Goal: Task Accomplishment & Management: Use online tool/utility

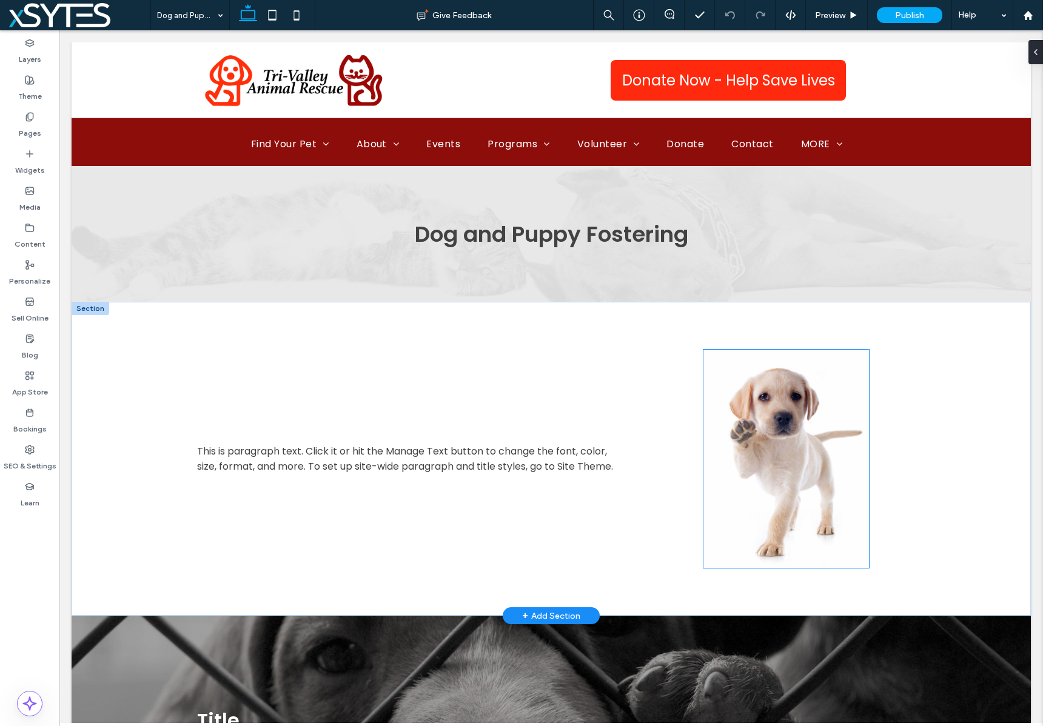
click at [758, 428] on img at bounding box center [786, 459] width 166 height 218
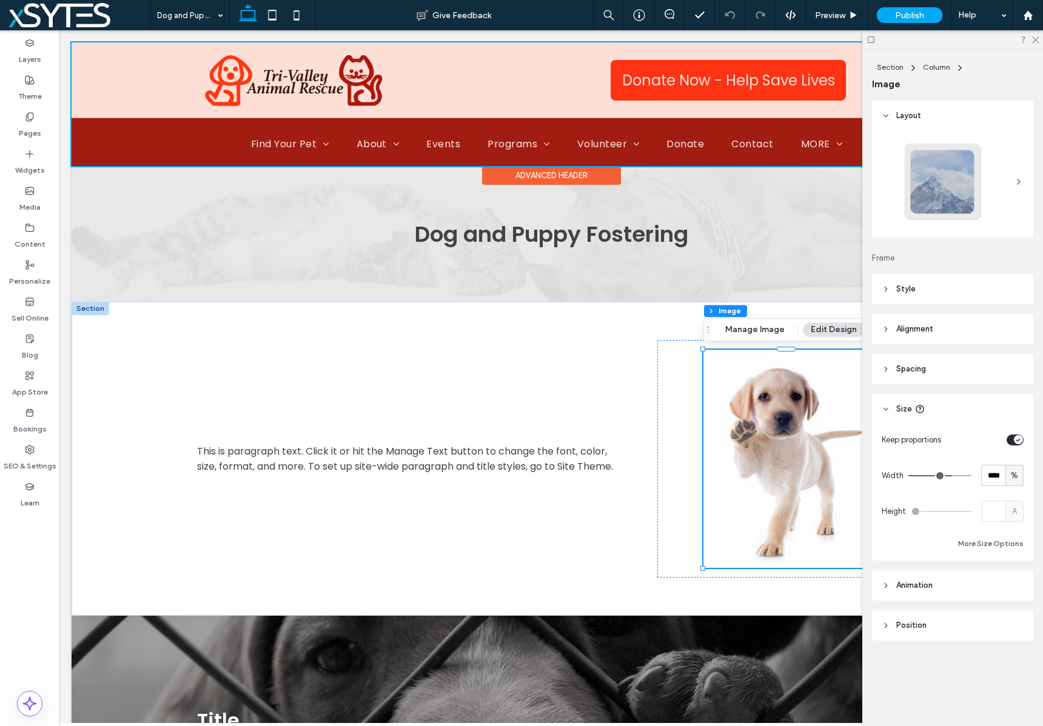
click at [511, 137] on div at bounding box center [551, 104] width 959 height 124
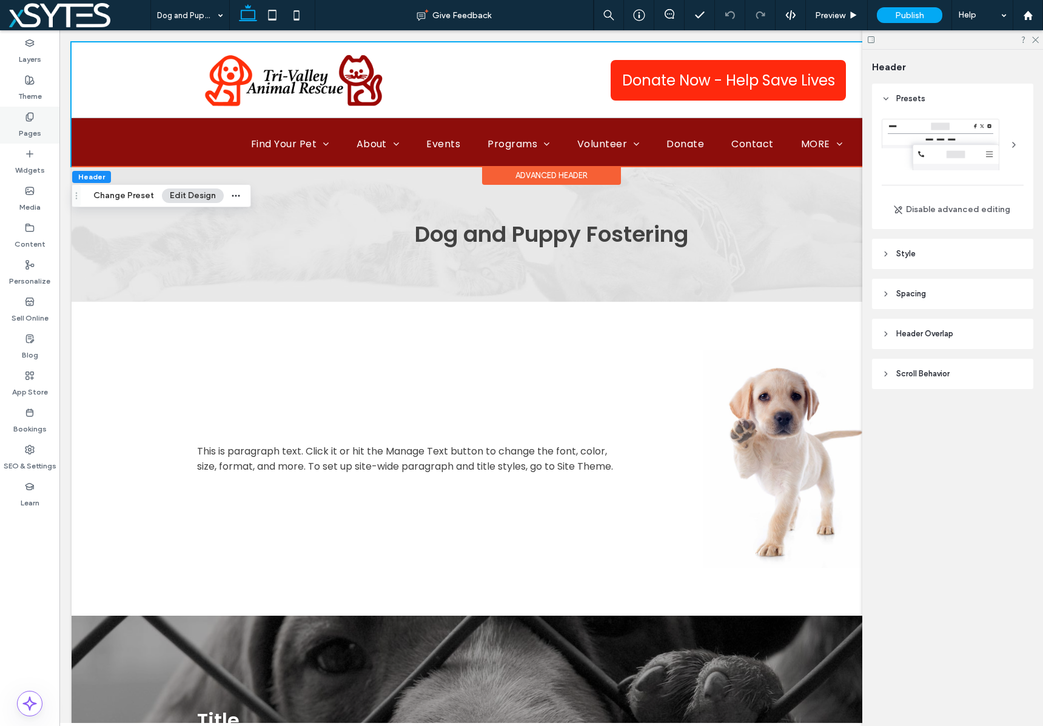
click at [26, 136] on label "Pages" at bounding box center [30, 130] width 22 height 17
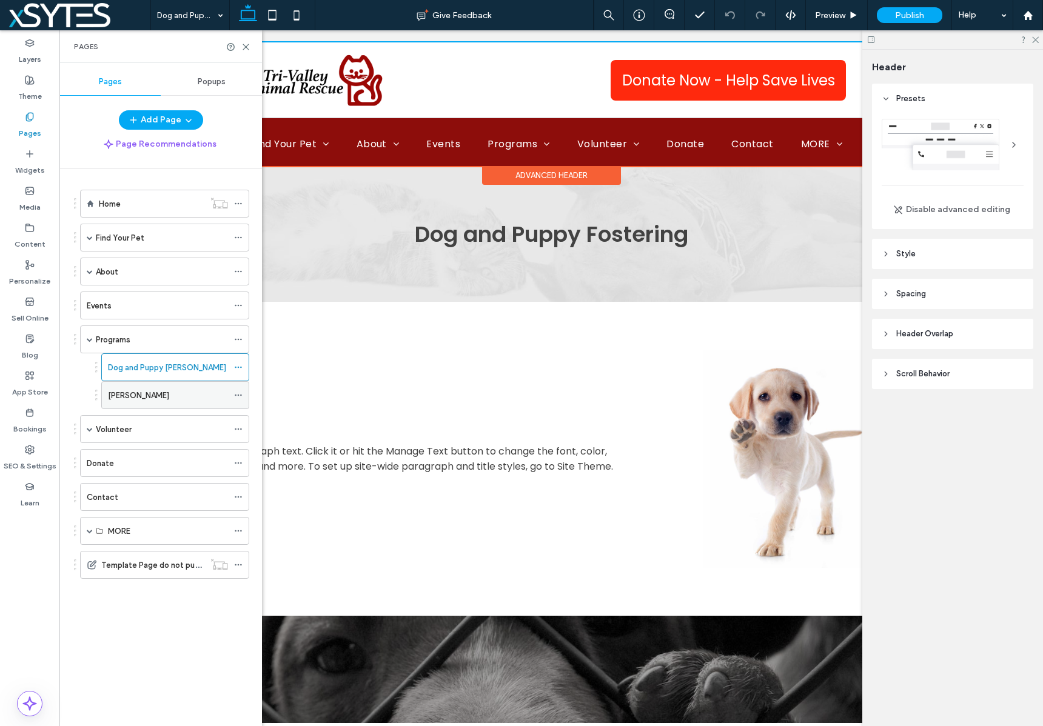
click at [199, 390] on div "[PERSON_NAME]" at bounding box center [168, 395] width 120 height 13
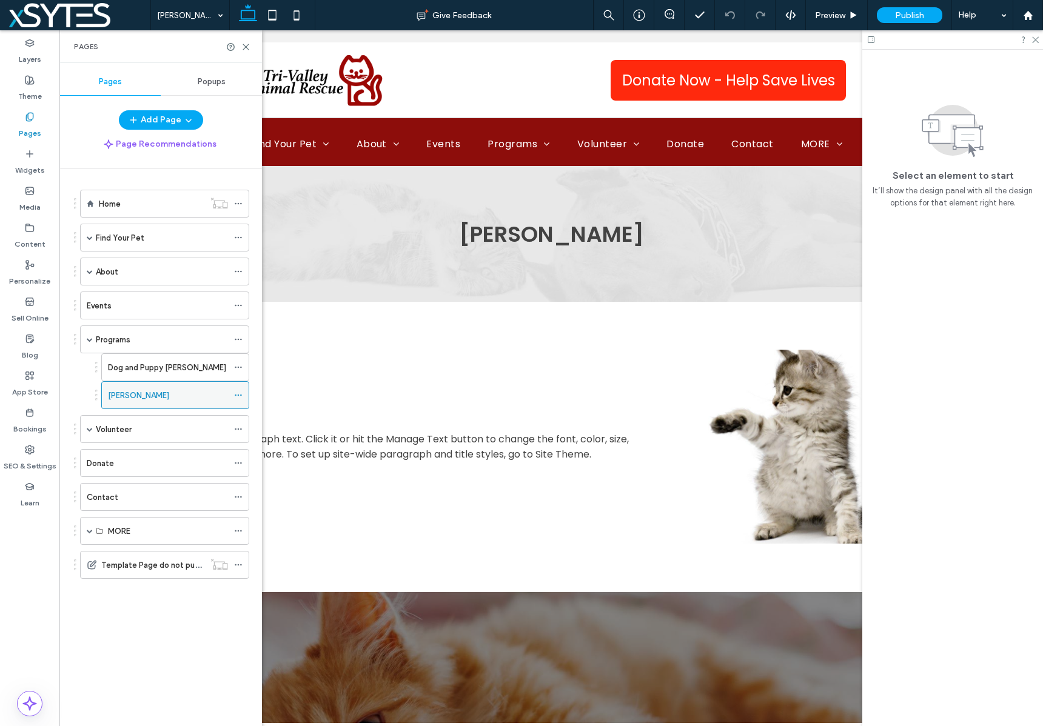
click at [239, 395] on icon at bounding box center [238, 395] width 8 height 8
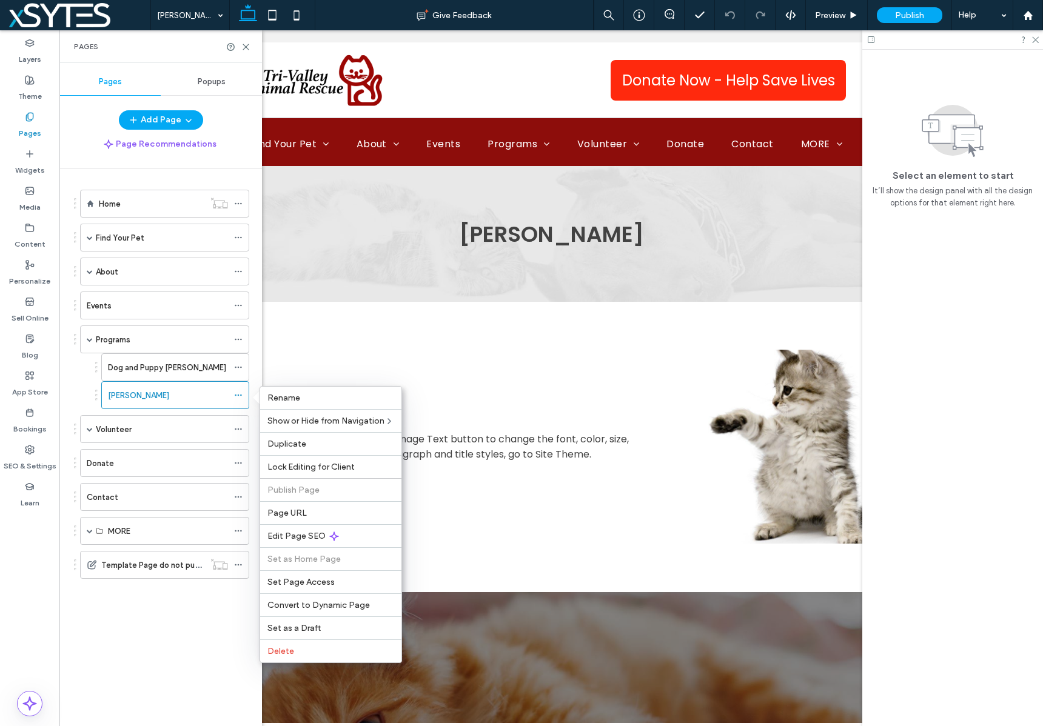
click at [133, 627] on div "Home Find Your Pet Dogs and Puppies Kittens and Cats About Meet the Team Direct…" at bounding box center [168, 444] width 188 height 551
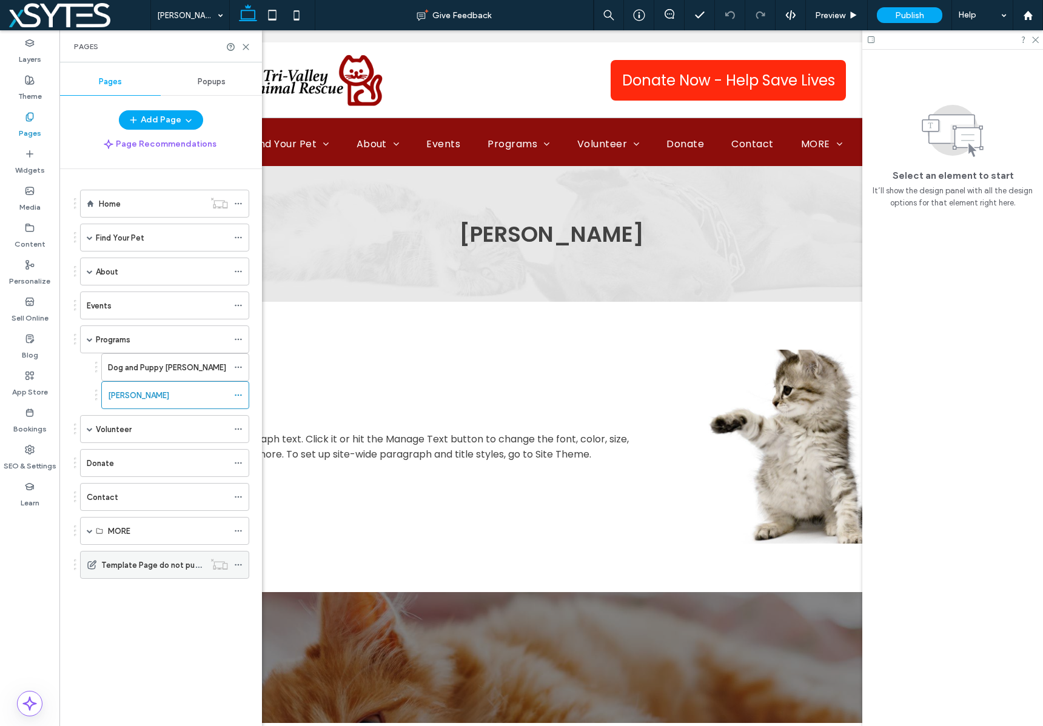
click at [142, 566] on label "Template Page do not publish" at bounding box center [156, 565] width 110 height 21
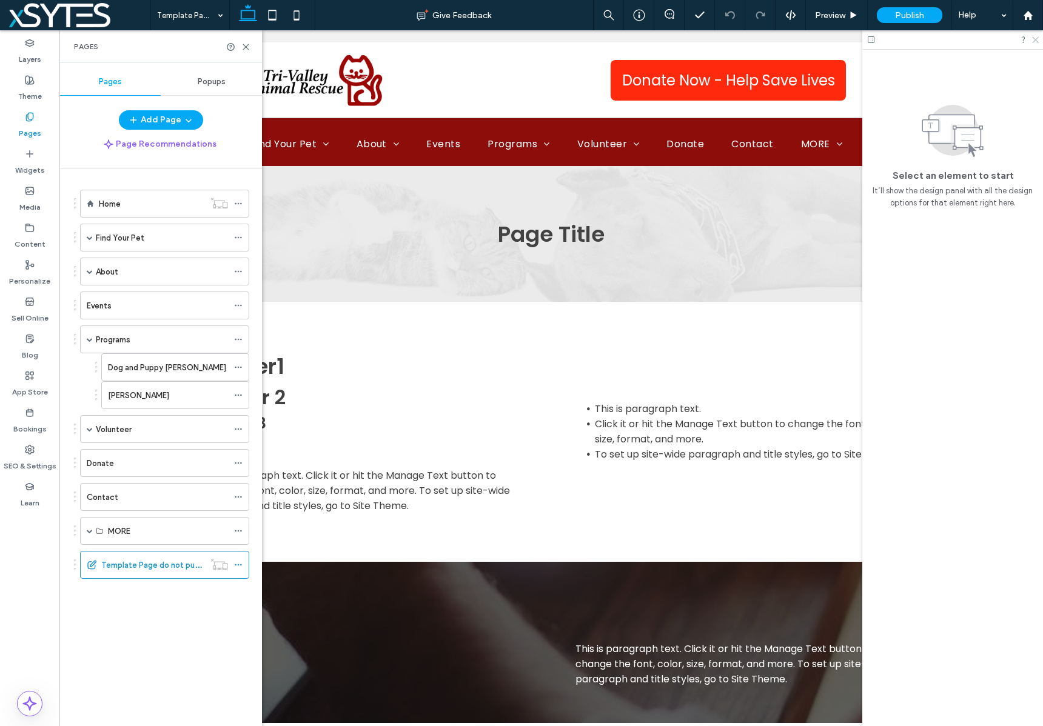
click at [1036, 40] on icon at bounding box center [1035, 39] width 8 height 8
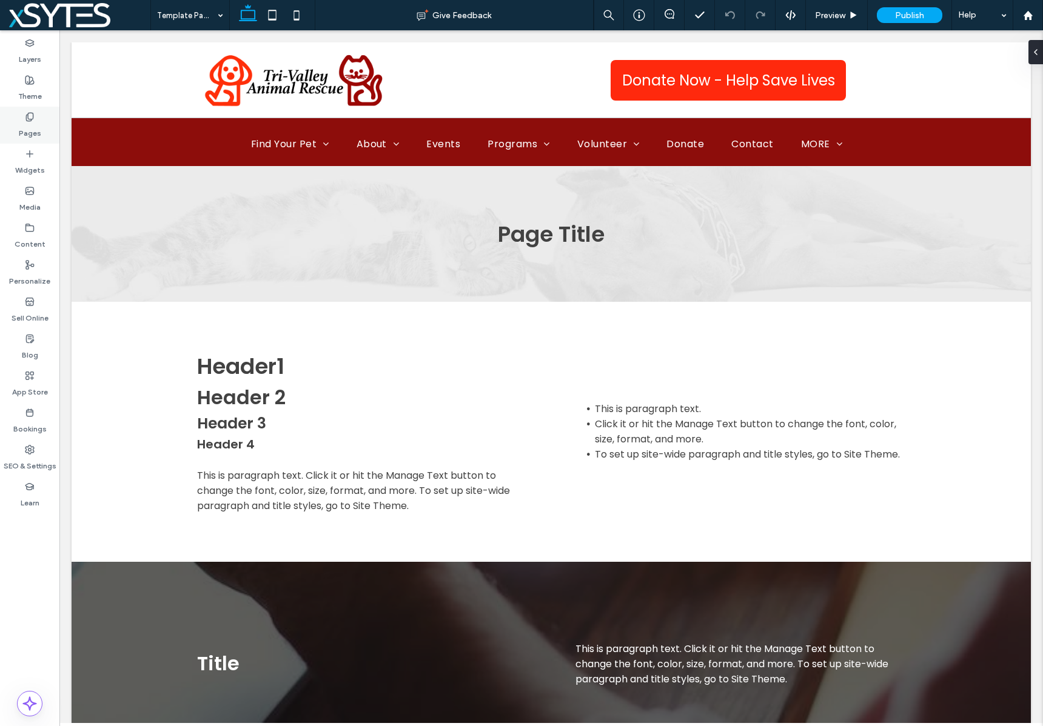
click at [39, 125] on label "Pages" at bounding box center [30, 130] width 22 height 17
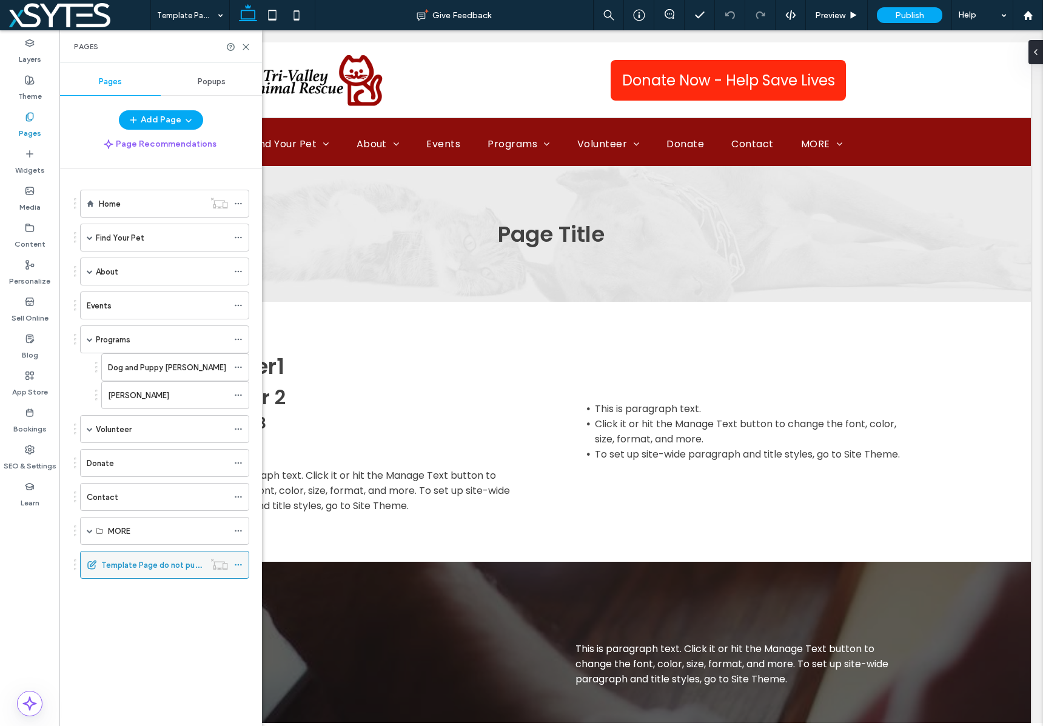
click at [236, 566] on use at bounding box center [238, 565] width 7 height 2
click at [146, 564] on label "Template Page do not publish" at bounding box center [156, 565] width 110 height 21
click at [549, 559] on div "+ Add Section" at bounding box center [551, 561] width 58 height 13
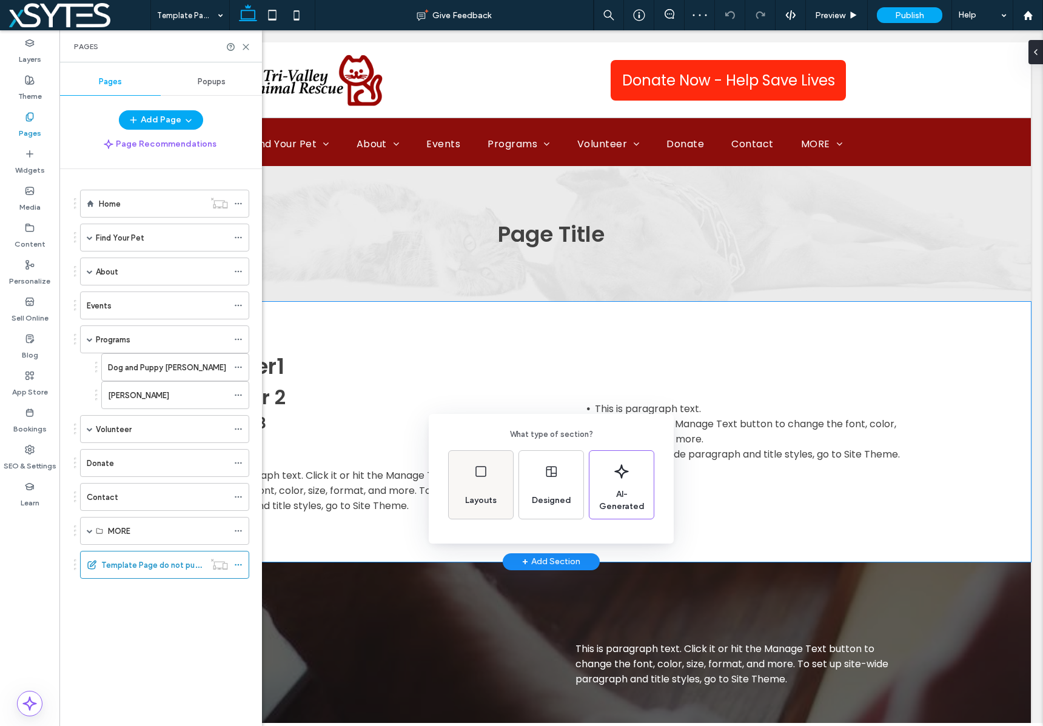
click at [478, 470] on icon at bounding box center [480, 471] width 15 height 15
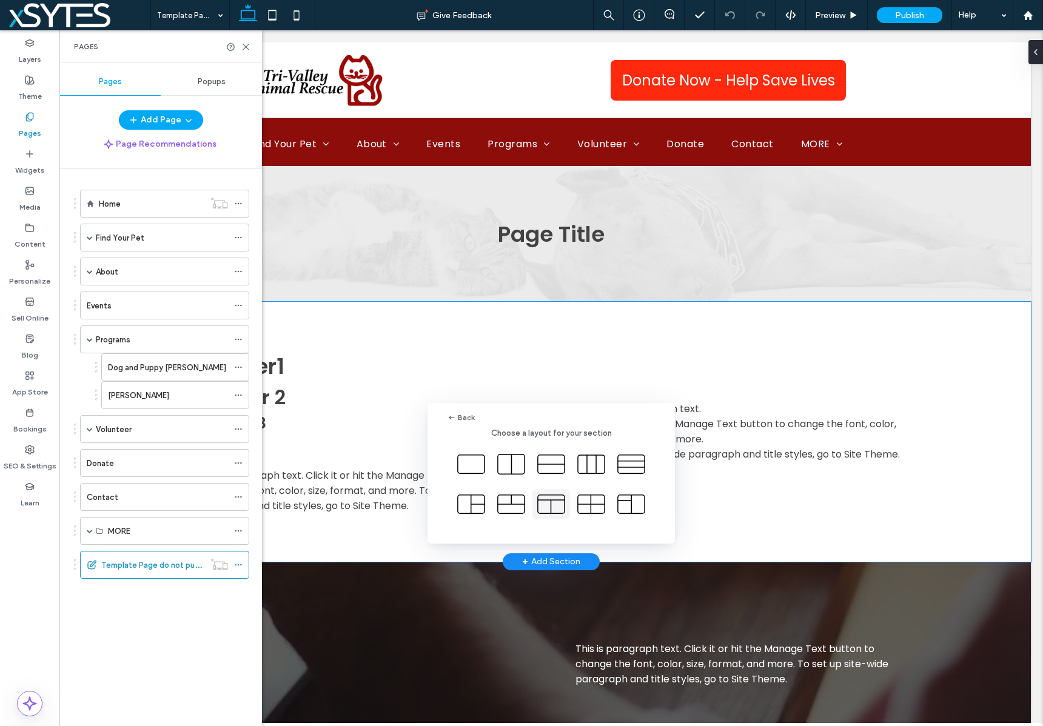
click at [552, 503] on icon at bounding box center [551, 504] width 30 height 30
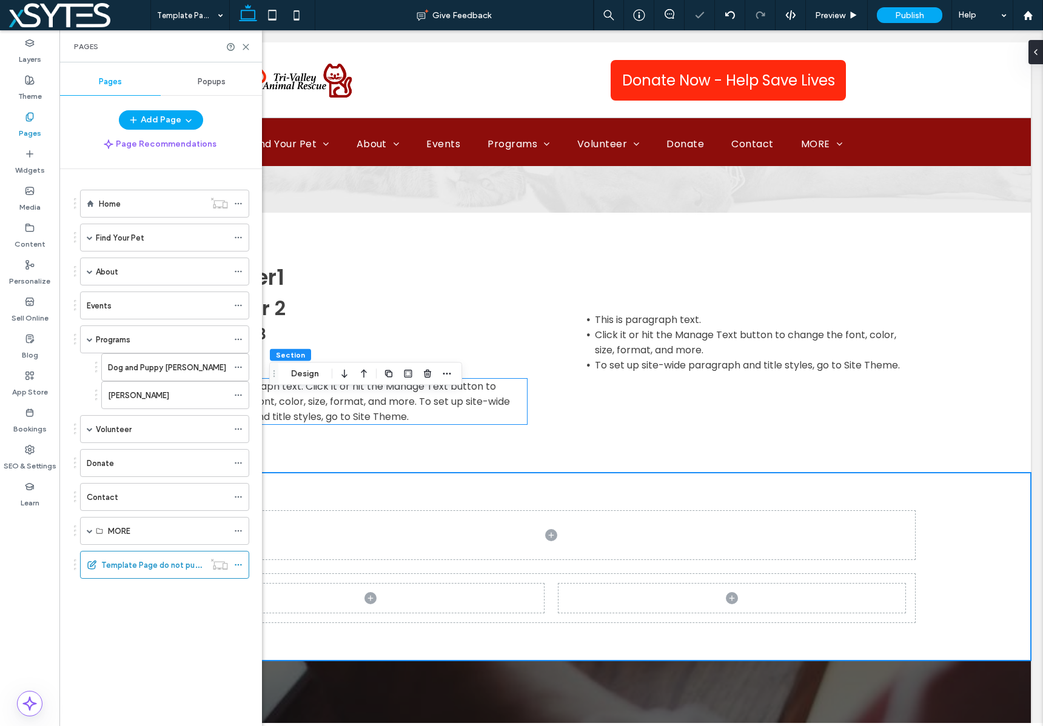
scroll to position [174, 0]
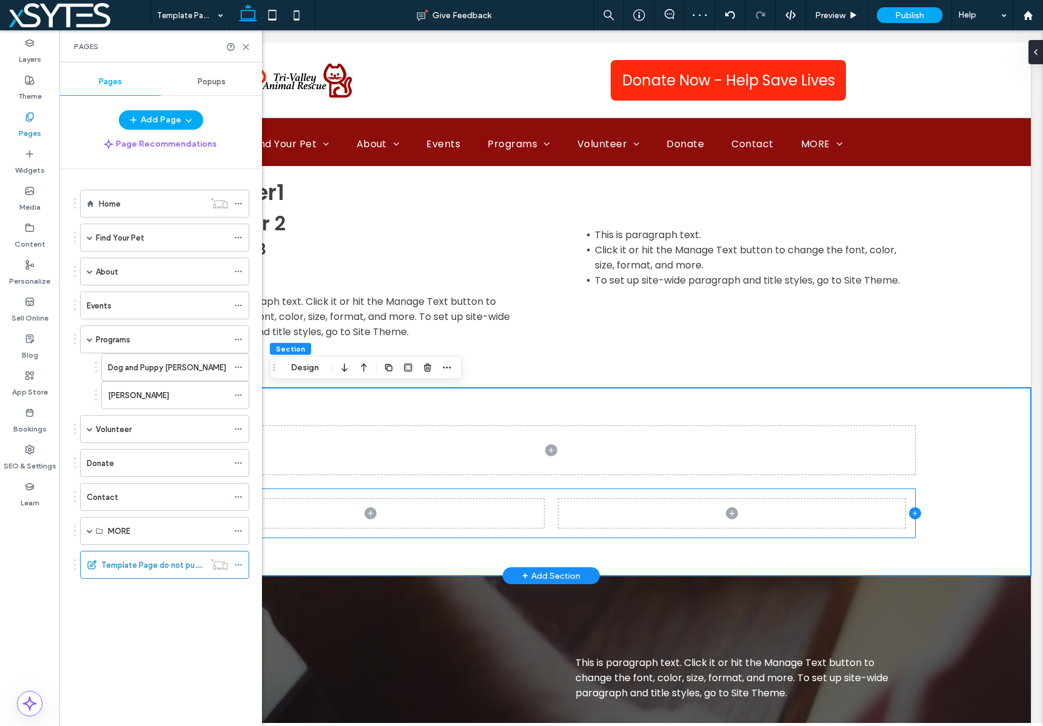
click at [914, 510] on icon at bounding box center [915, 513] width 12 height 12
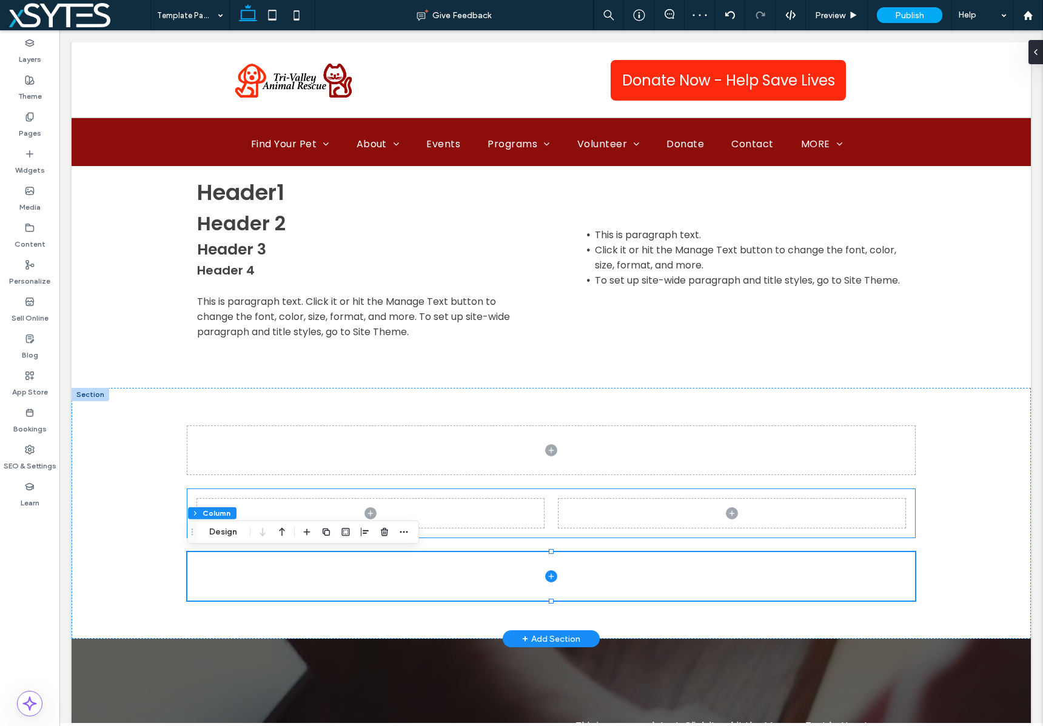
click at [897, 493] on div at bounding box center [550, 513] width 727 height 48
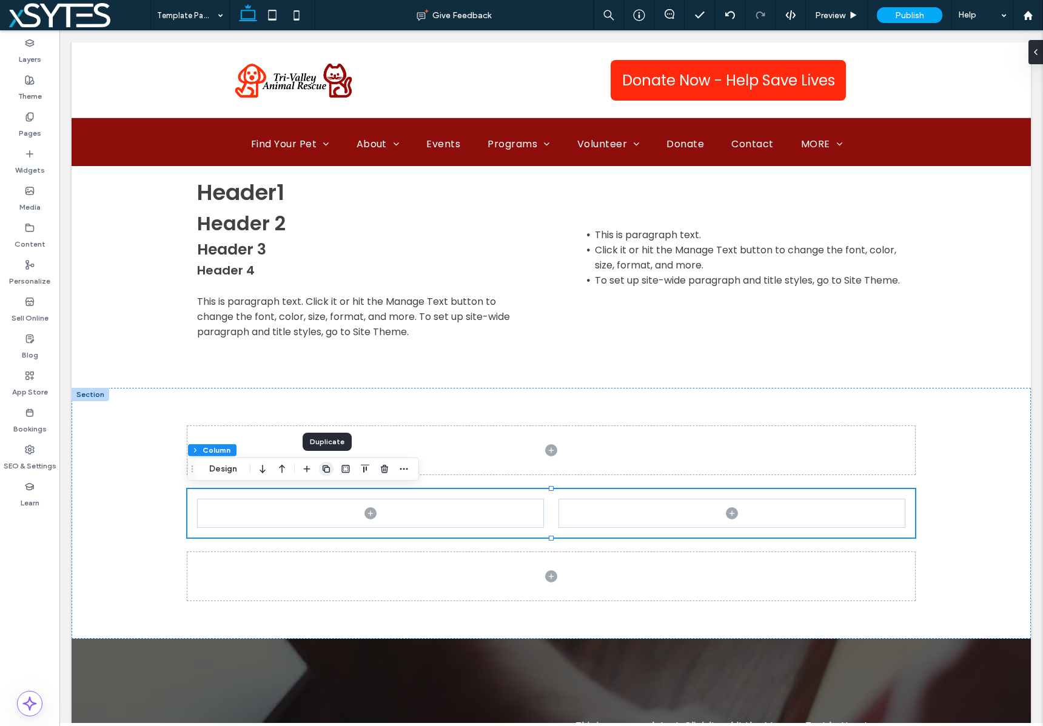
click at [324, 467] on use "button" at bounding box center [326, 469] width 7 height 7
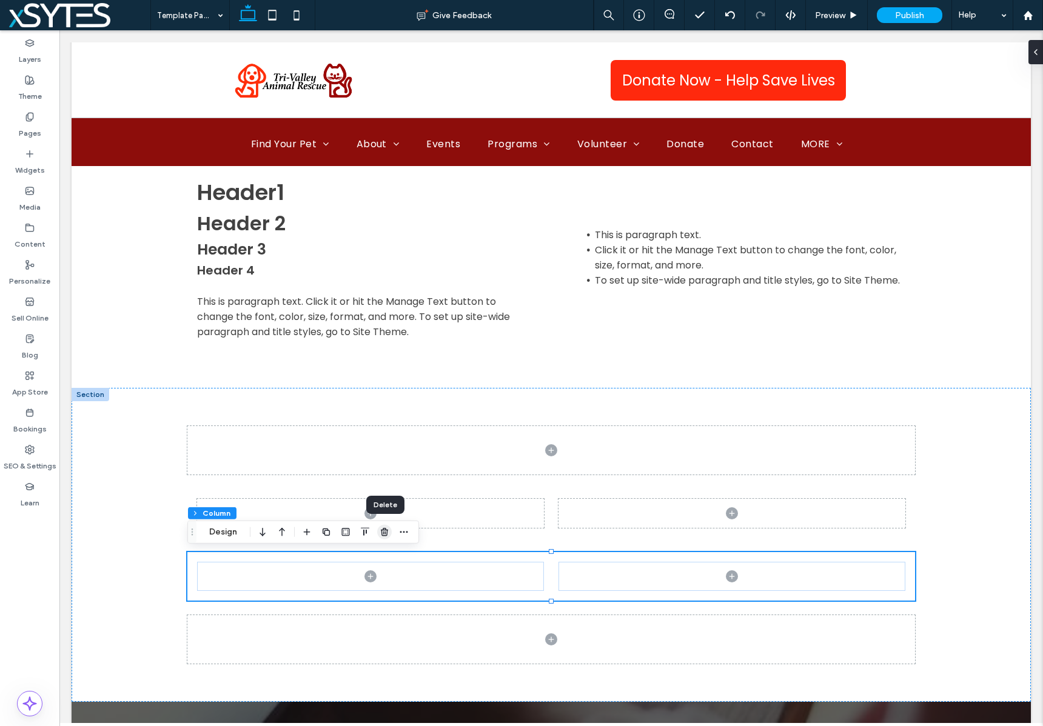
click at [385, 532] on use "button" at bounding box center [384, 532] width 7 height 8
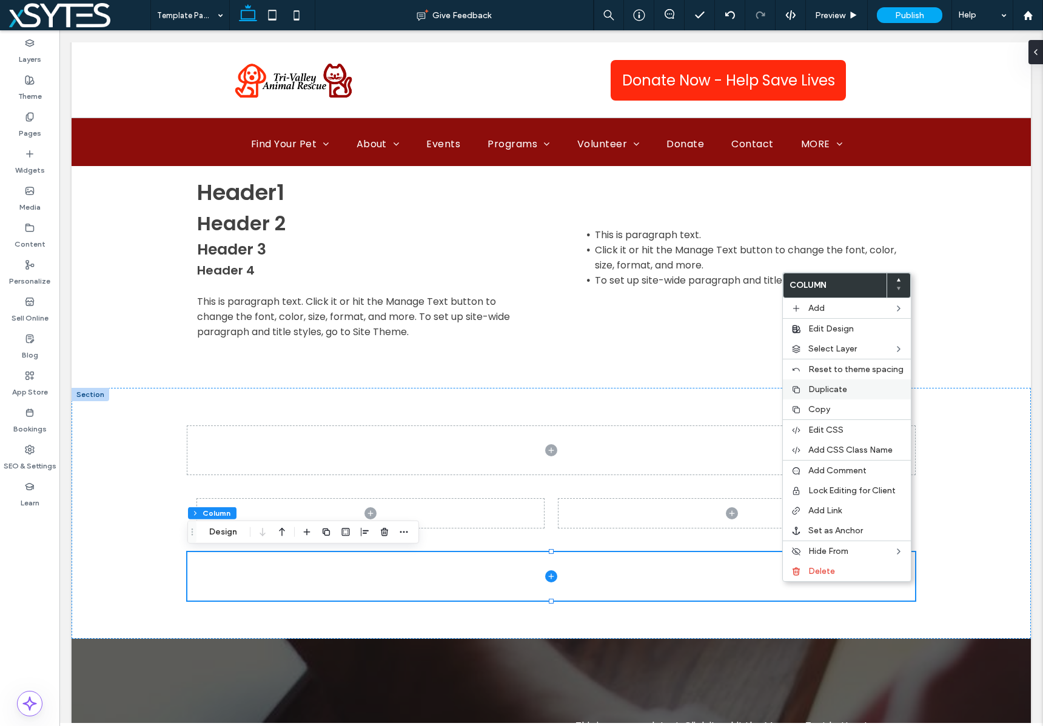
click at [811, 387] on span "Duplicate" at bounding box center [827, 389] width 39 height 10
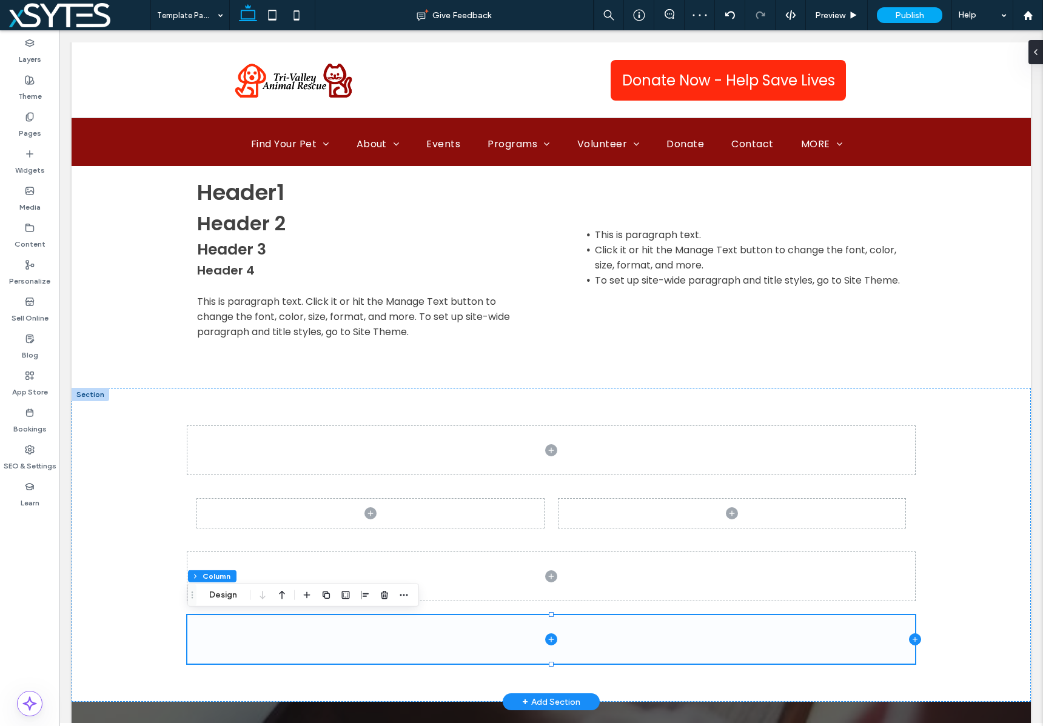
click at [914, 638] on icon at bounding box center [915, 640] width 12 height 12
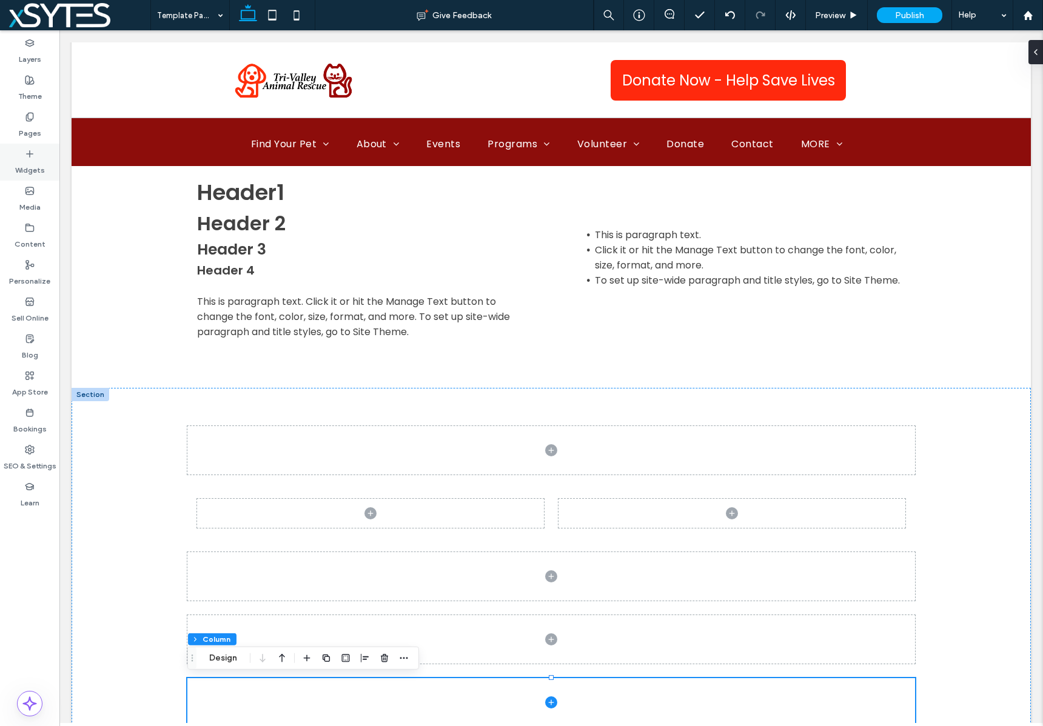
click at [22, 155] on div "Widgets" at bounding box center [29, 162] width 59 height 37
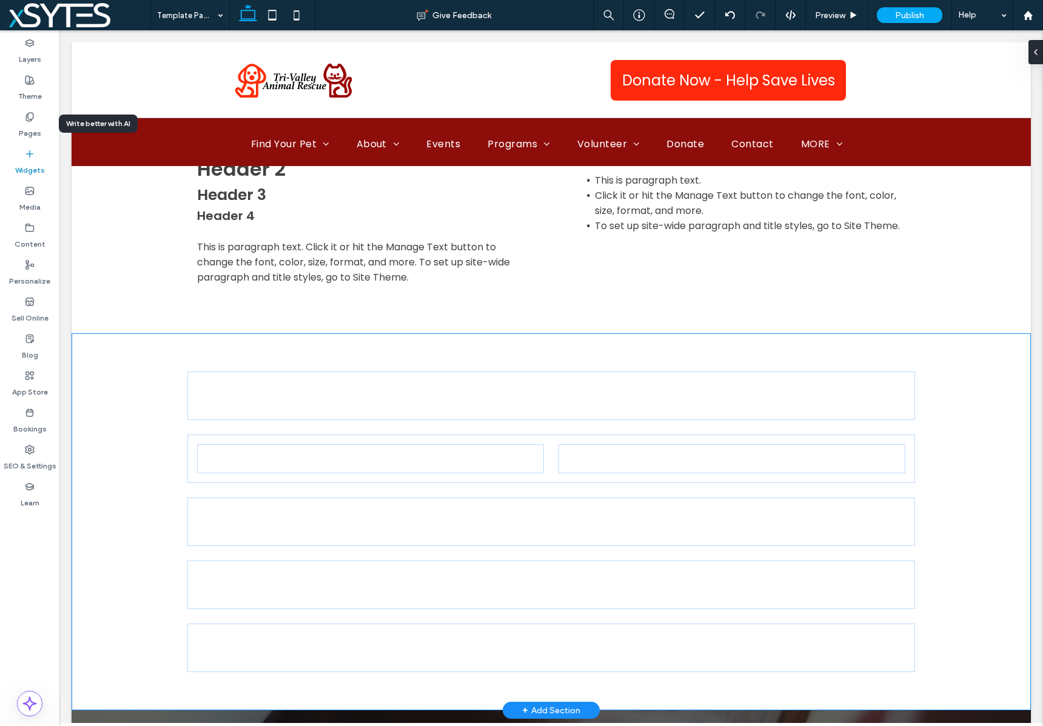
scroll to position [241, 0]
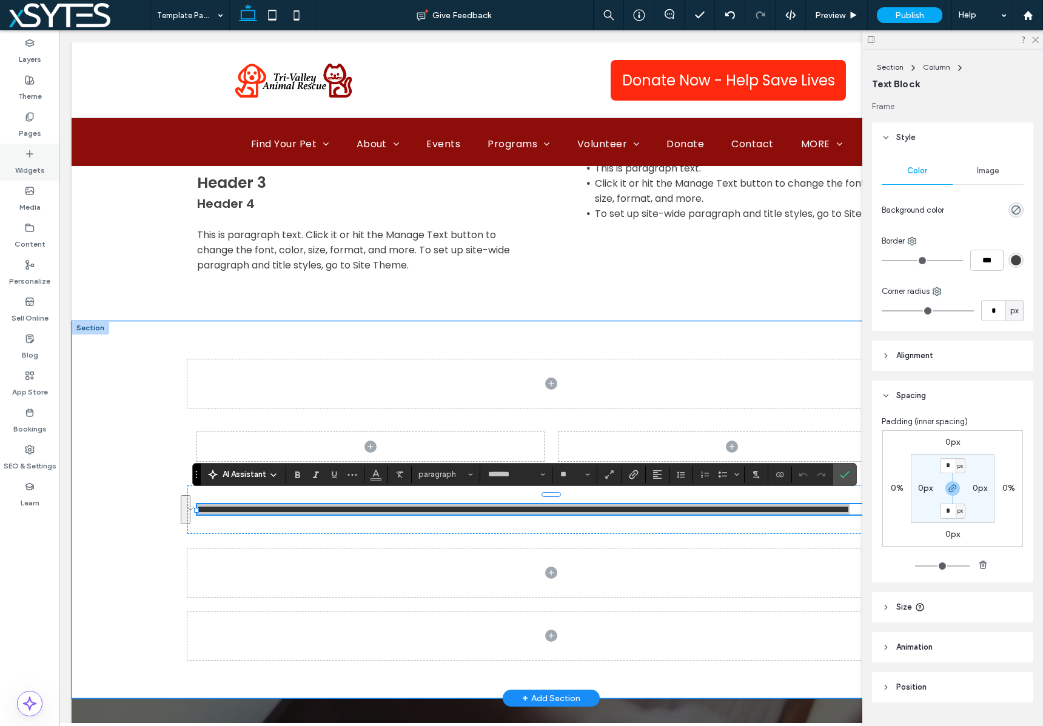
click at [27, 159] on label "Widgets" at bounding box center [30, 167] width 30 height 17
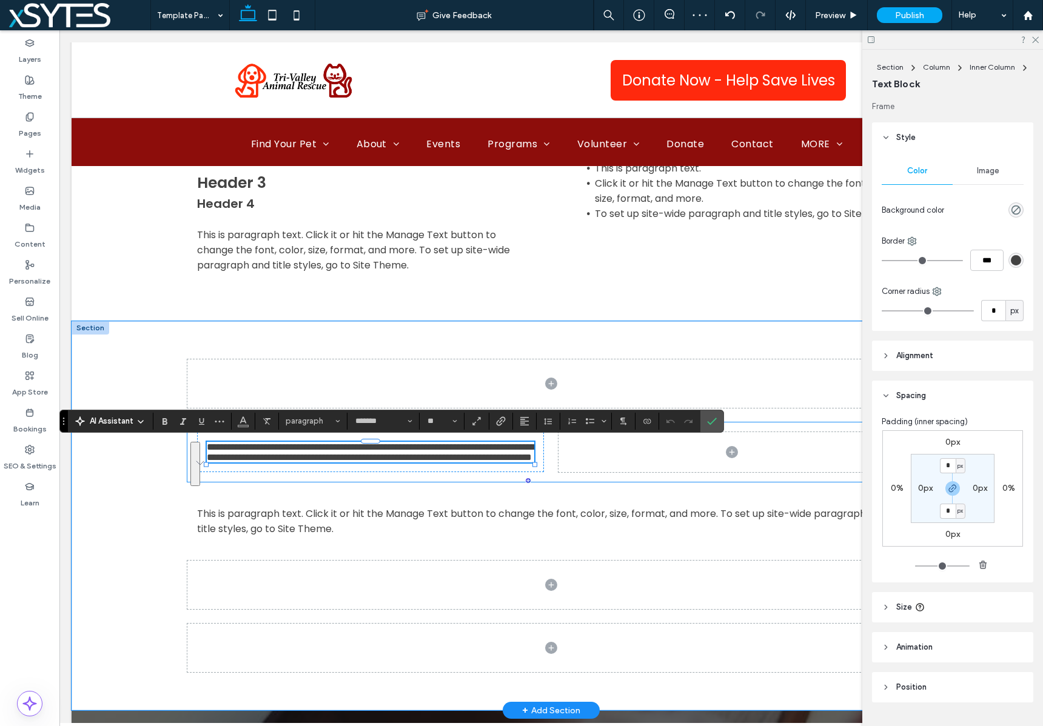
click at [551, 482] on div "**********" at bounding box center [550, 452] width 727 height 59
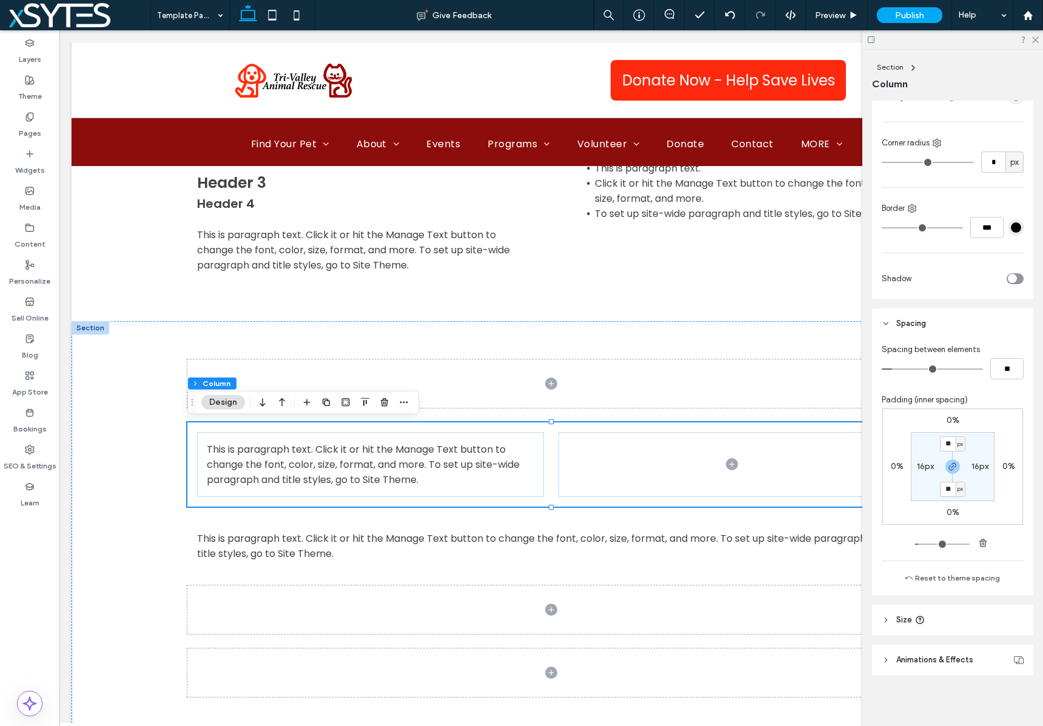
scroll to position [346, 0]
click at [920, 465] on label "16px" at bounding box center [925, 464] width 17 height 10
type input "*"
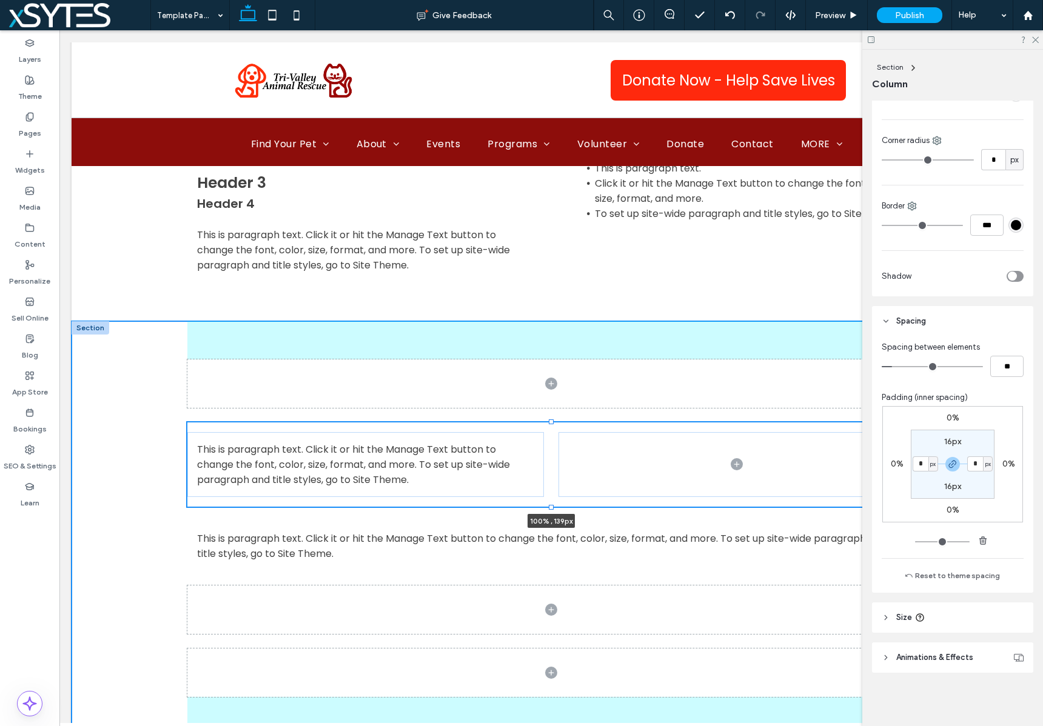
click at [549, 422] on div at bounding box center [551, 421] width 5 height 5
type input "***"
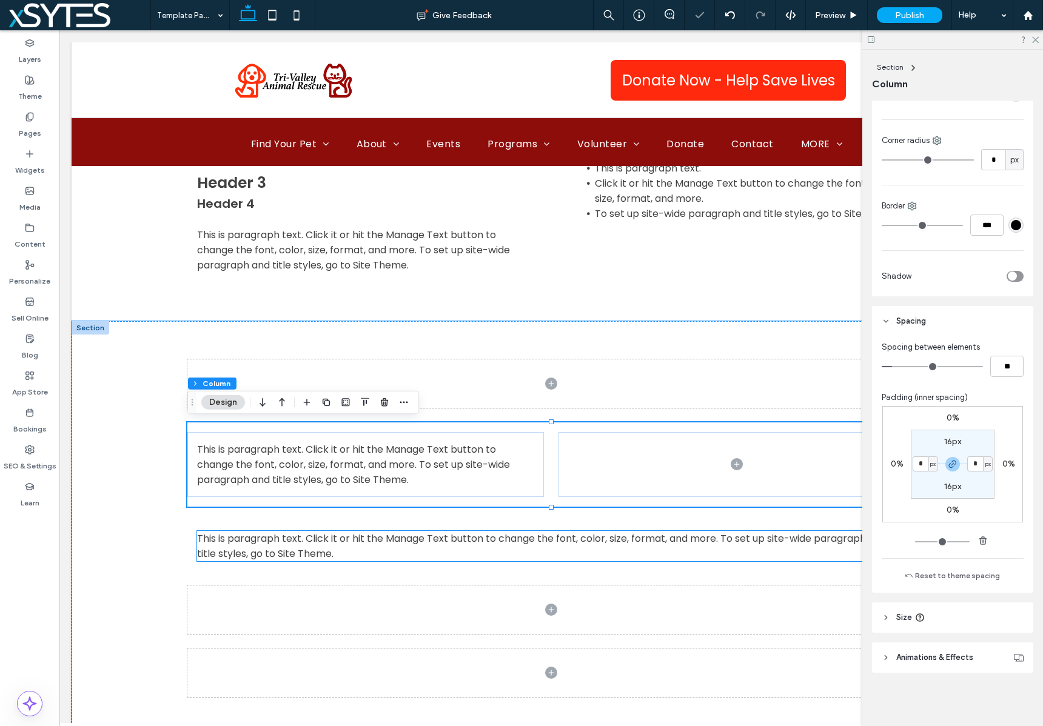
click at [569, 548] on p "This is paragraph text. Click it or hit the Manage Text button to change the fo…" at bounding box center [551, 546] width 708 height 30
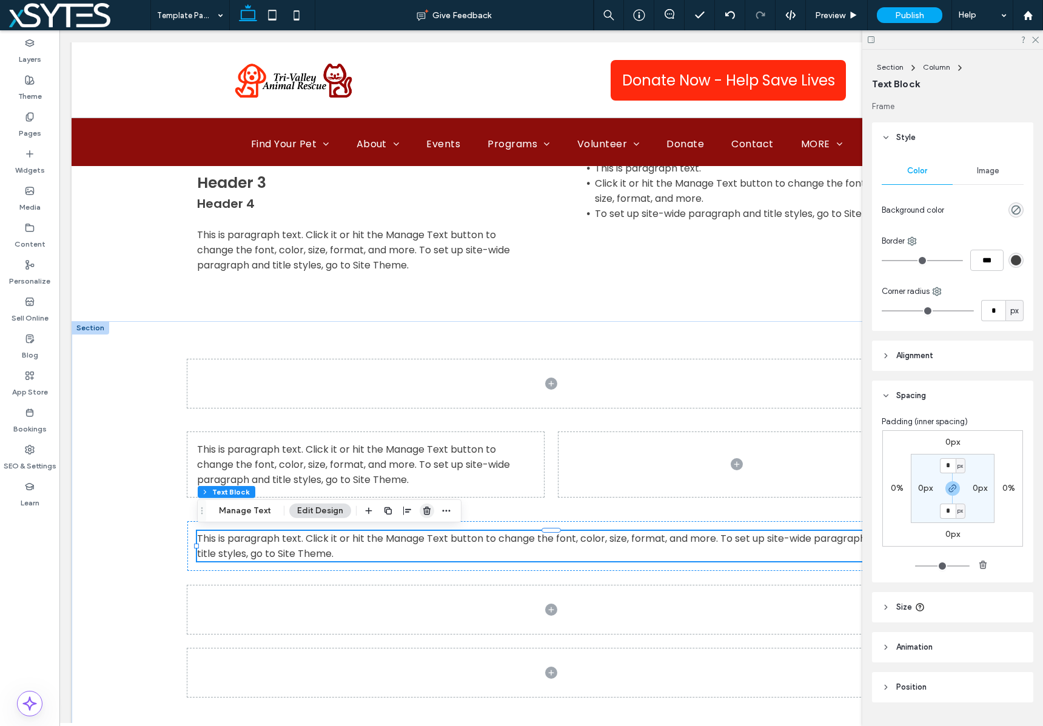
click at [422, 510] on icon "button" at bounding box center [427, 511] width 10 height 10
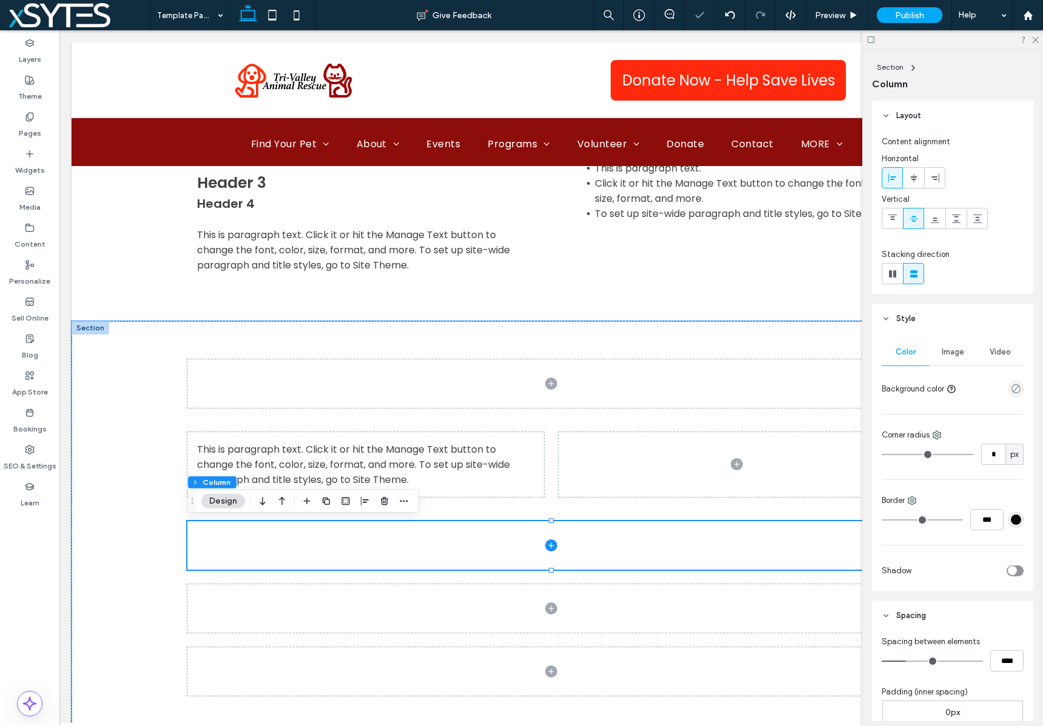
click at [87, 327] on div at bounding box center [91, 327] width 38 height 13
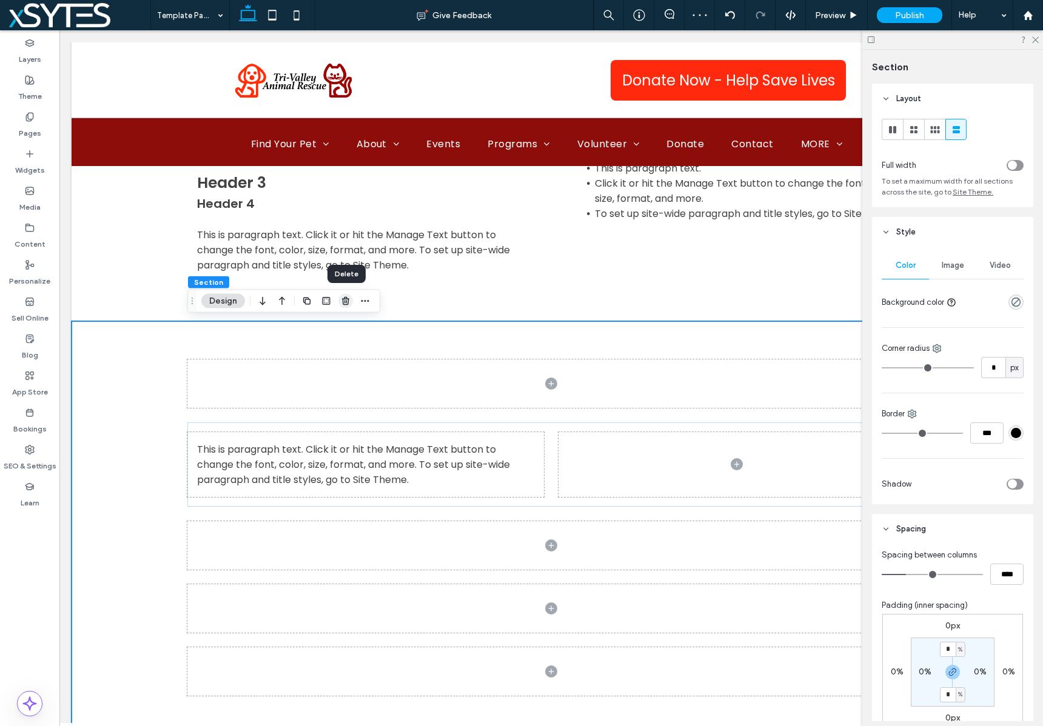
click at [345, 300] on icon "button" at bounding box center [346, 301] width 10 height 10
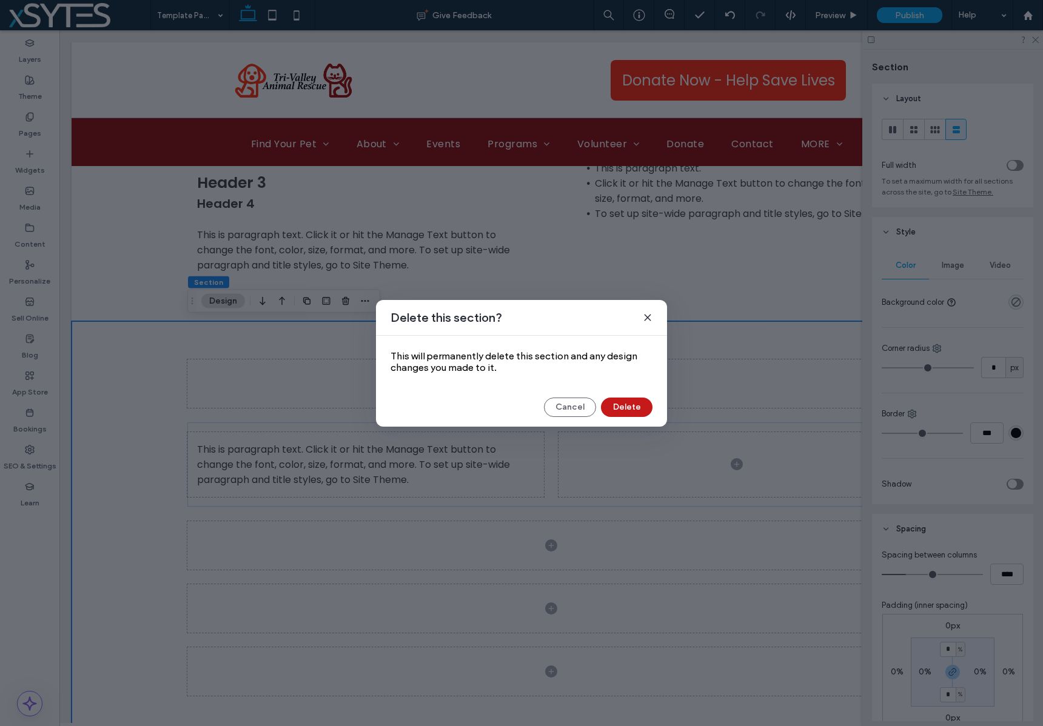
click at [627, 405] on button "Delete" at bounding box center [627, 407] width 52 height 19
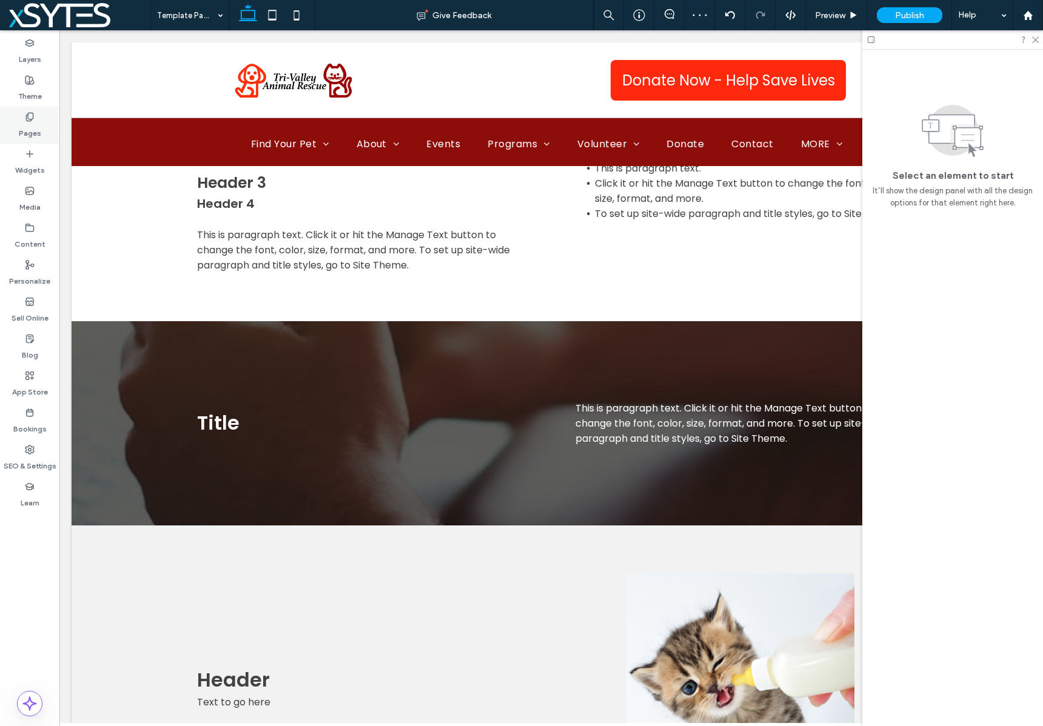
click at [40, 129] on div "Pages" at bounding box center [29, 125] width 59 height 37
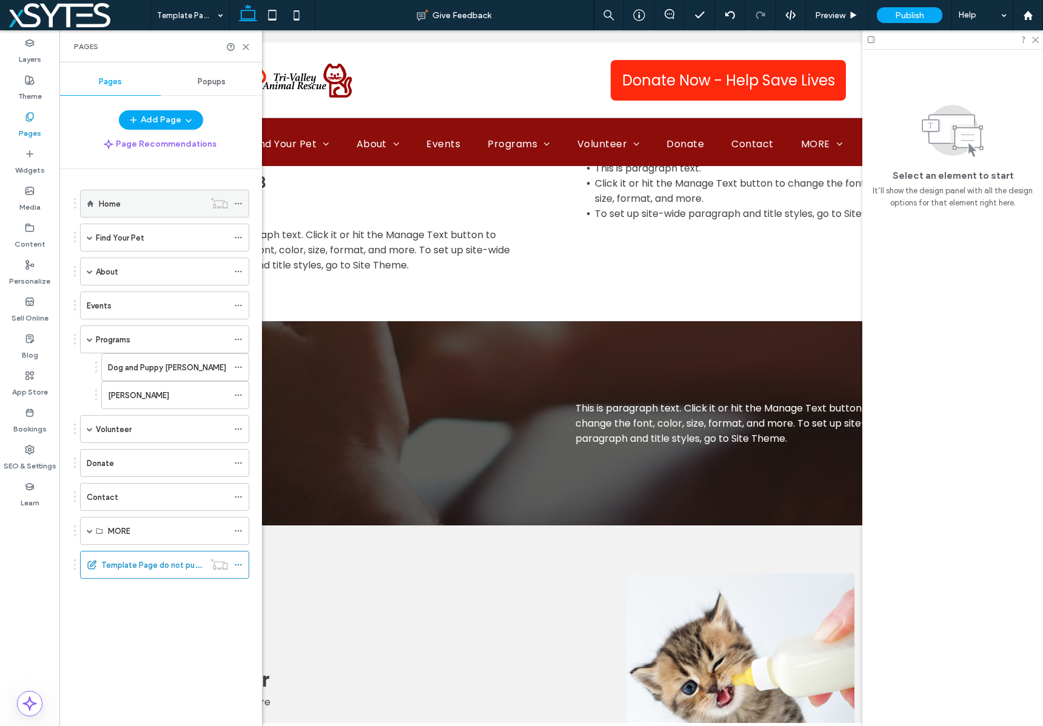
click at [135, 200] on div "Home" at bounding box center [151, 204] width 105 height 13
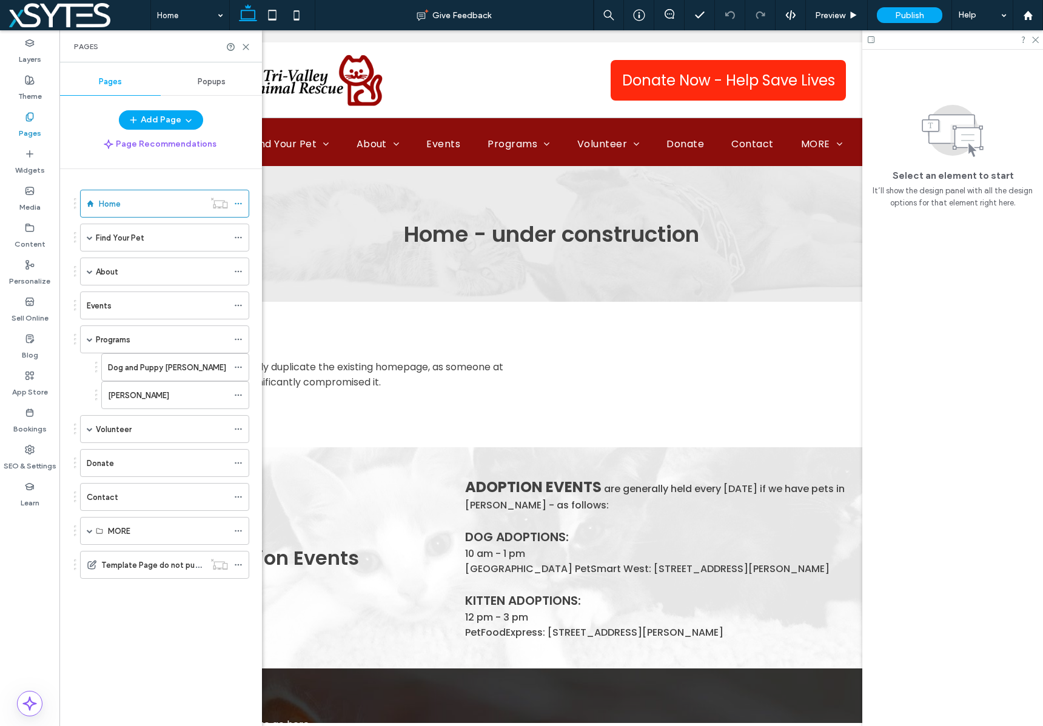
click at [181, 614] on div "Home Find Your Pet Dogs and Puppies Kittens and Cats About Meet the Team Direct…" at bounding box center [168, 444] width 188 height 551
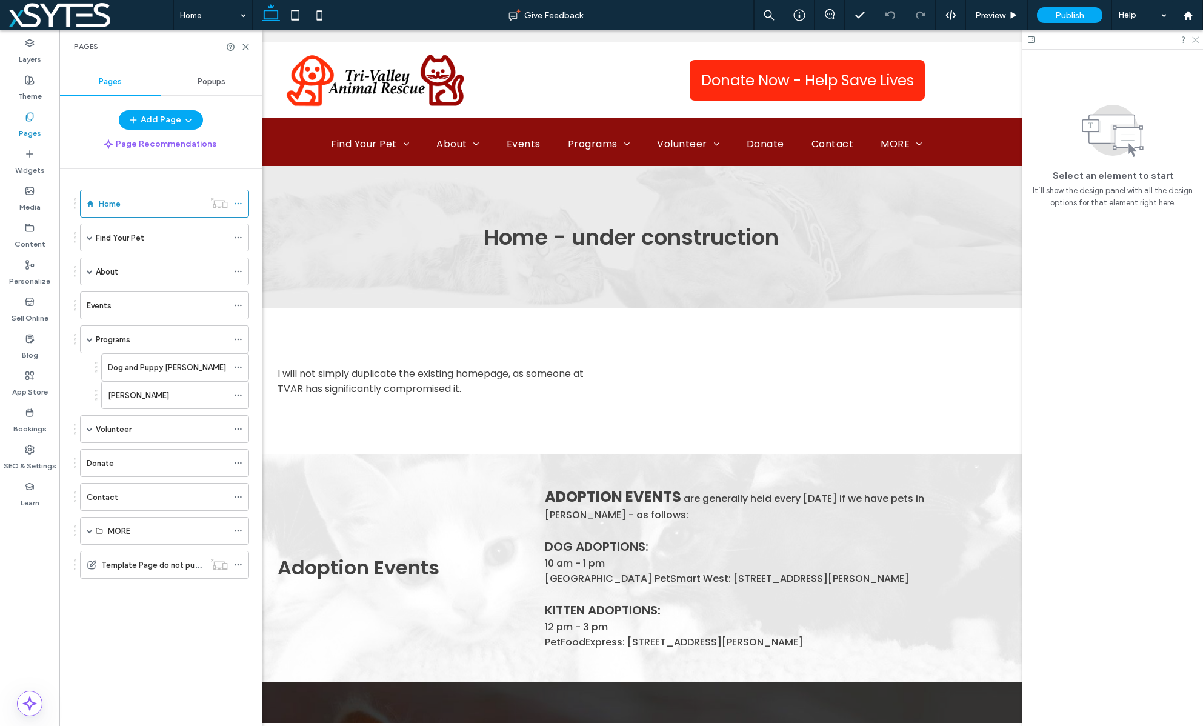
click at [1042, 40] on icon at bounding box center [1195, 39] width 8 height 8
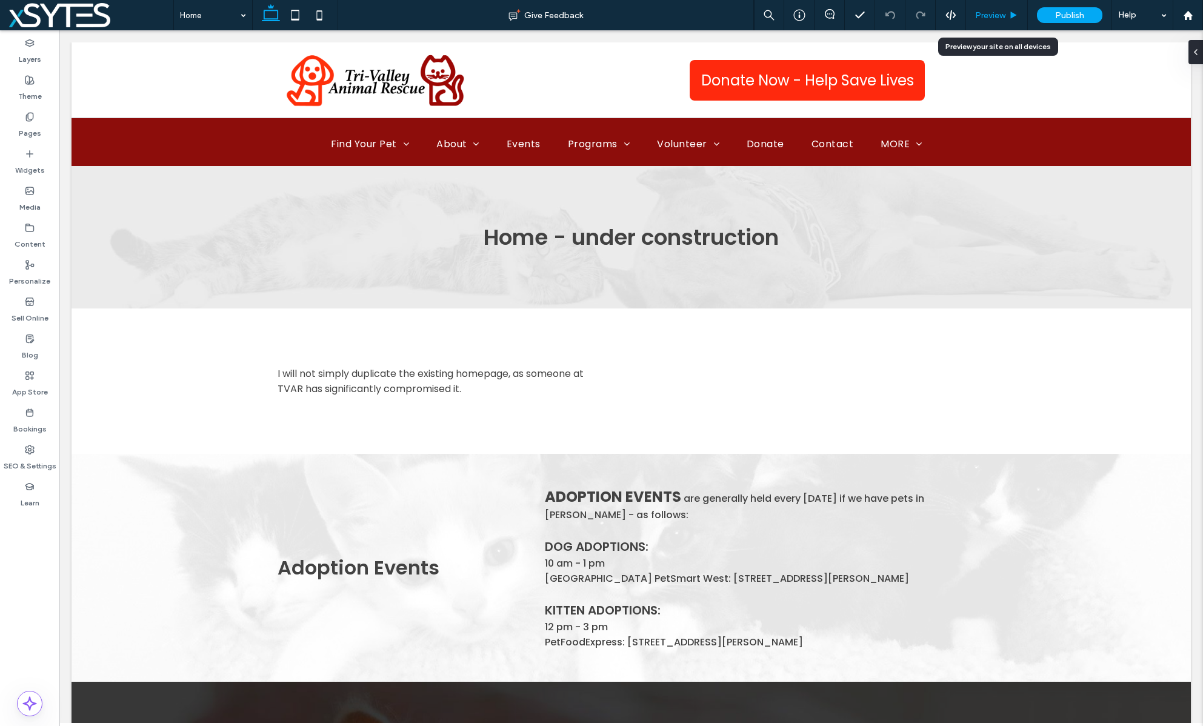
click at [992, 18] on span "Preview" at bounding box center [990, 15] width 30 height 10
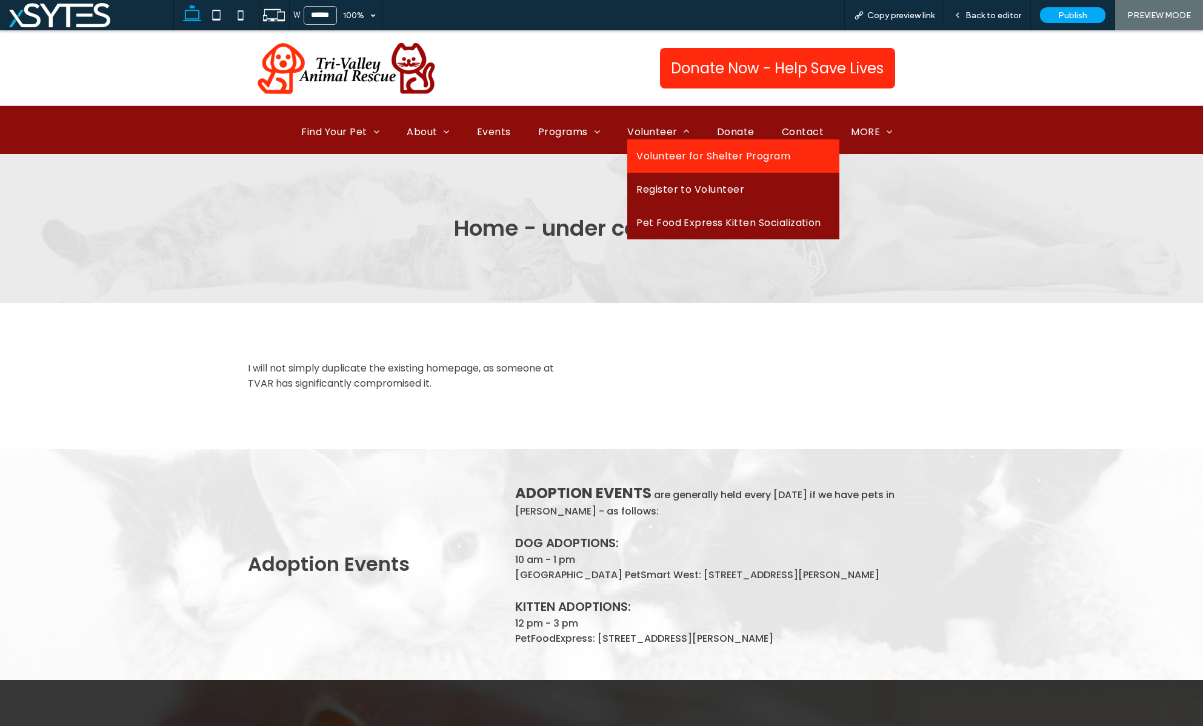
click at [667, 152] on span "Volunteer for Shelter Program" at bounding box center [714, 156] width 154 height 15
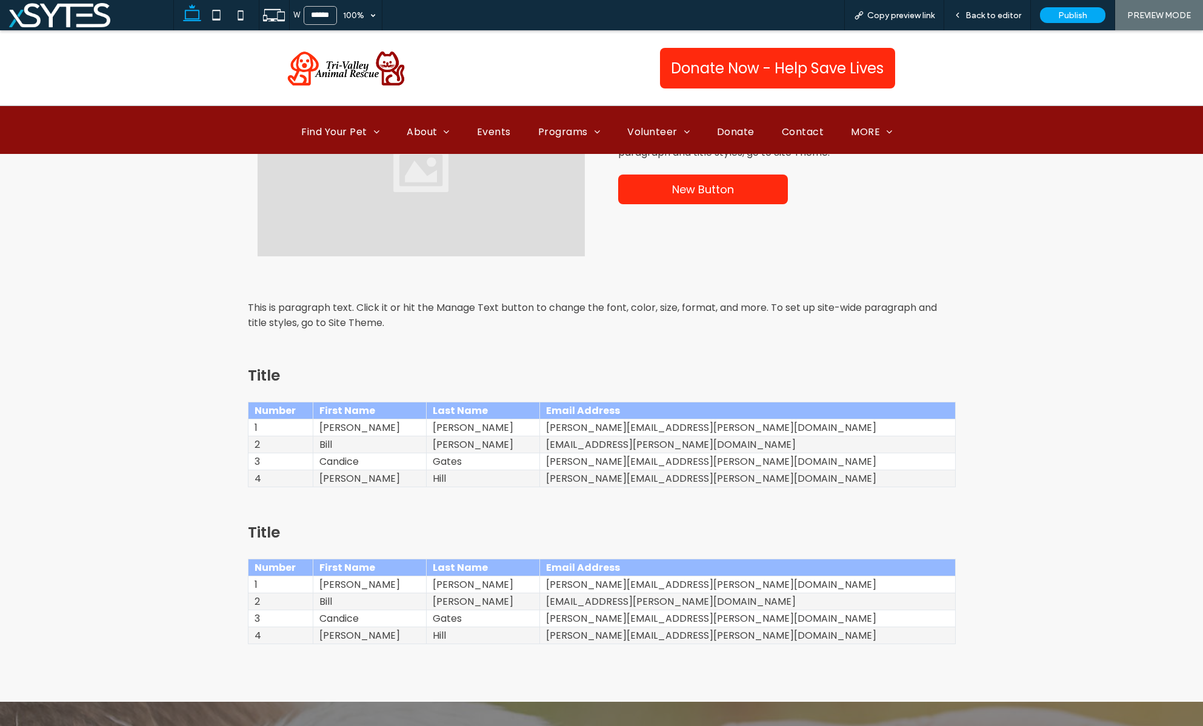
scroll to position [1348, 0]
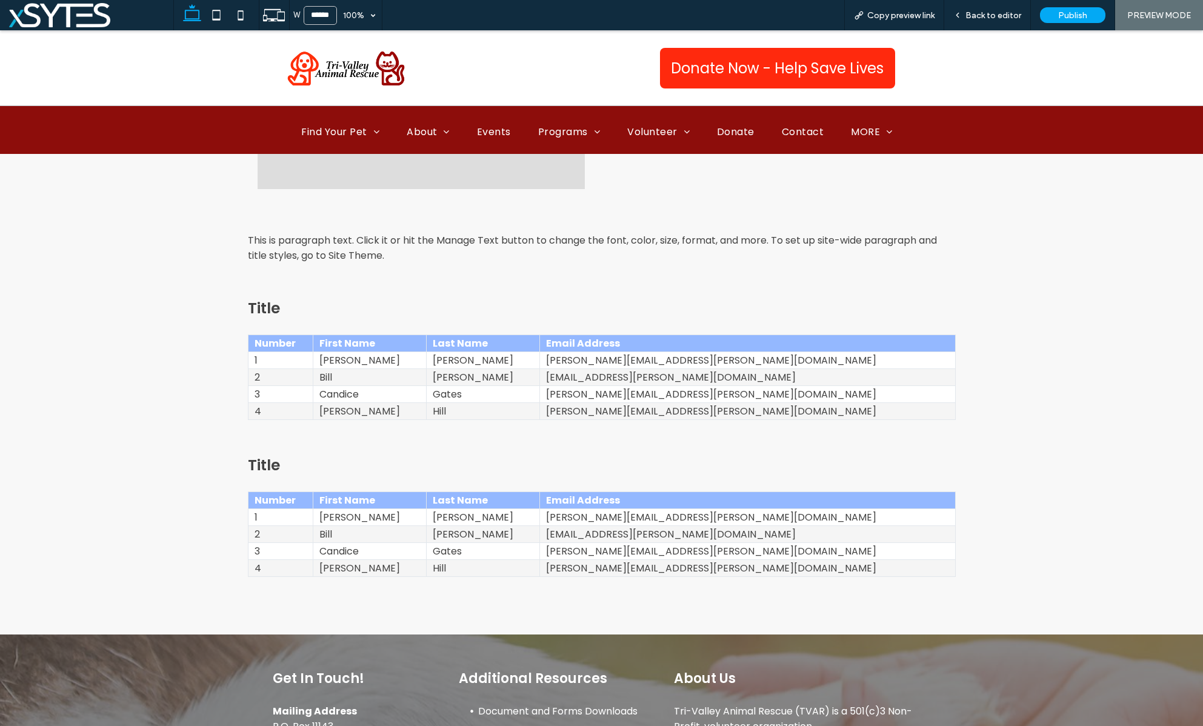
click at [722, 366] on td "[PERSON_NAME][EMAIL_ADDRESS][PERSON_NAME][DOMAIN_NAME]" at bounding box center [748, 360] width 416 height 17
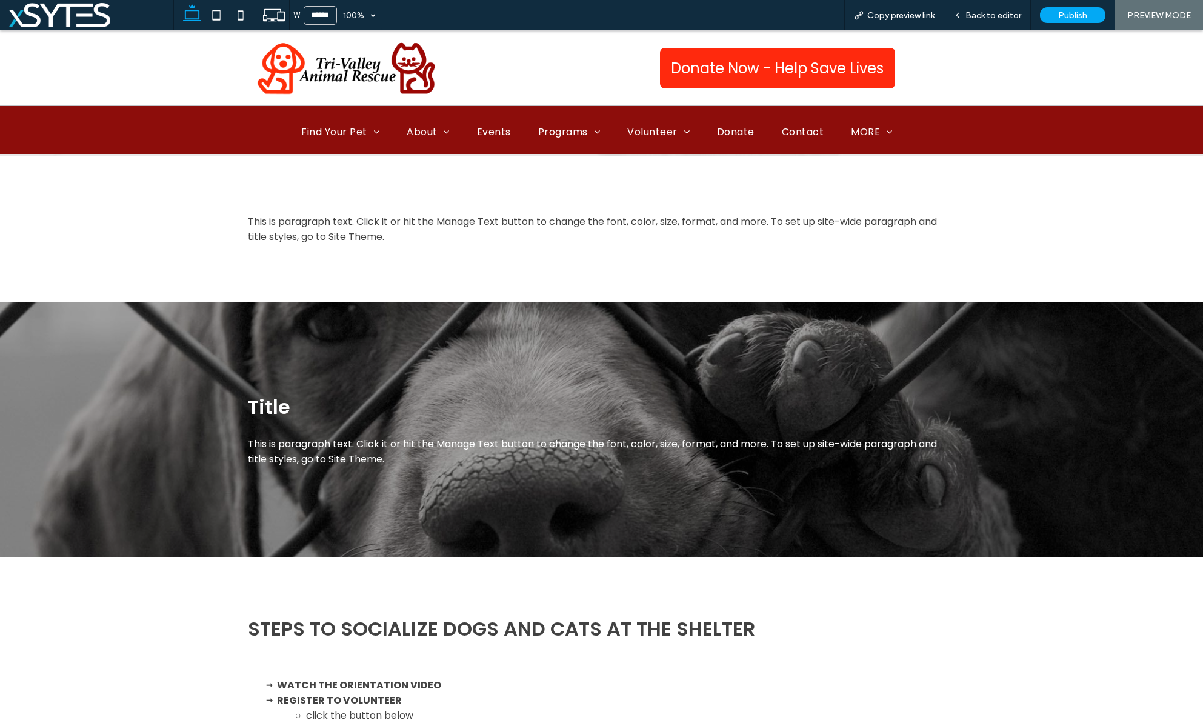
scroll to position [0, 0]
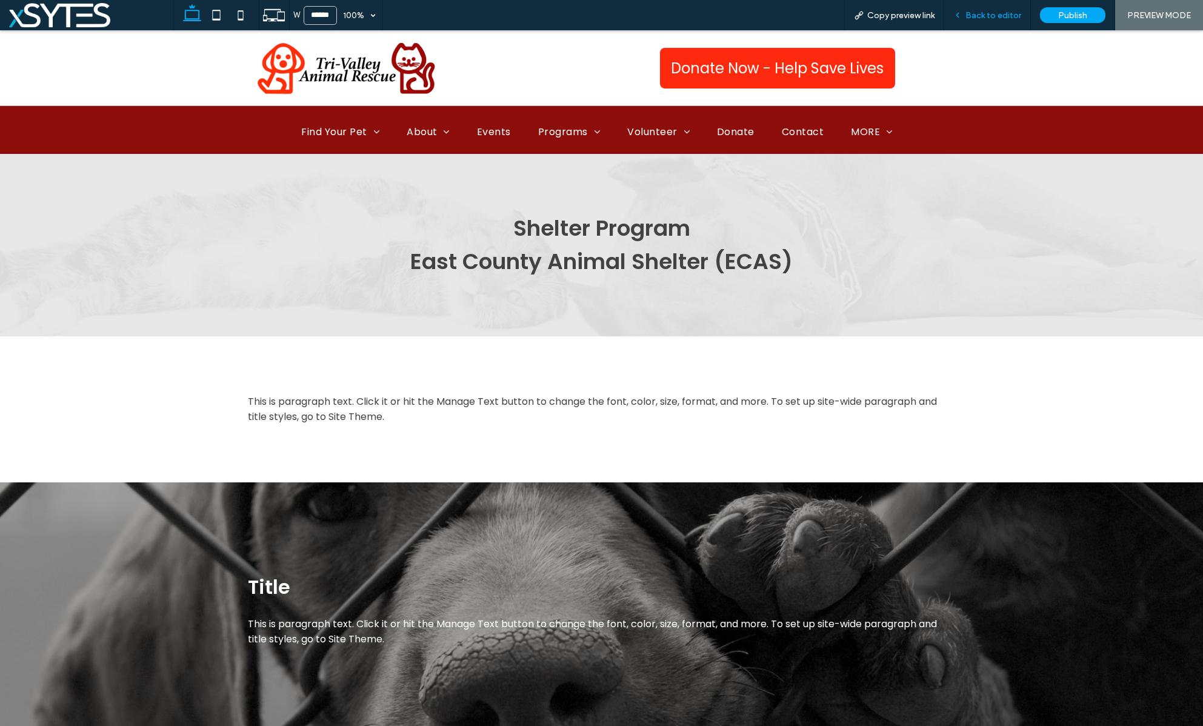
click at [995, 18] on span "Back to editor" at bounding box center [994, 15] width 56 height 10
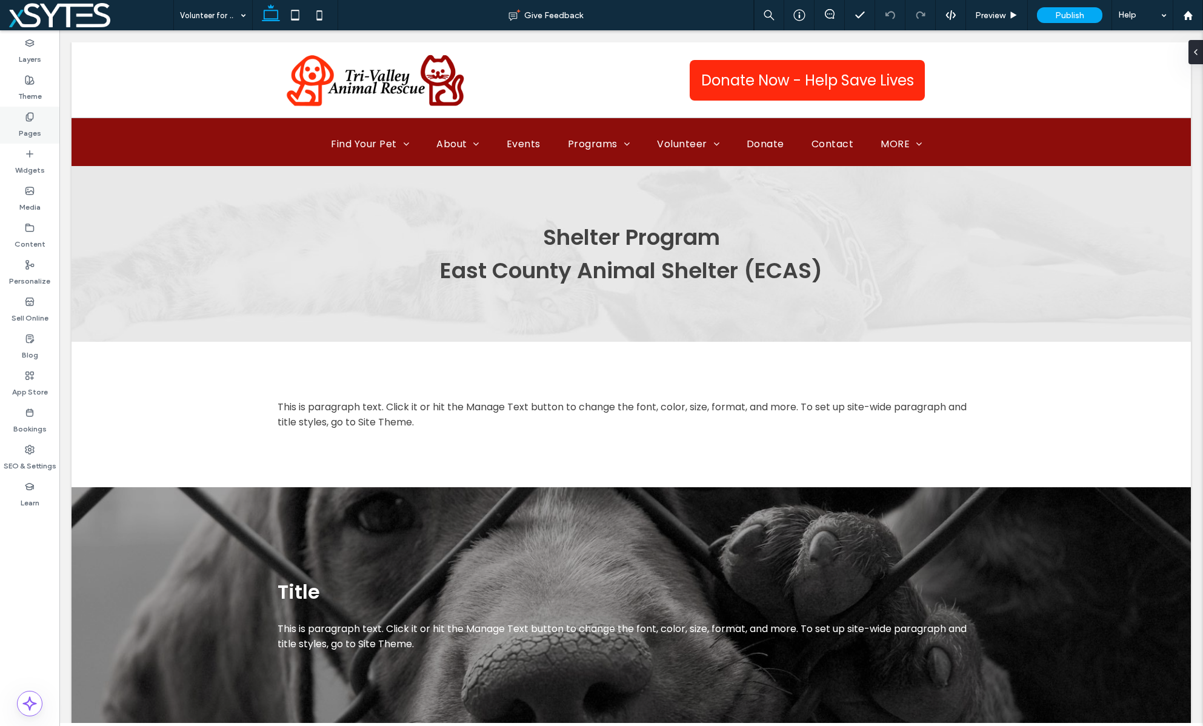
click at [26, 124] on label "Pages" at bounding box center [30, 130] width 22 height 17
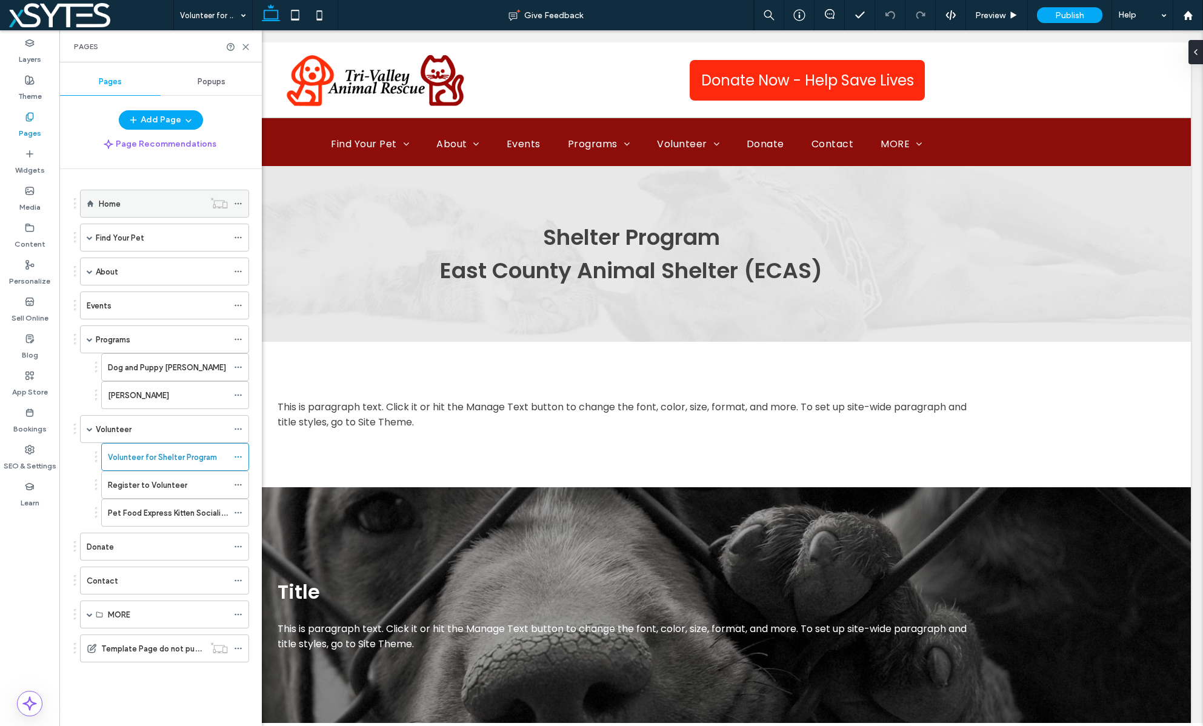
click at [141, 205] on div "Home" at bounding box center [151, 204] width 105 height 13
click at [87, 339] on span at bounding box center [90, 339] width 6 height 6
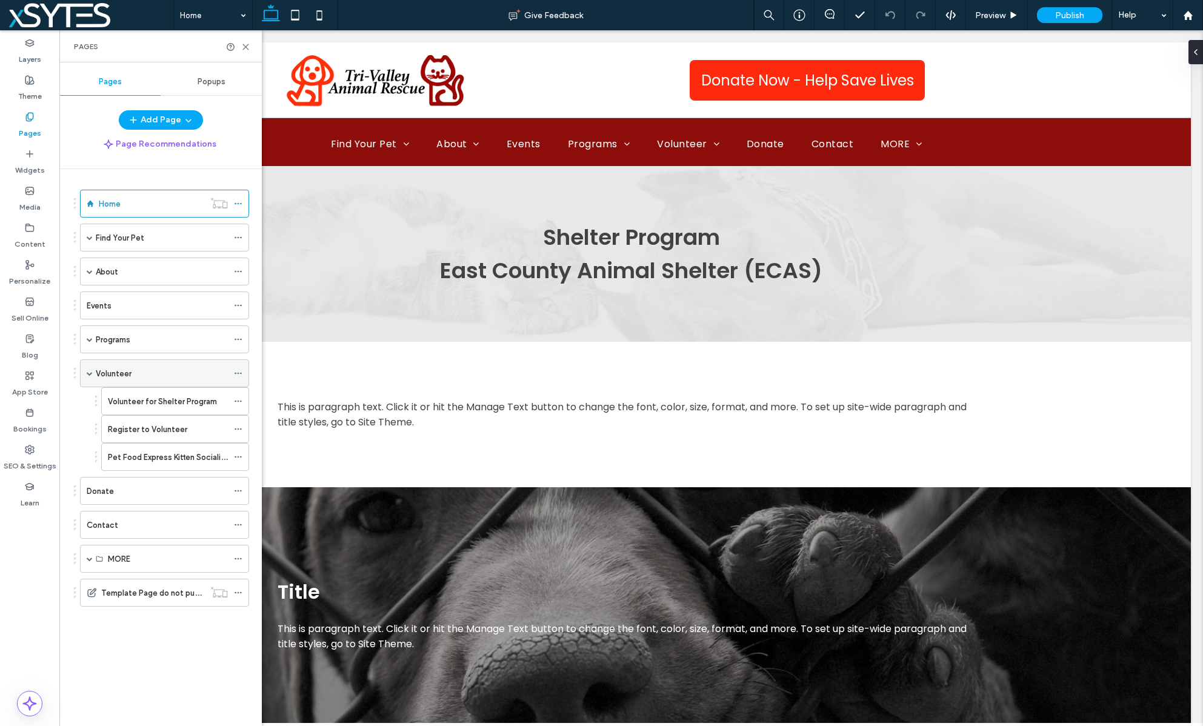
click at [89, 374] on span at bounding box center [90, 373] width 6 height 6
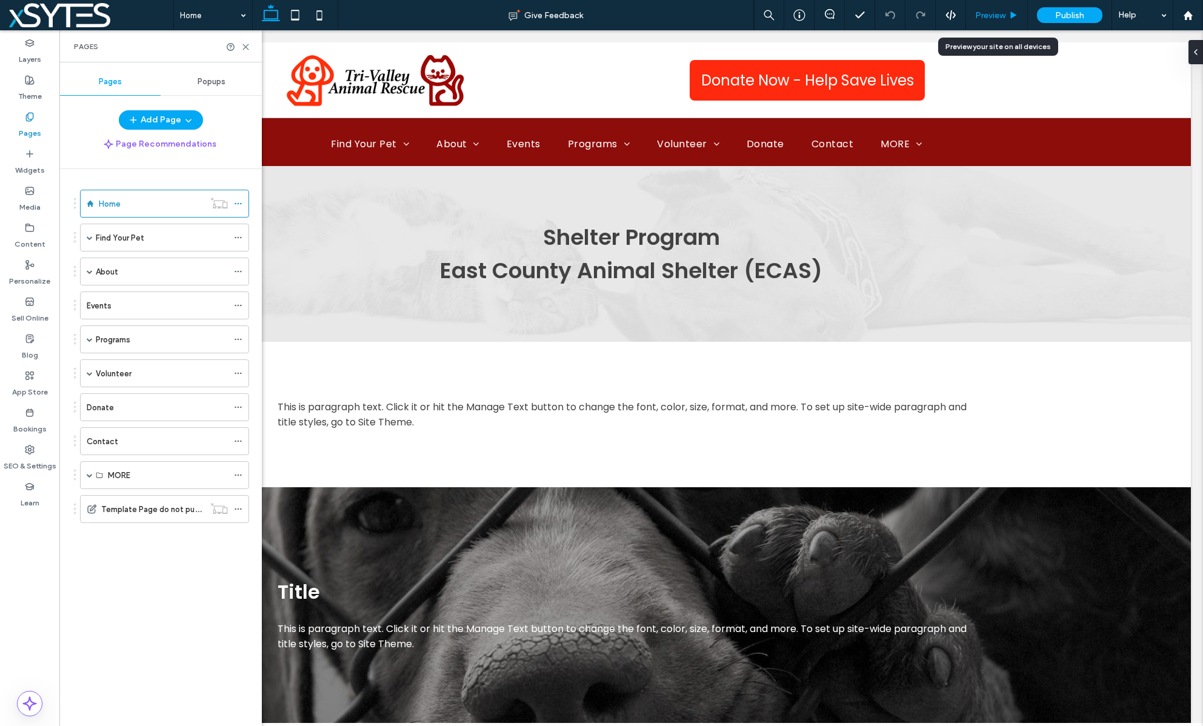
click at [980, 16] on span "Preview" at bounding box center [990, 15] width 30 height 10
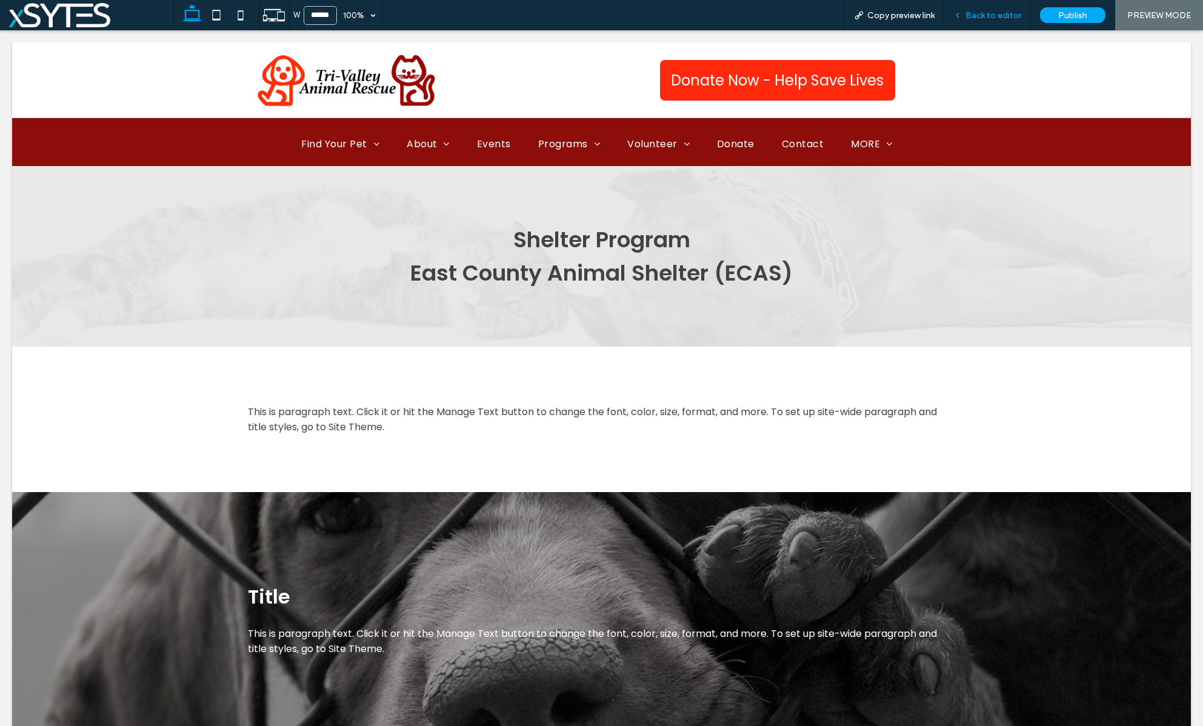
click at [977, 15] on span "Back to editor" at bounding box center [994, 15] width 56 height 10
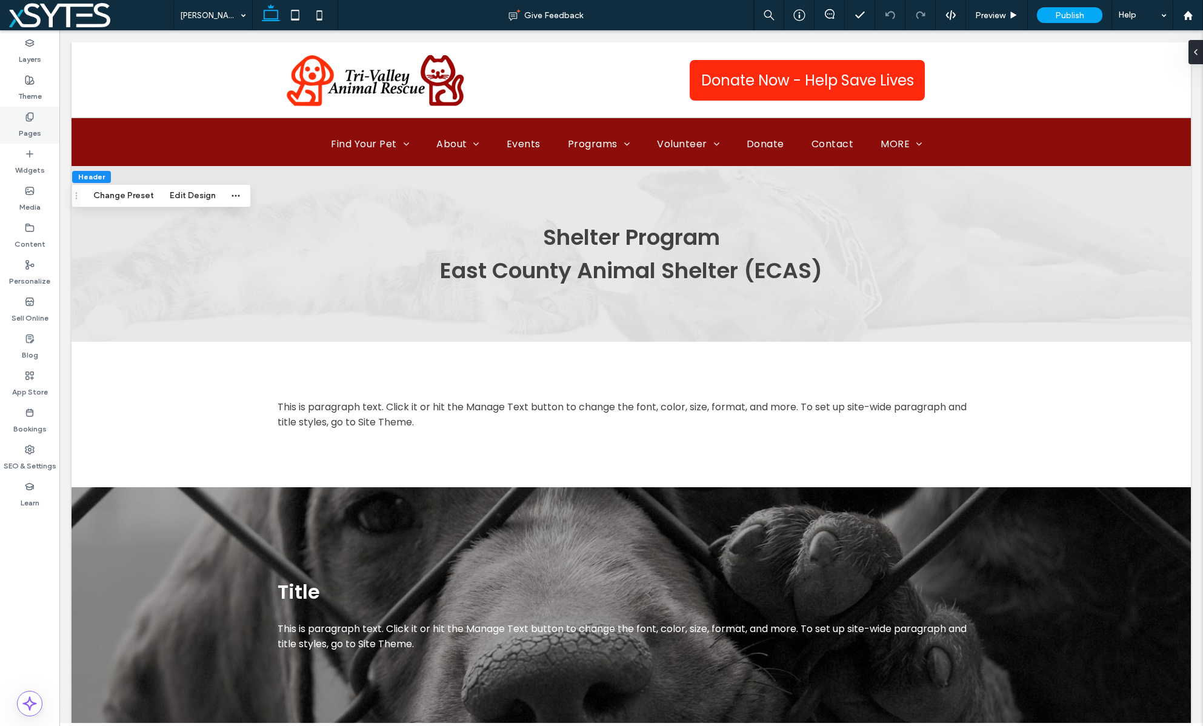
click at [21, 135] on label "Pages" at bounding box center [30, 130] width 22 height 17
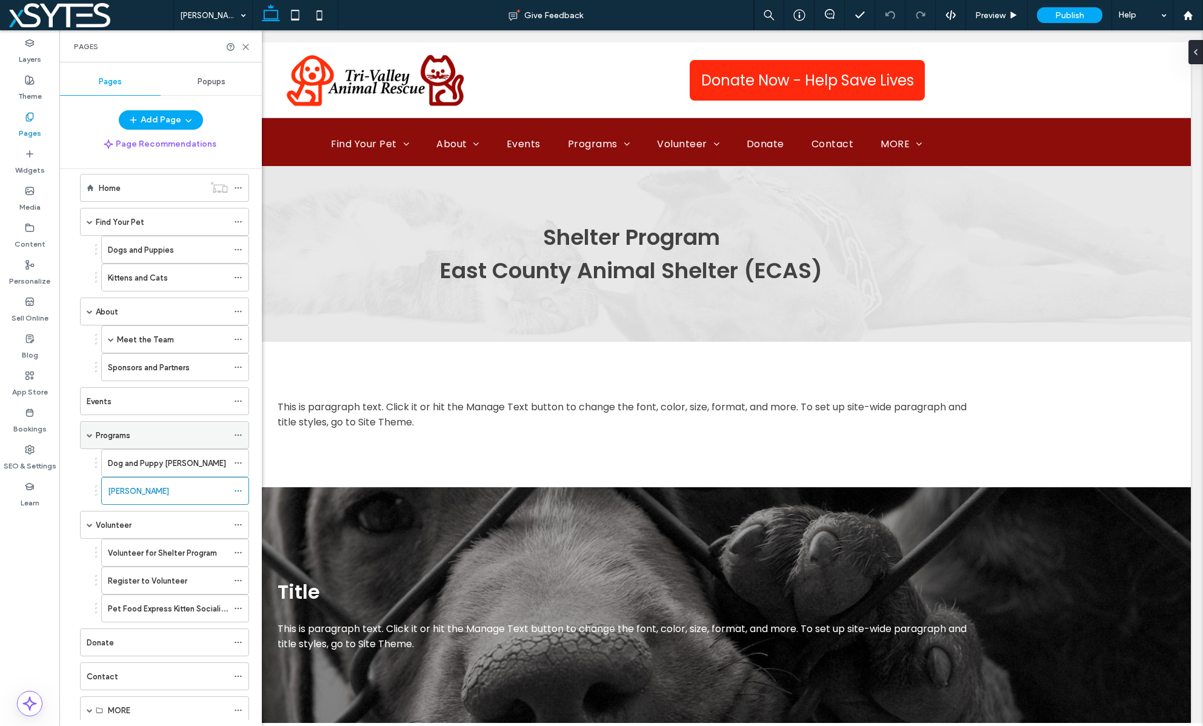
scroll to position [84, 0]
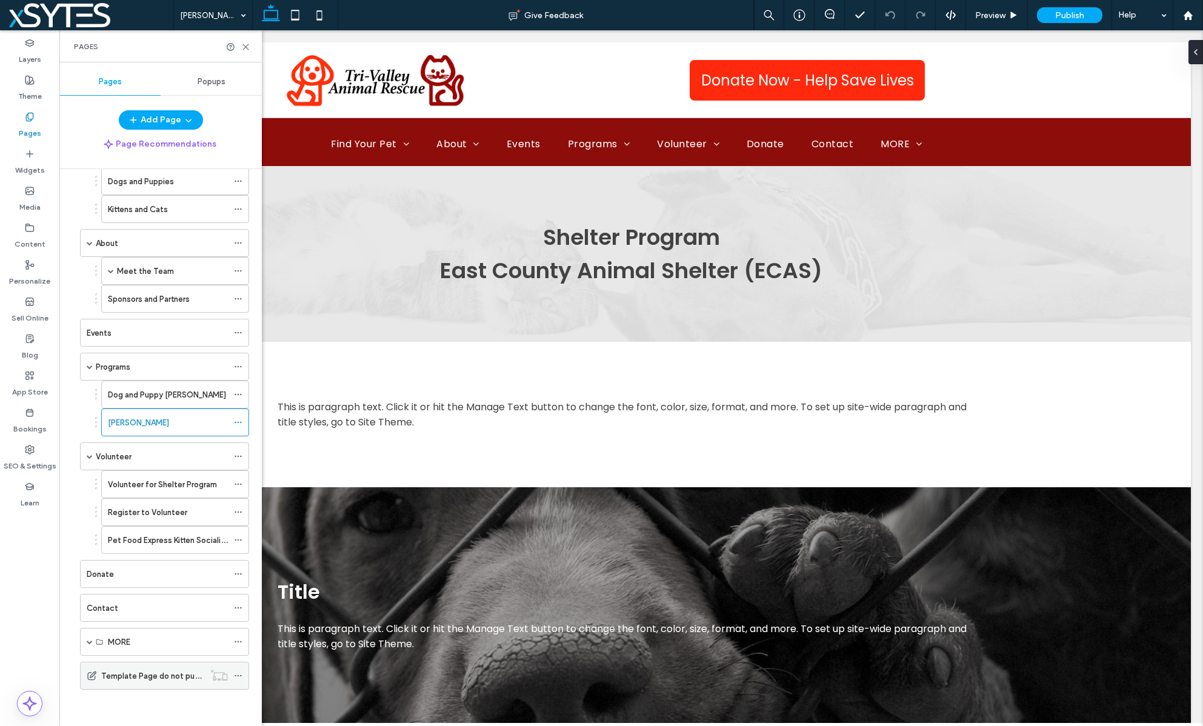
click at [237, 675] on icon at bounding box center [238, 676] width 8 height 8
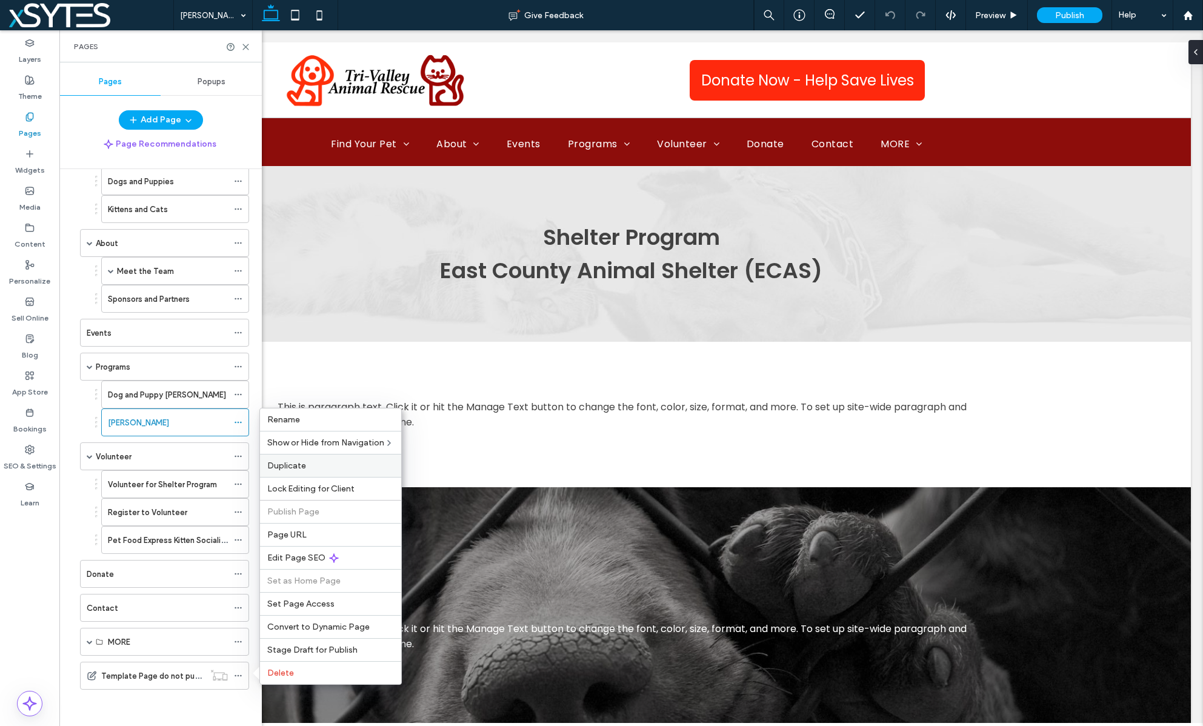
click at [297, 463] on span "Duplicate" at bounding box center [286, 466] width 39 height 10
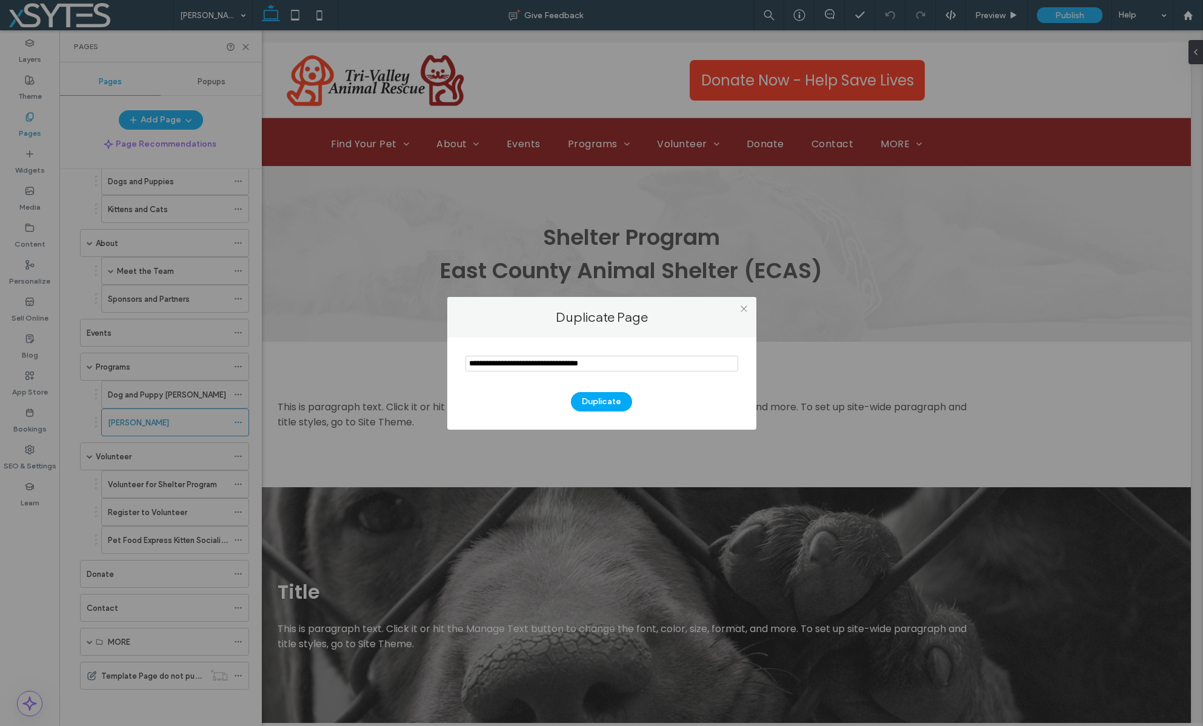
drag, startPoint x: 614, startPoint y: 364, endPoint x: 466, endPoint y: 358, distance: 148.7
click at [466, 358] on input "notEmpty" at bounding box center [602, 364] width 273 height 16
type input "**********"
click at [618, 399] on button "Duplicate" at bounding box center [601, 401] width 61 height 19
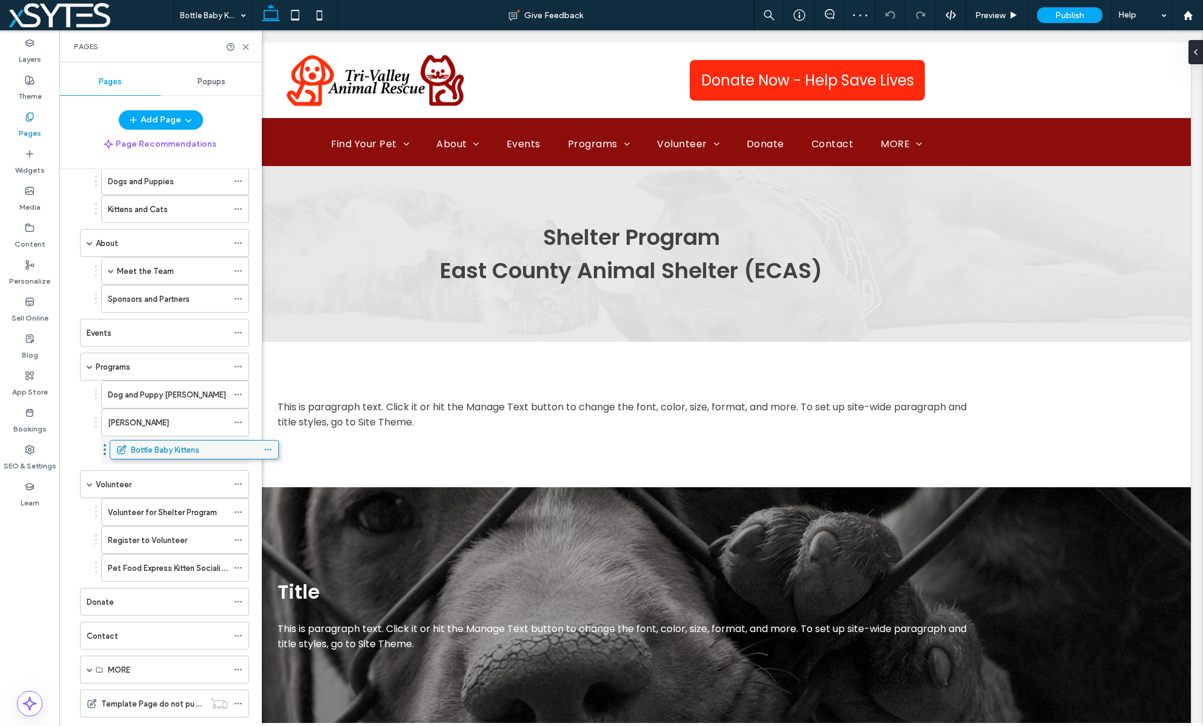
drag, startPoint x: 151, startPoint y: 708, endPoint x: 181, endPoint y: 452, distance: 257.6
click at [239, 450] on icon at bounding box center [238, 450] width 8 height 8
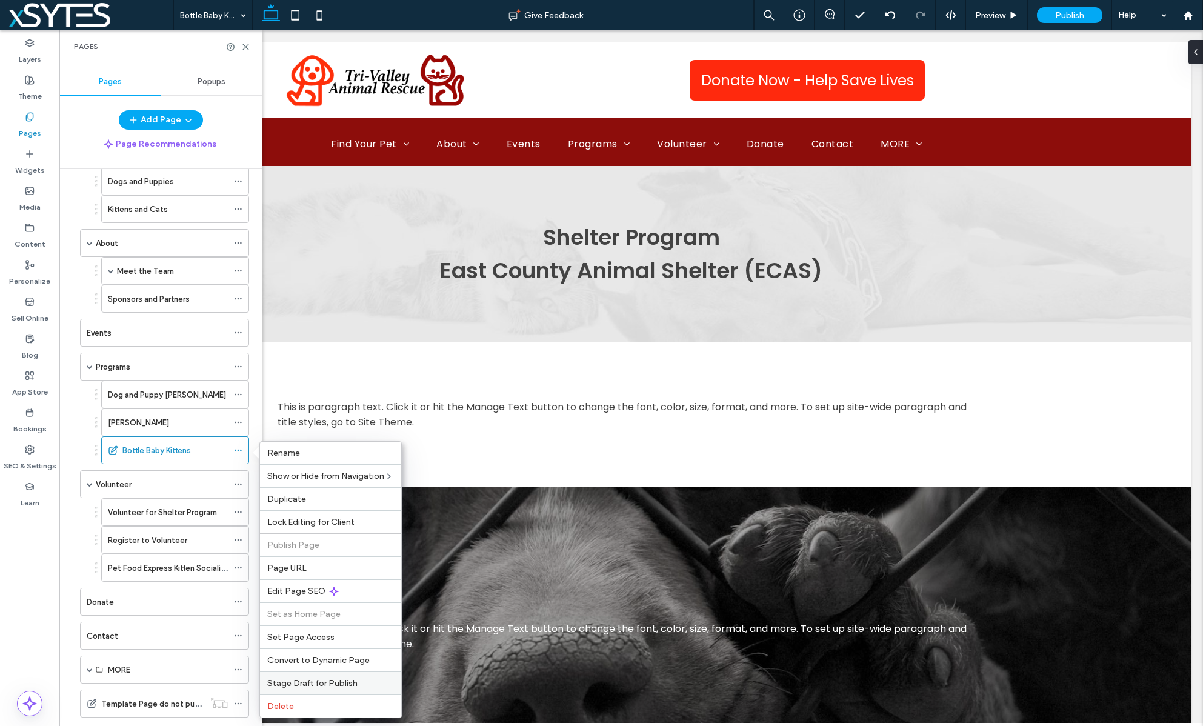
click at [323, 678] on span "Stage Draft for Publish" at bounding box center [312, 683] width 90 height 10
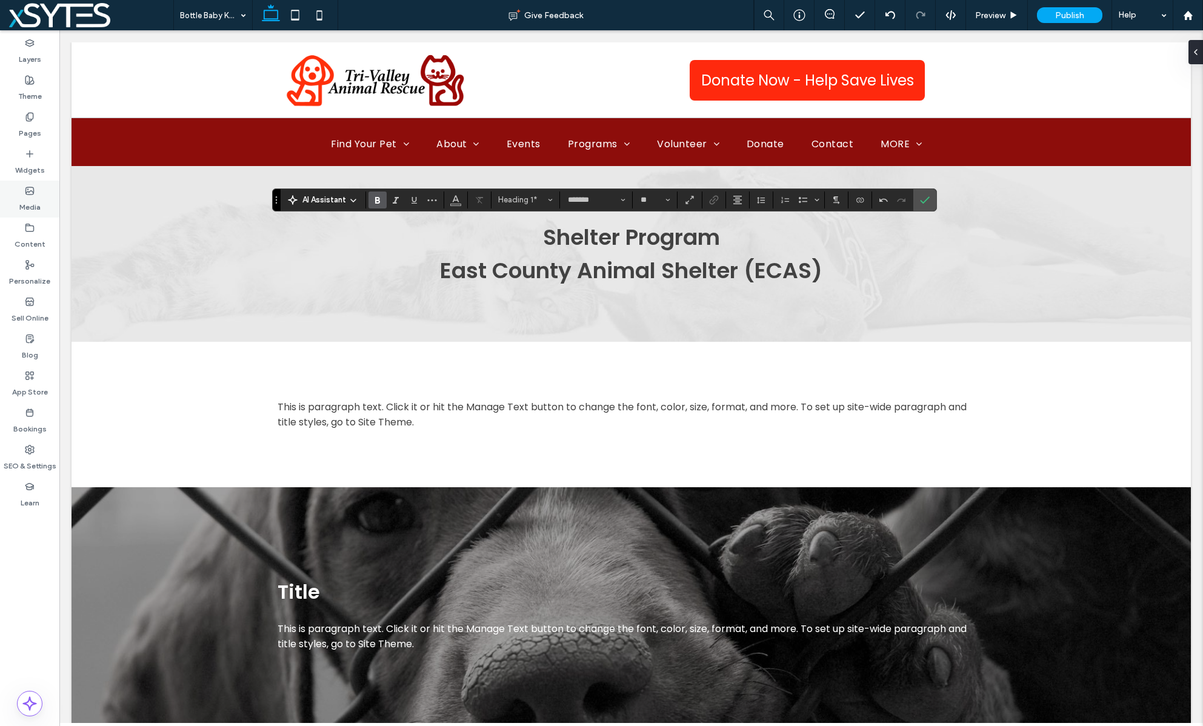
click at [36, 188] on div "Media" at bounding box center [29, 199] width 59 height 37
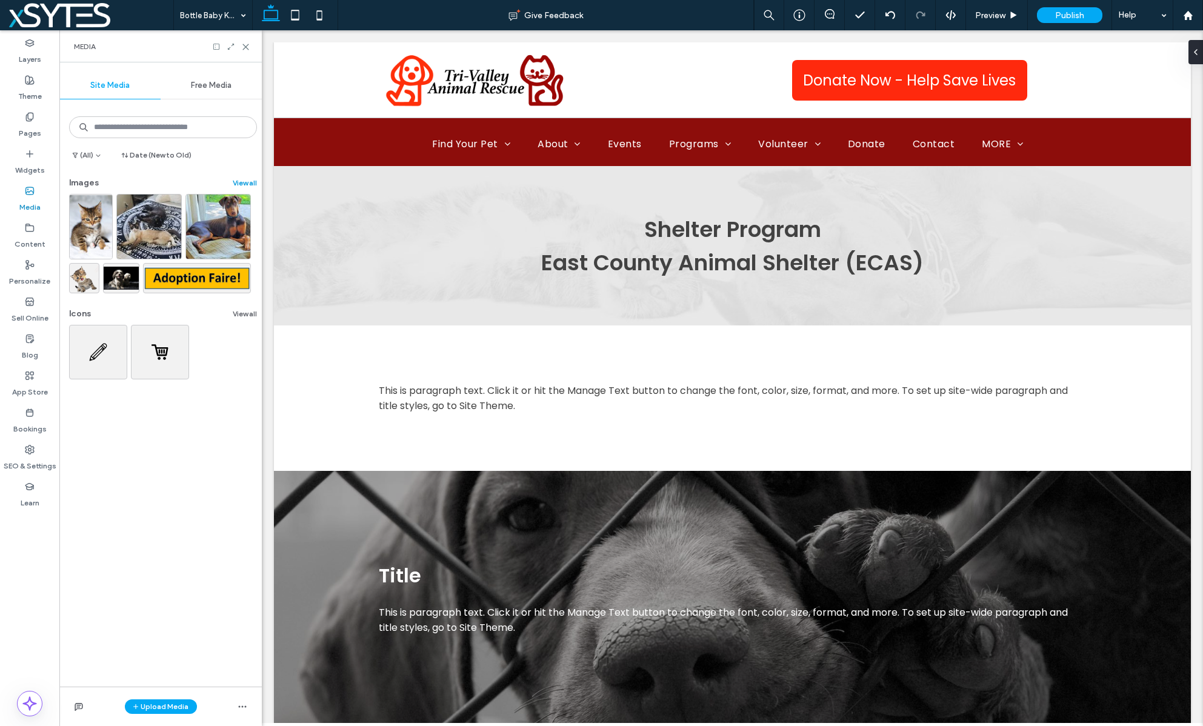
click at [233, 178] on button "View all" at bounding box center [245, 183] width 24 height 15
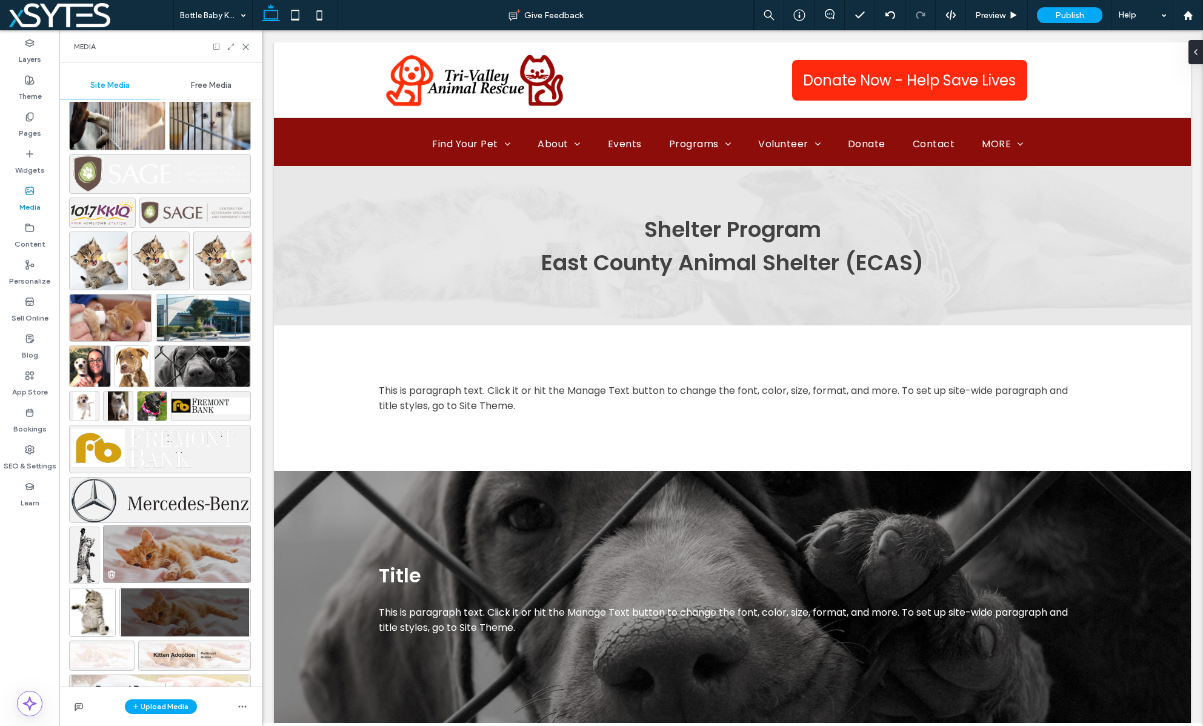
scroll to position [4570, 0]
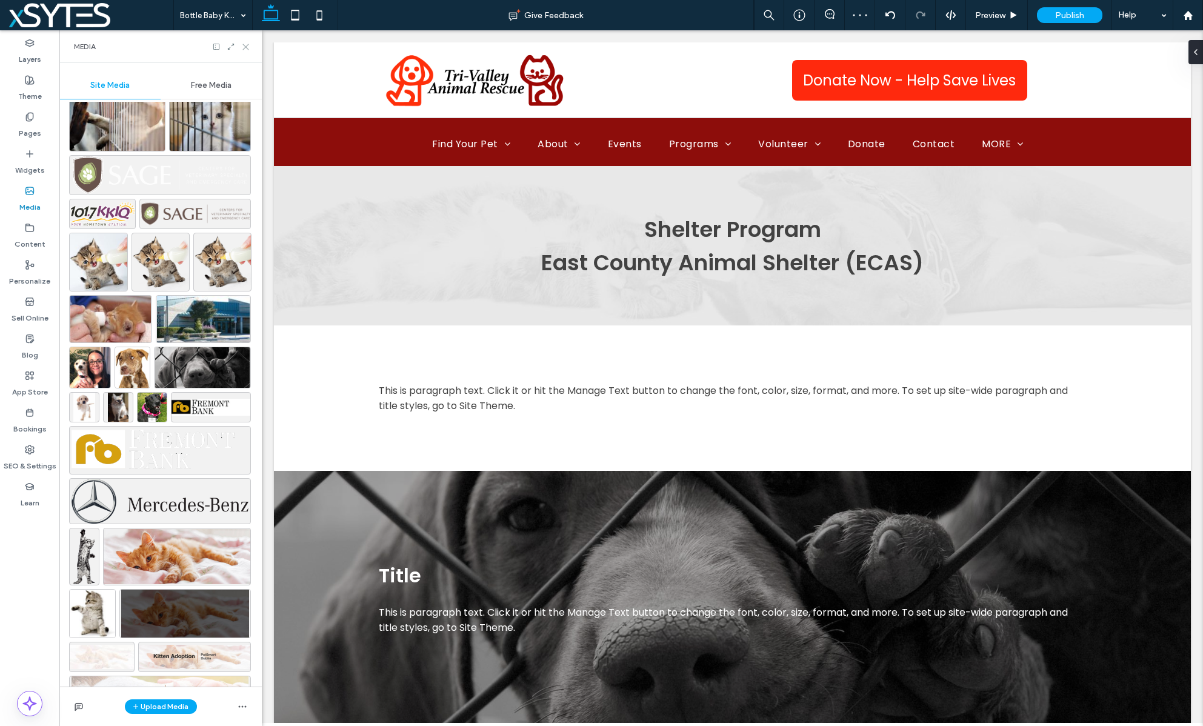
click at [244, 44] on icon at bounding box center [245, 46] width 9 height 9
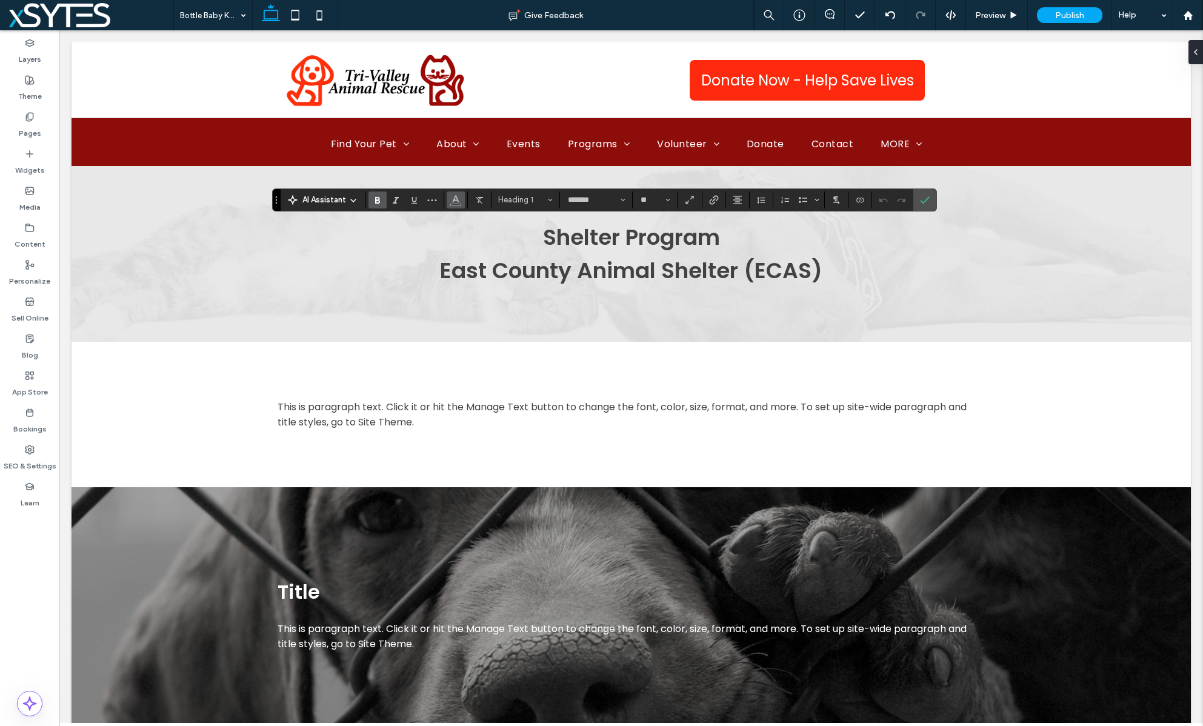
click at [453, 207] on button "Color" at bounding box center [456, 200] width 18 height 17
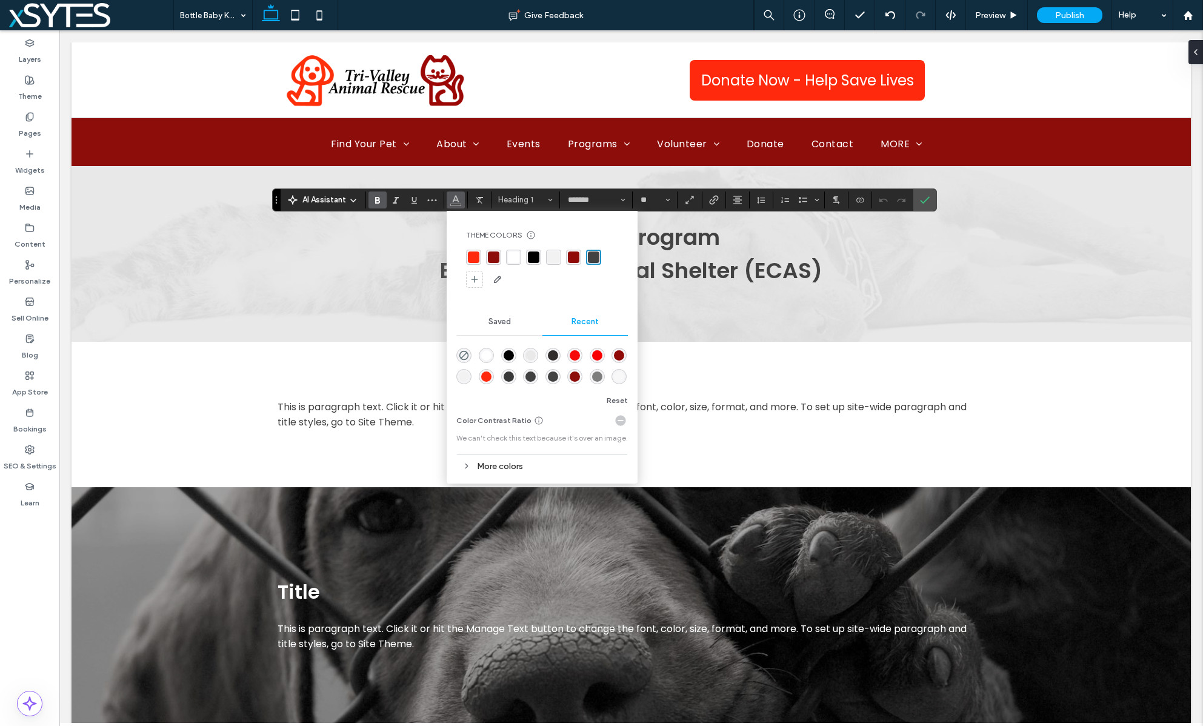
click at [513, 259] on div "rgba(255, 255, 255, 1)" at bounding box center [514, 258] width 12 height 12
click at [923, 196] on icon "Confirm" at bounding box center [925, 200] width 10 height 10
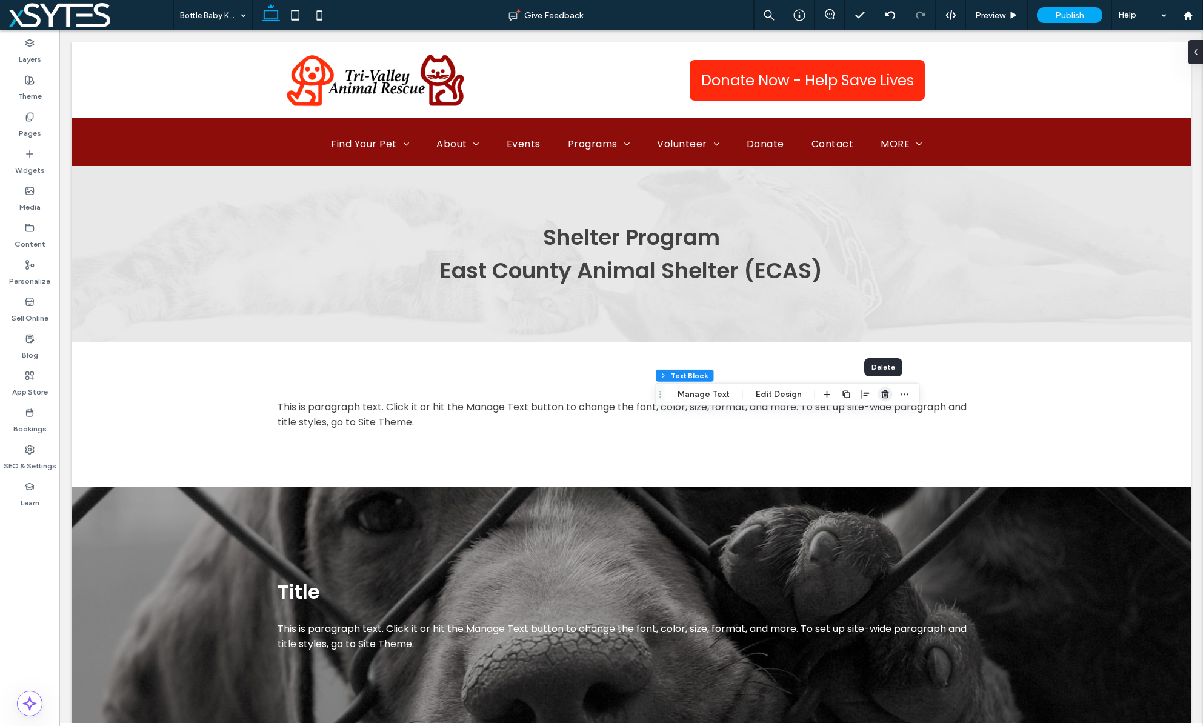
click at [883, 390] on use "button" at bounding box center [884, 394] width 7 height 8
click at [843, 333] on use "button" at bounding box center [842, 333] width 7 height 8
click at [547, 339] on icon "button" at bounding box center [552, 343] width 10 height 10
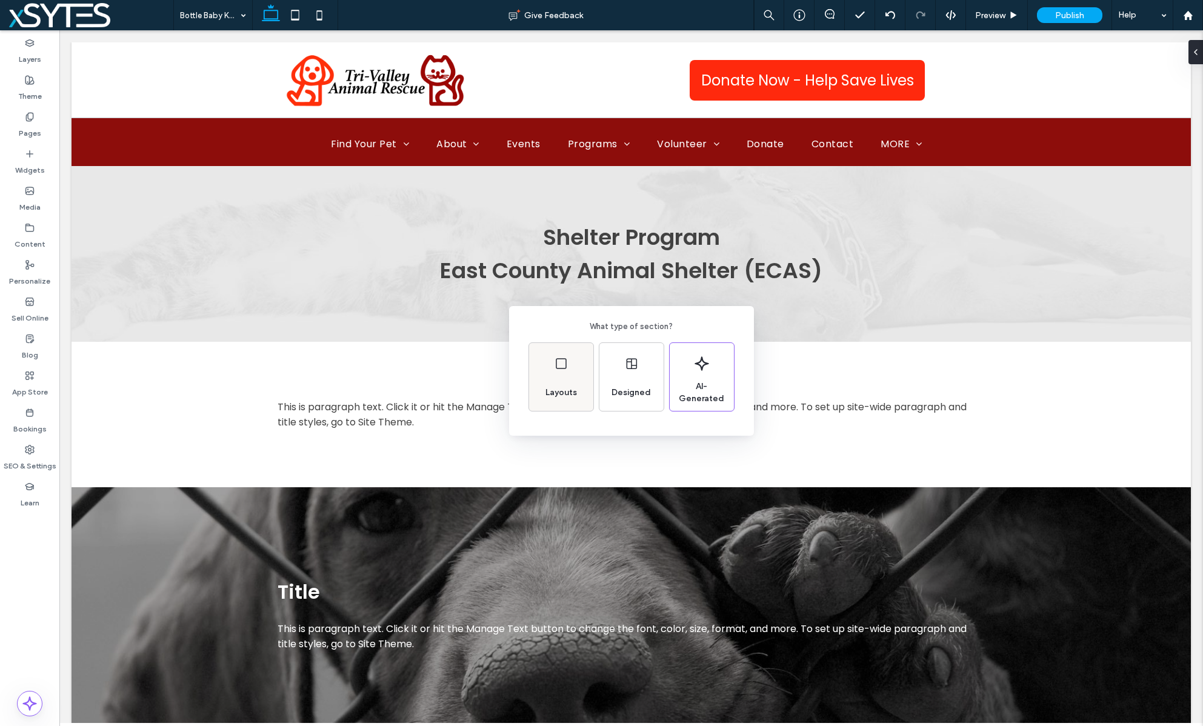
click at [550, 359] on div "Layouts" at bounding box center [561, 377] width 64 height 68
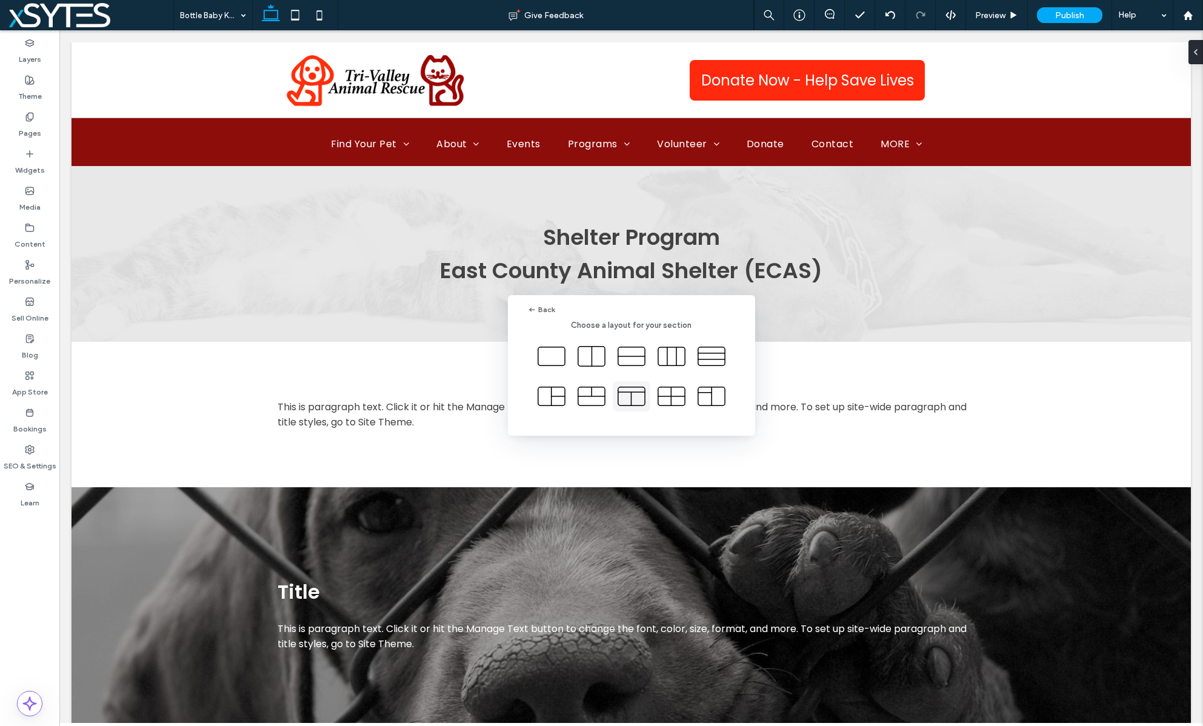
click at [634, 398] on icon at bounding box center [632, 396] width 30 height 30
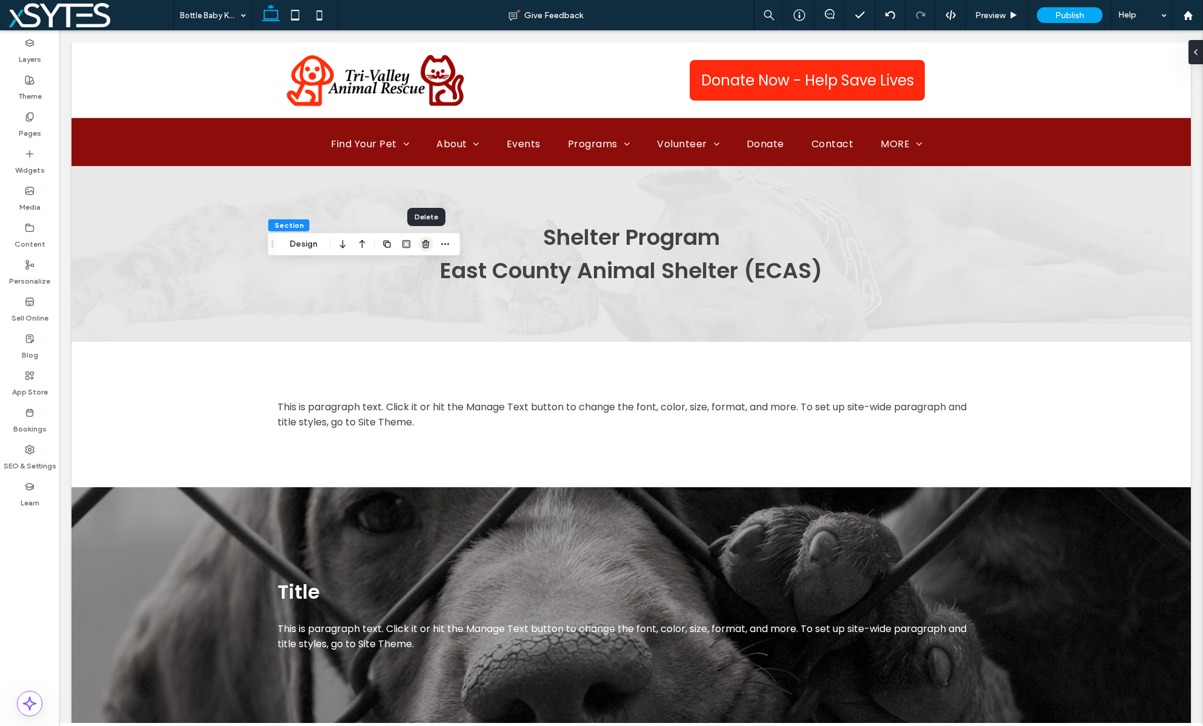
click at [423, 245] on icon "button" at bounding box center [426, 244] width 10 height 10
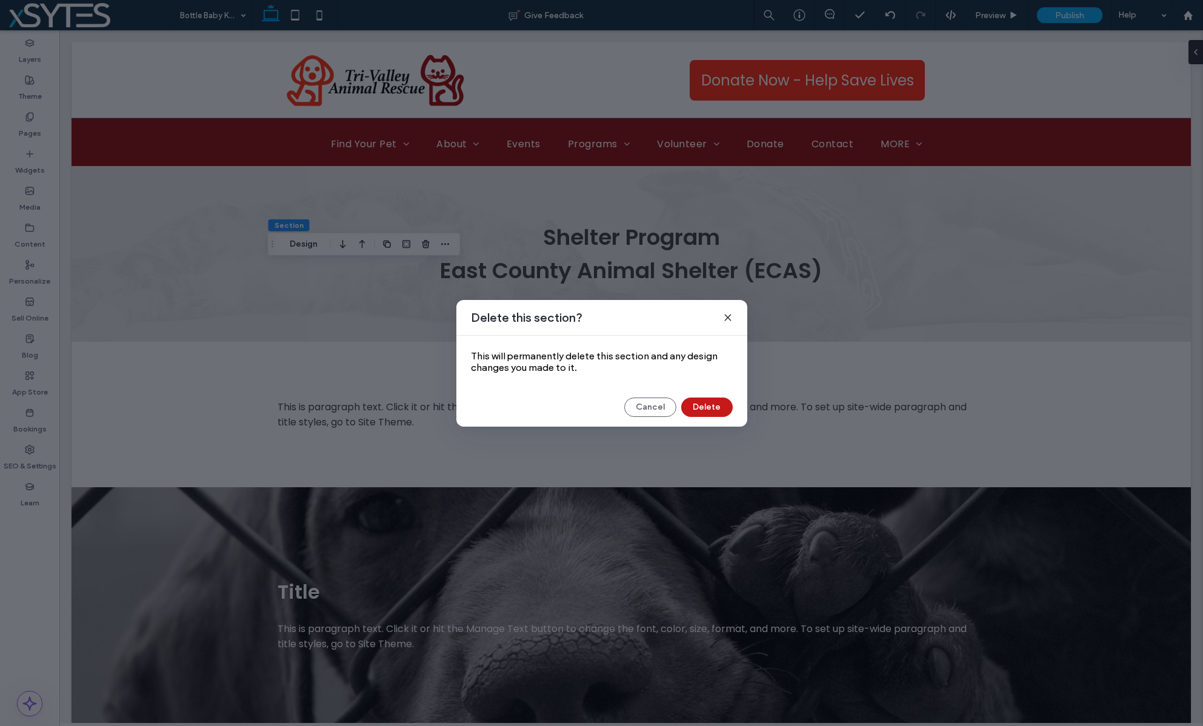
click at [714, 407] on button "Delete" at bounding box center [707, 407] width 52 height 19
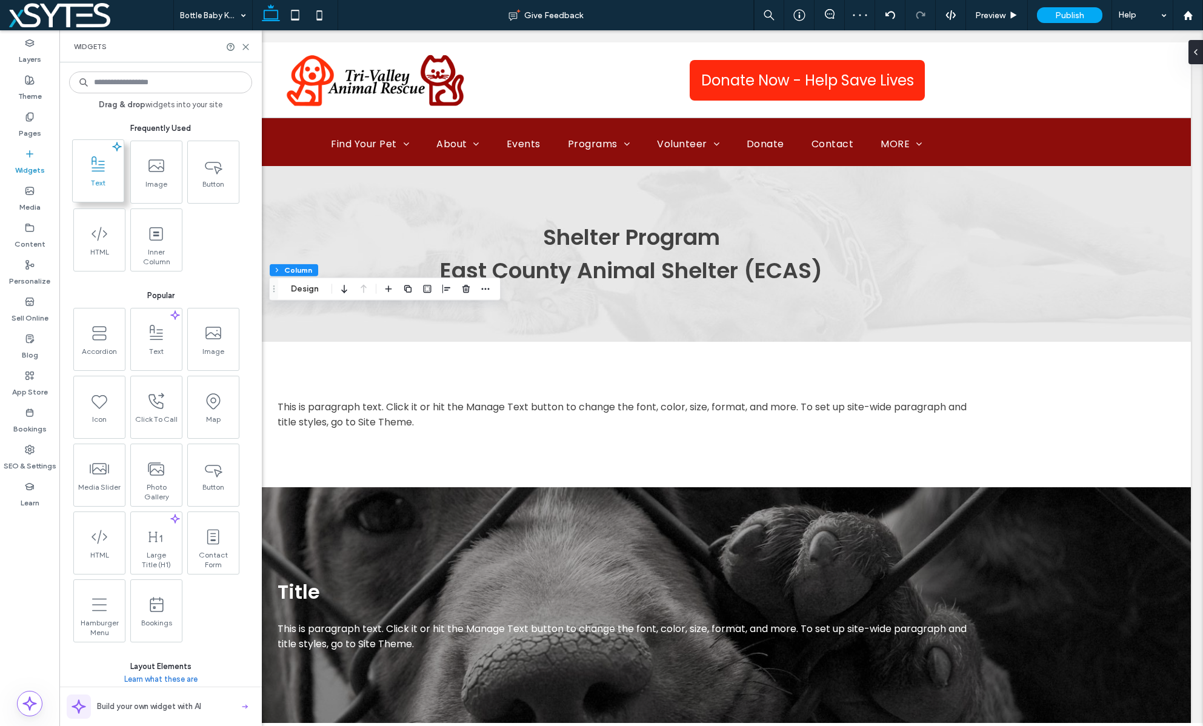
click at [102, 178] on span "Text" at bounding box center [98, 186] width 51 height 17
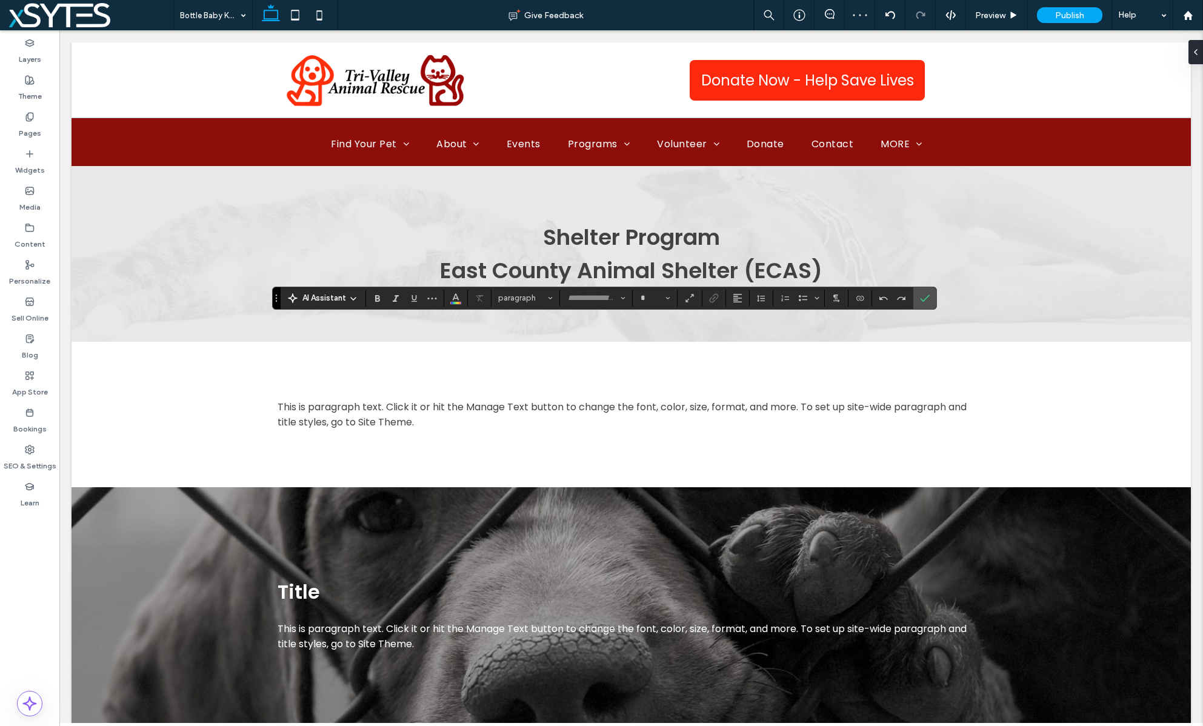
type input "*******"
type input "**"
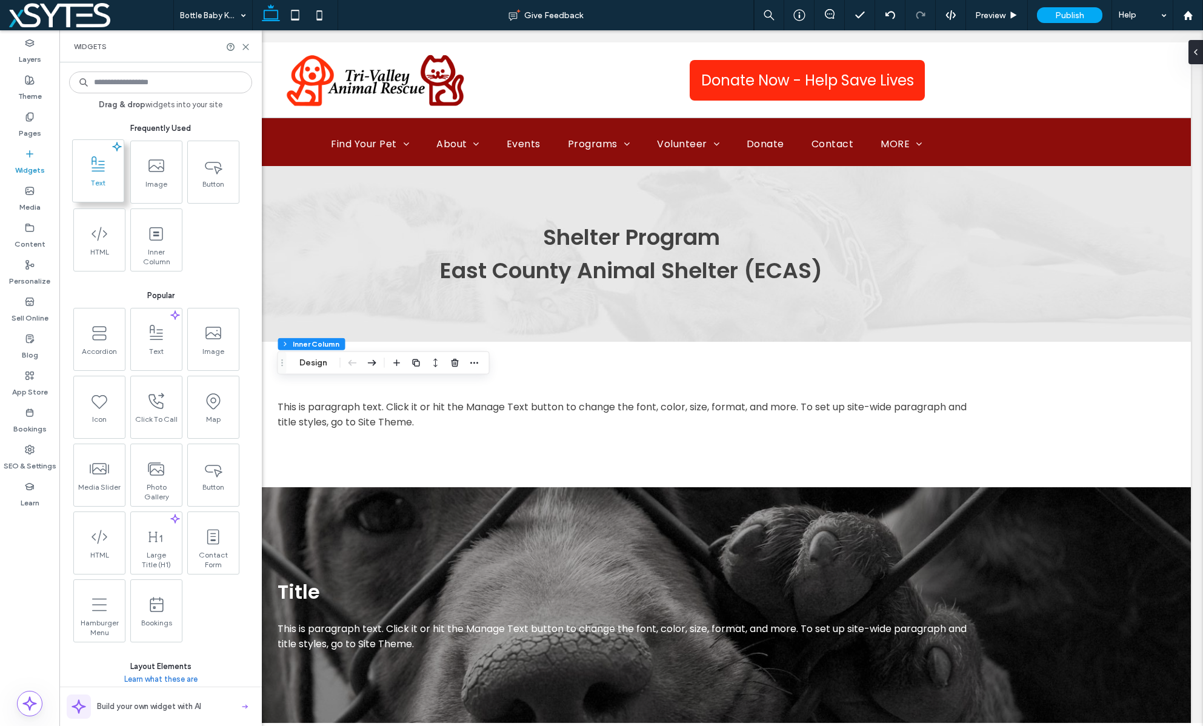
click at [103, 172] on icon at bounding box center [98, 164] width 19 height 19
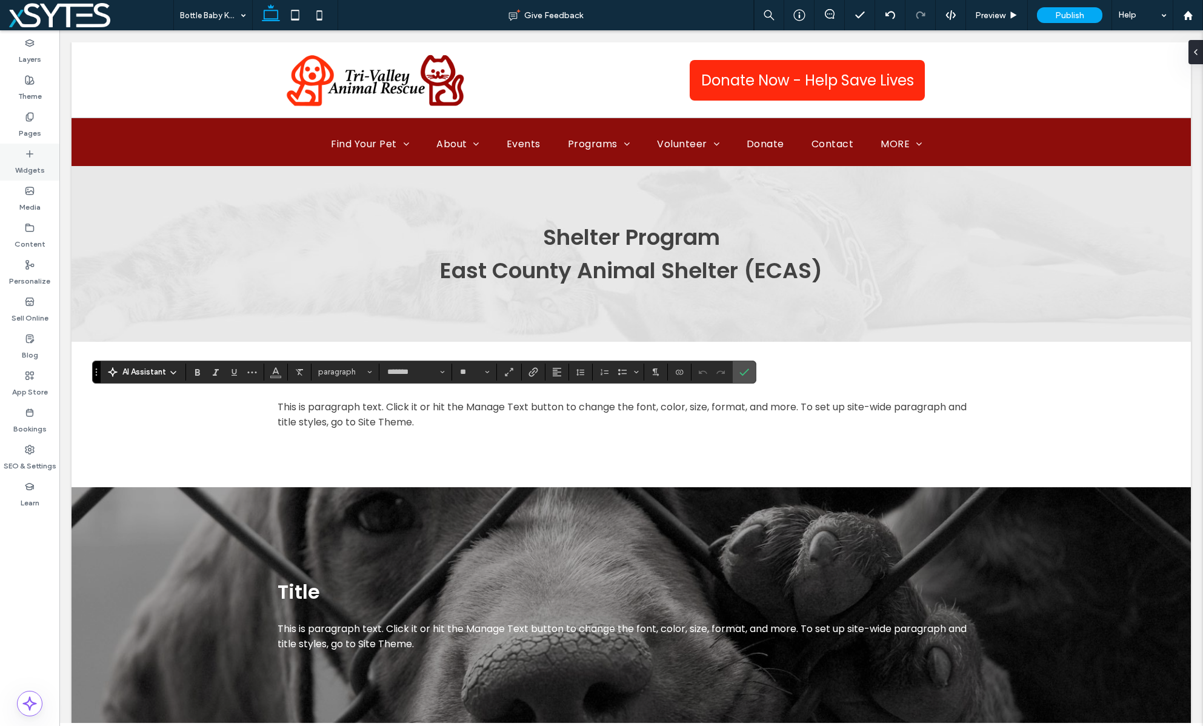
click at [35, 156] on div "Widgets" at bounding box center [29, 162] width 59 height 37
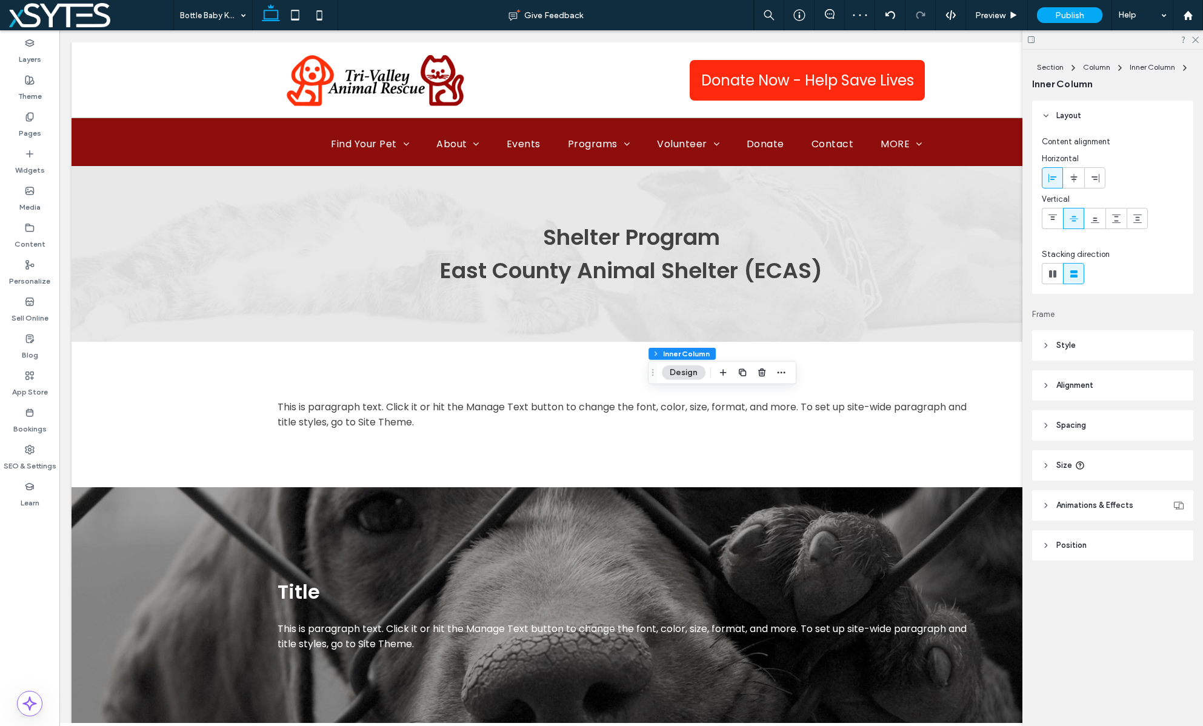
click at [1074, 276] on use at bounding box center [1074, 273] width 7 height 7
type input "***"
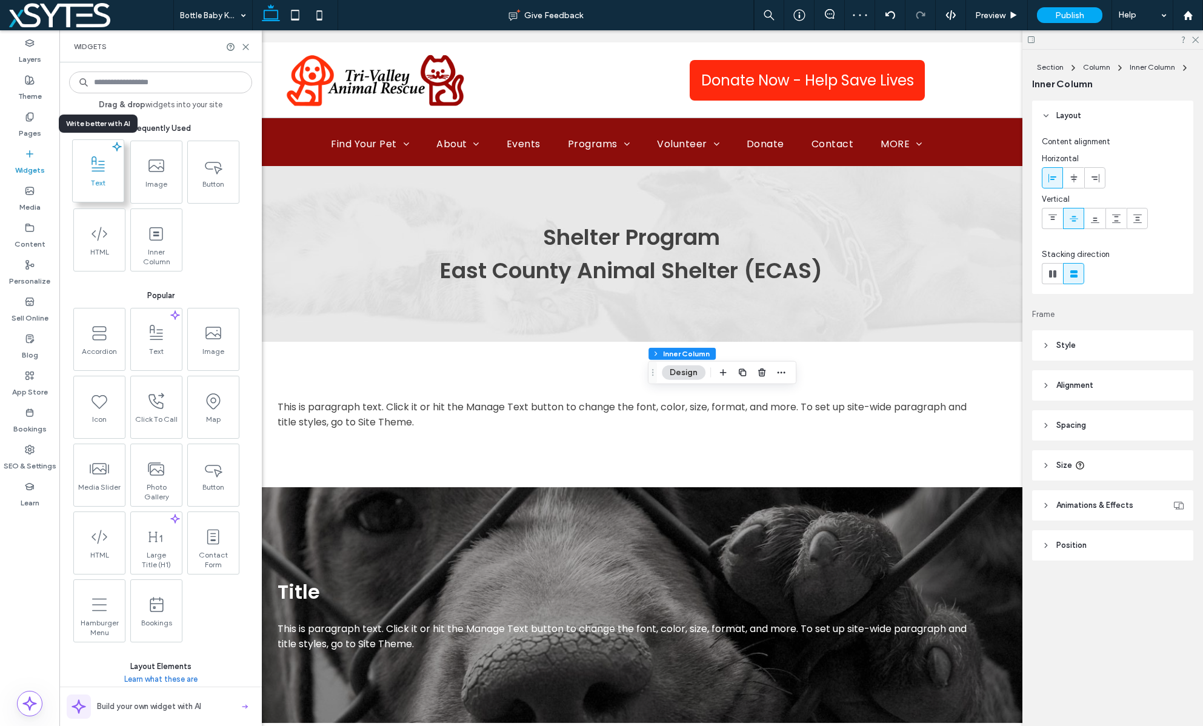
click at [96, 181] on span "Text" at bounding box center [98, 186] width 51 height 17
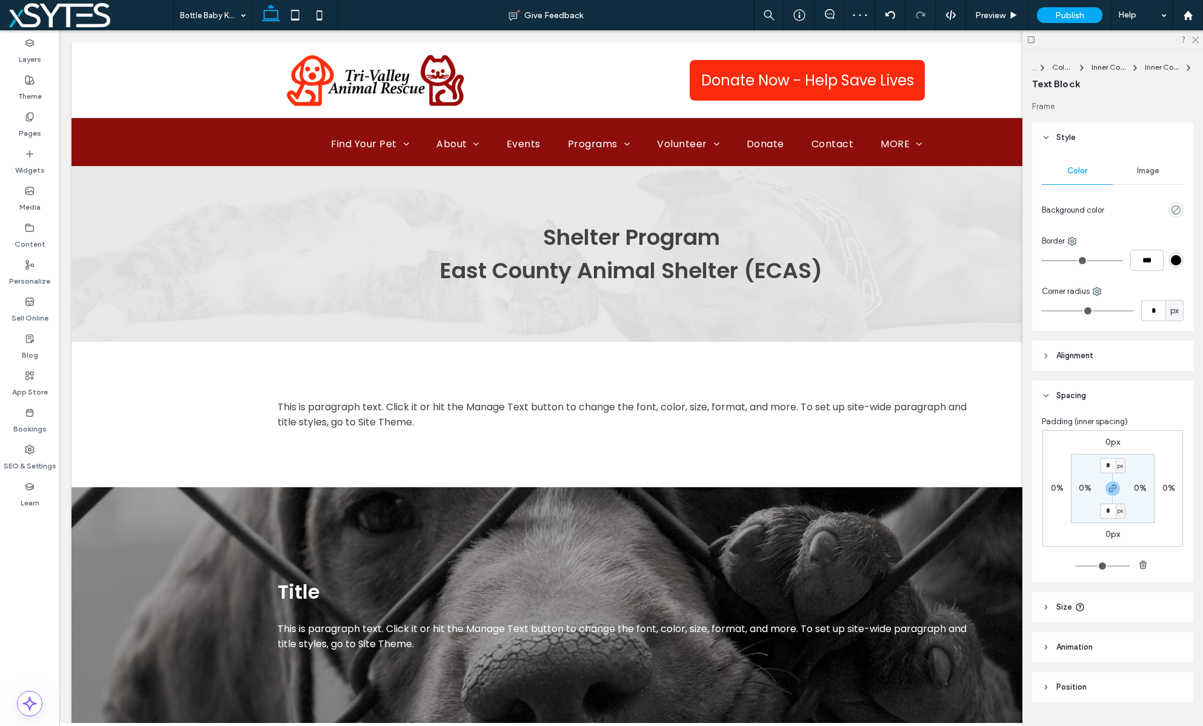
type input "*******"
type input "**"
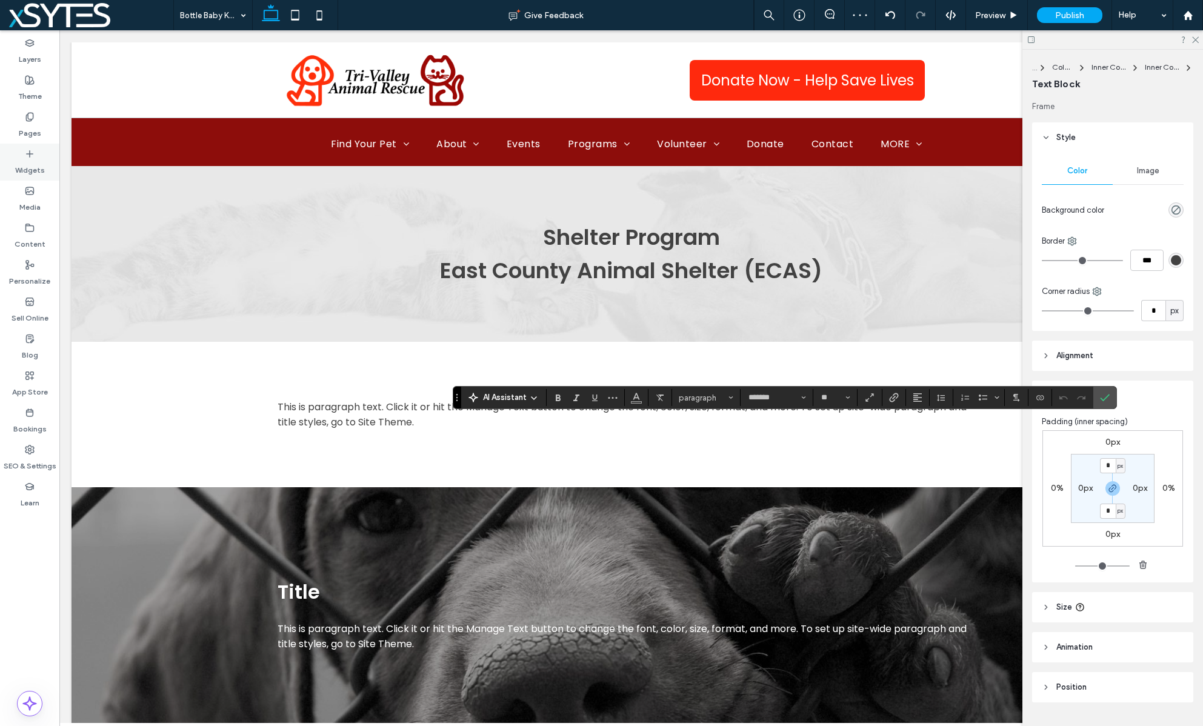
click at [26, 151] on icon at bounding box center [30, 154] width 10 height 10
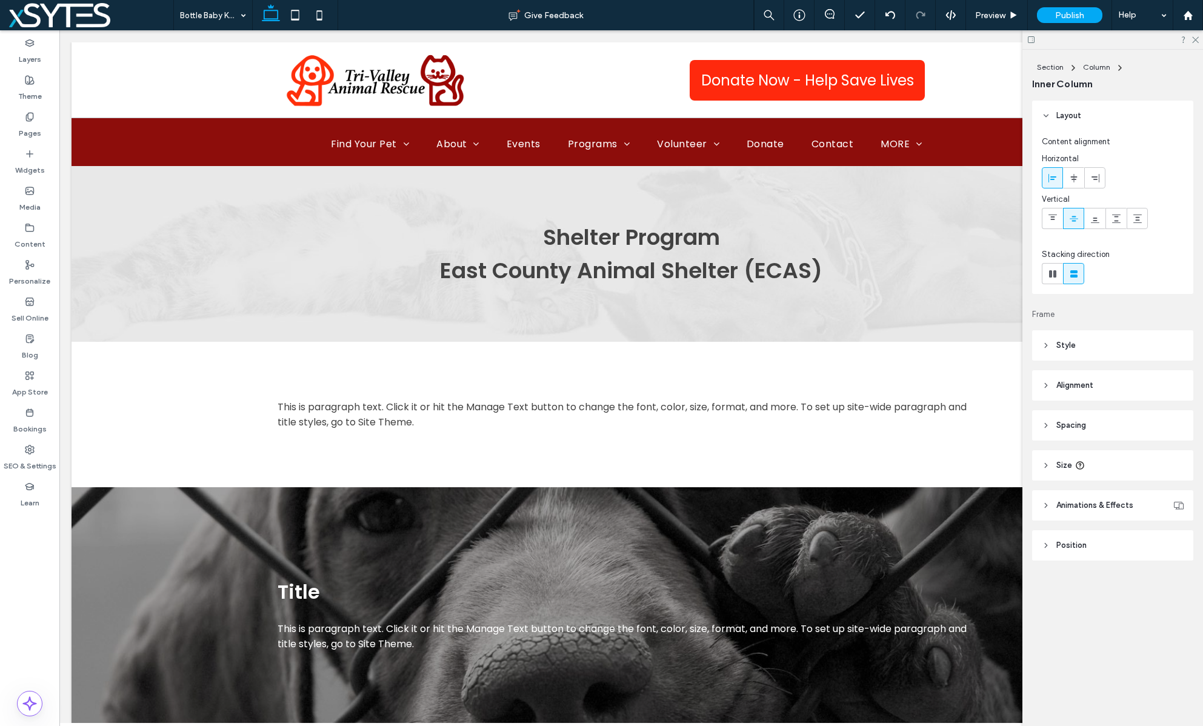
type input "**"
type input "****"
click at [1048, 218] on icon at bounding box center [1053, 219] width 10 height 10
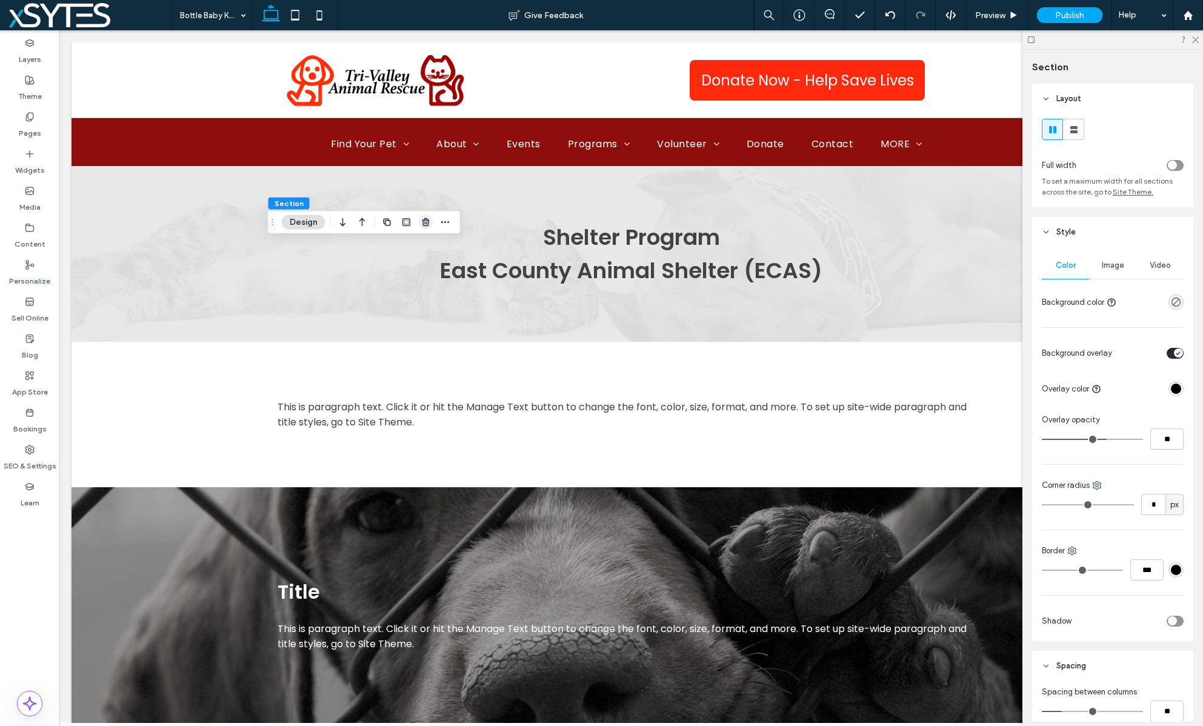
click at [422, 222] on icon "button" at bounding box center [426, 223] width 10 height 10
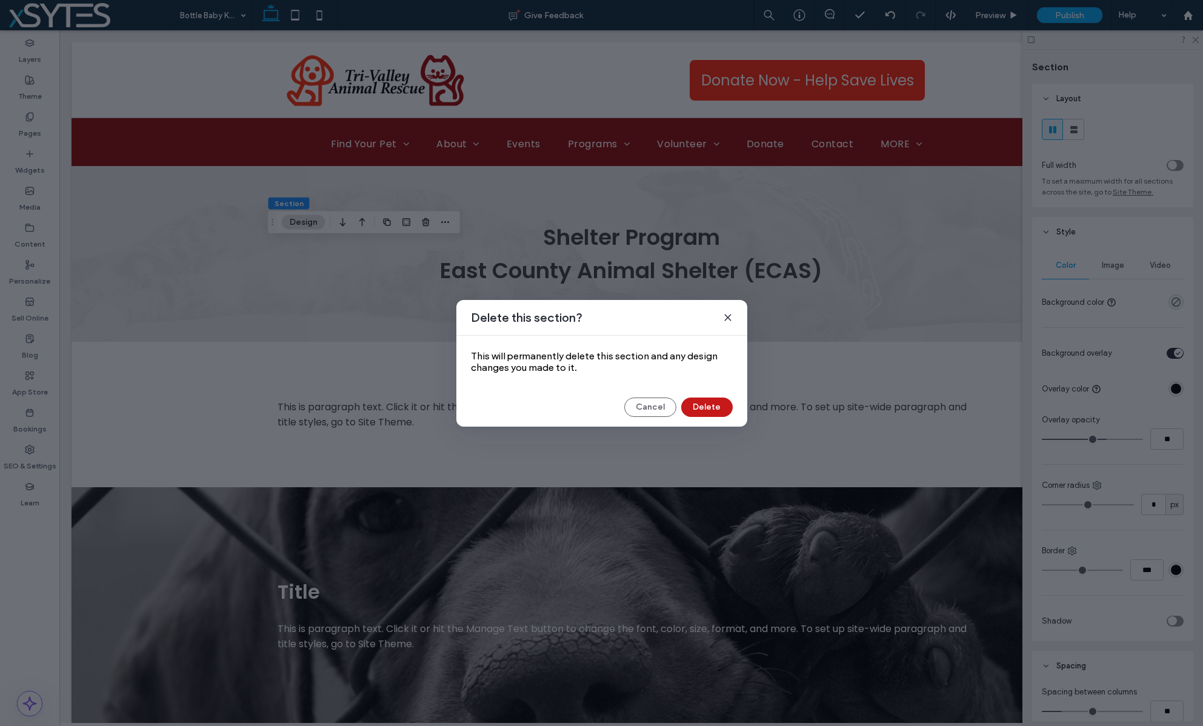
click at [720, 407] on button "Delete" at bounding box center [707, 407] width 52 height 19
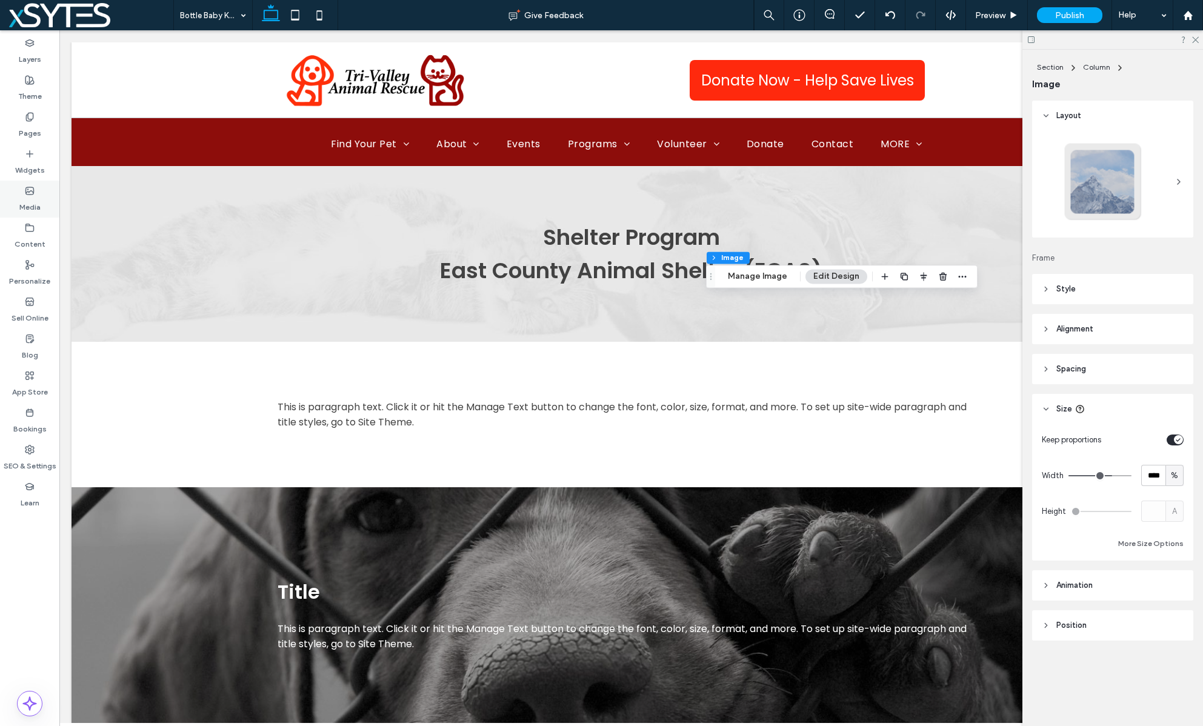
click at [30, 202] on label "Media" at bounding box center [29, 204] width 21 height 17
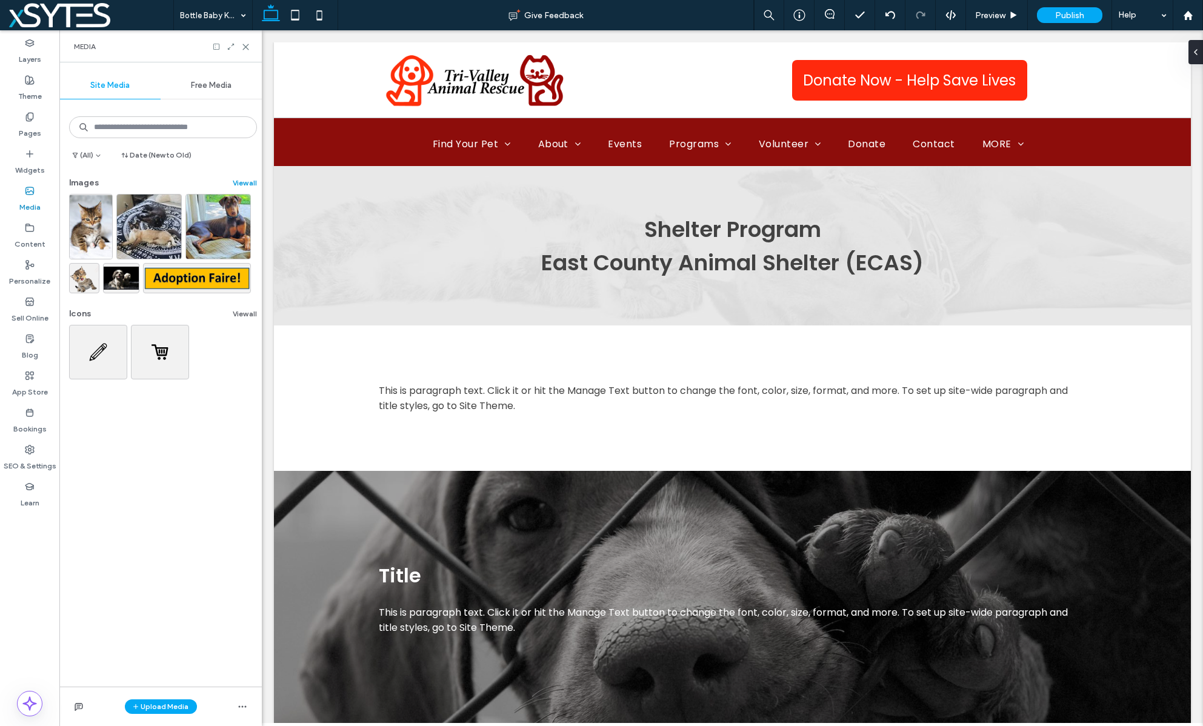
click at [233, 181] on button "View all" at bounding box center [245, 183] width 24 height 15
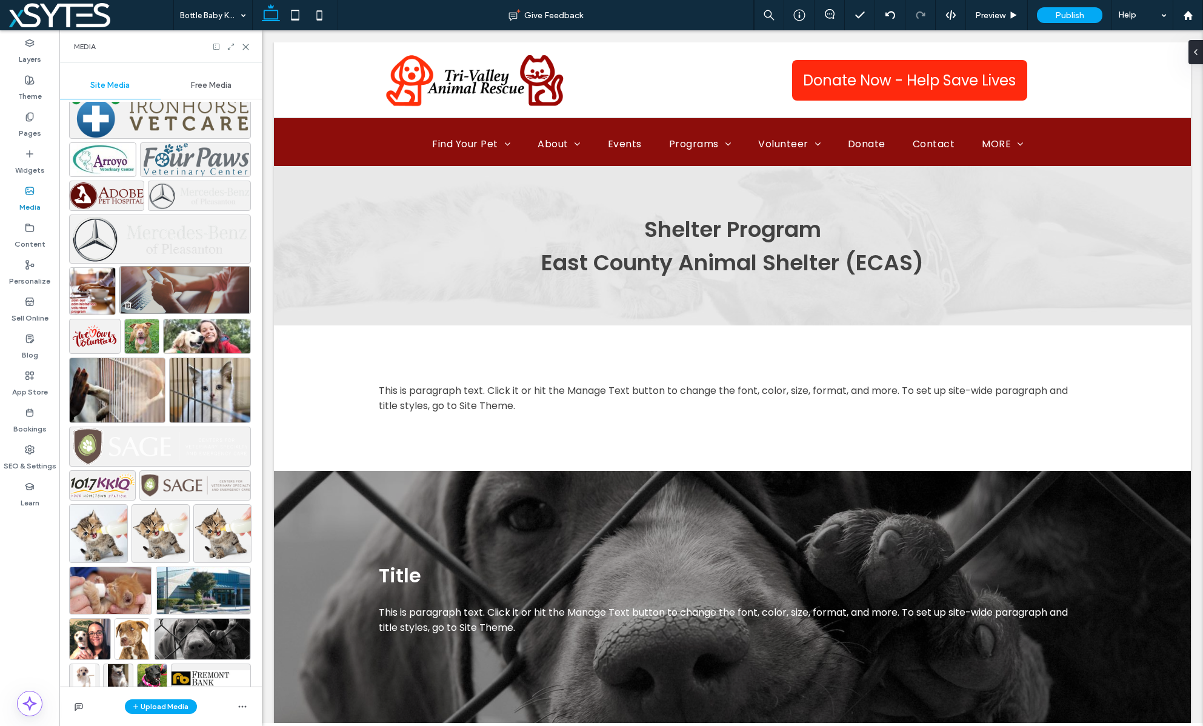
scroll to position [4350, 0]
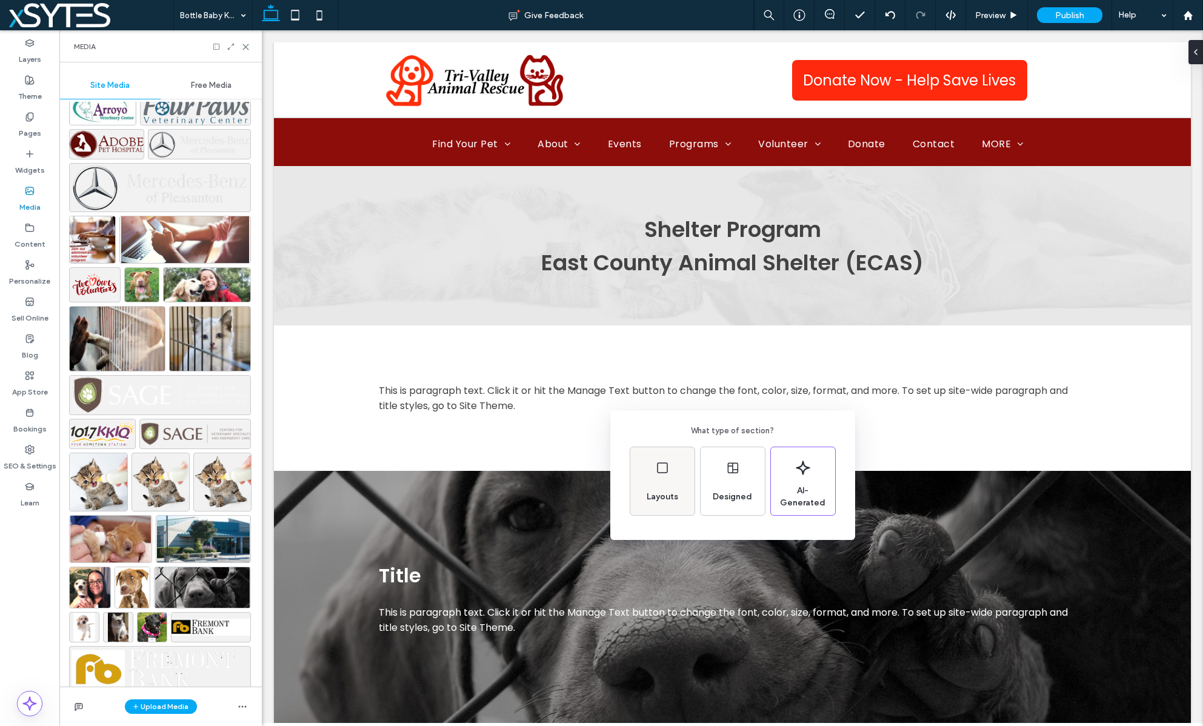
click at [670, 468] on div "Layouts" at bounding box center [662, 481] width 64 height 68
click at [651, 460] on icon at bounding box center [653, 461] width 30 height 30
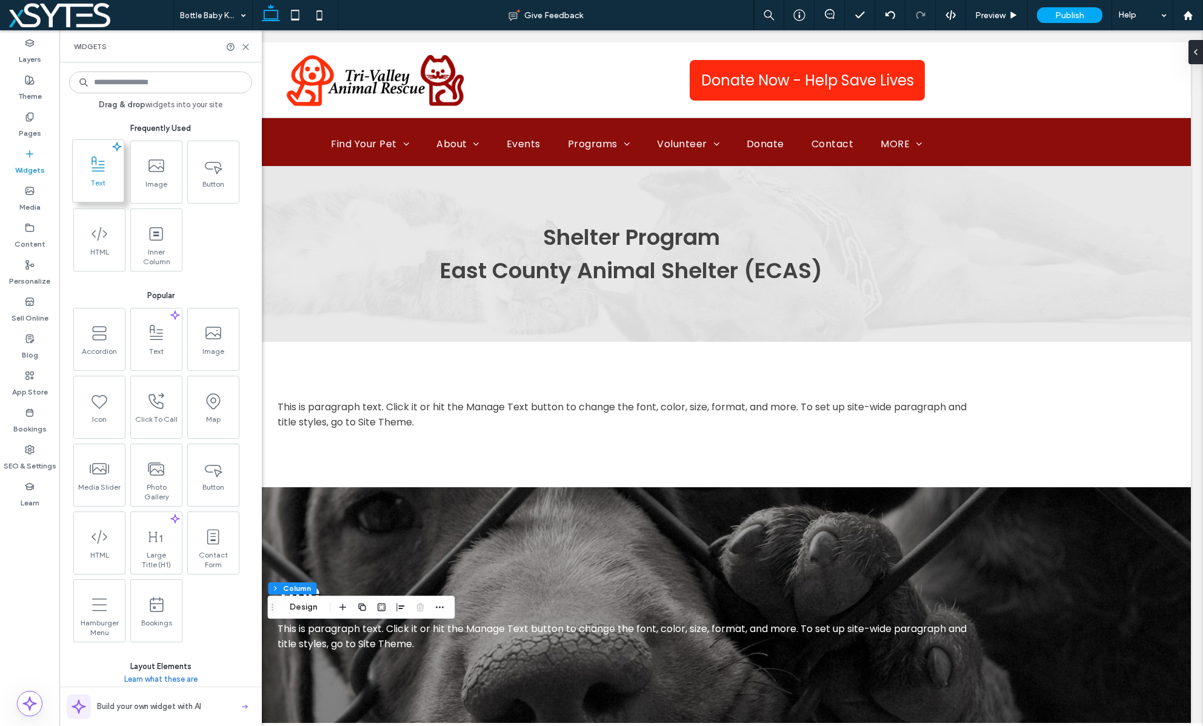
click at [95, 181] on span "Text" at bounding box center [98, 186] width 51 height 17
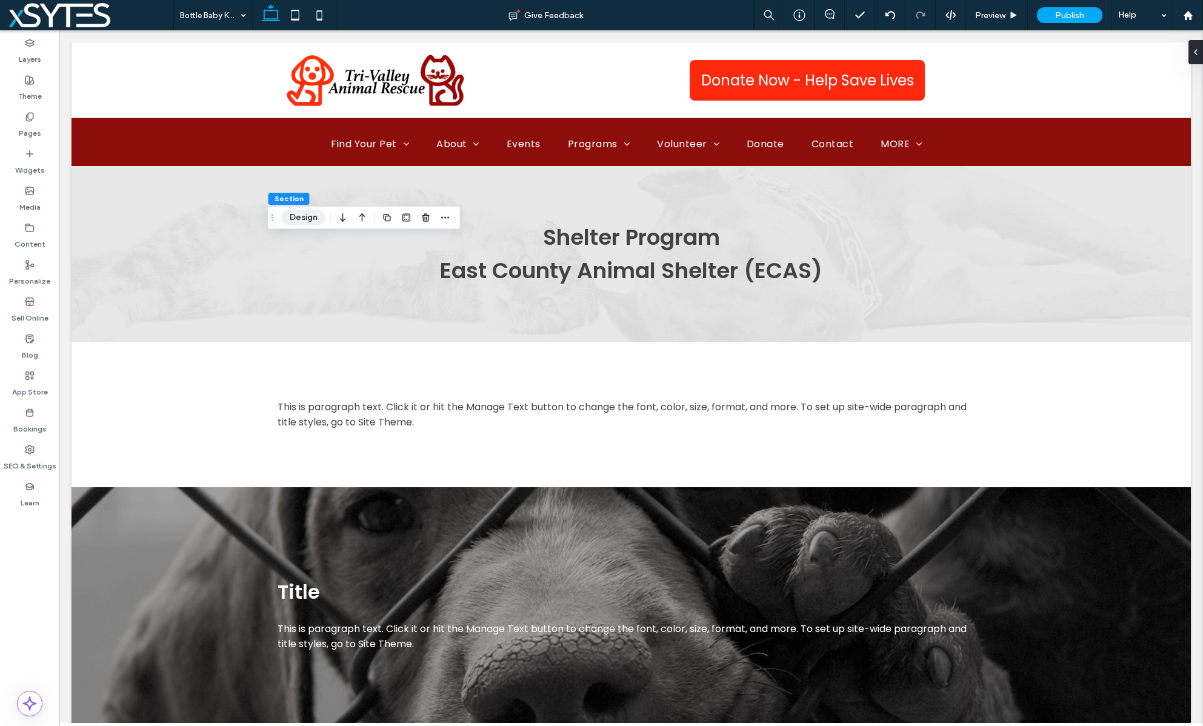
click at [298, 220] on button "Design" at bounding box center [304, 217] width 44 height 15
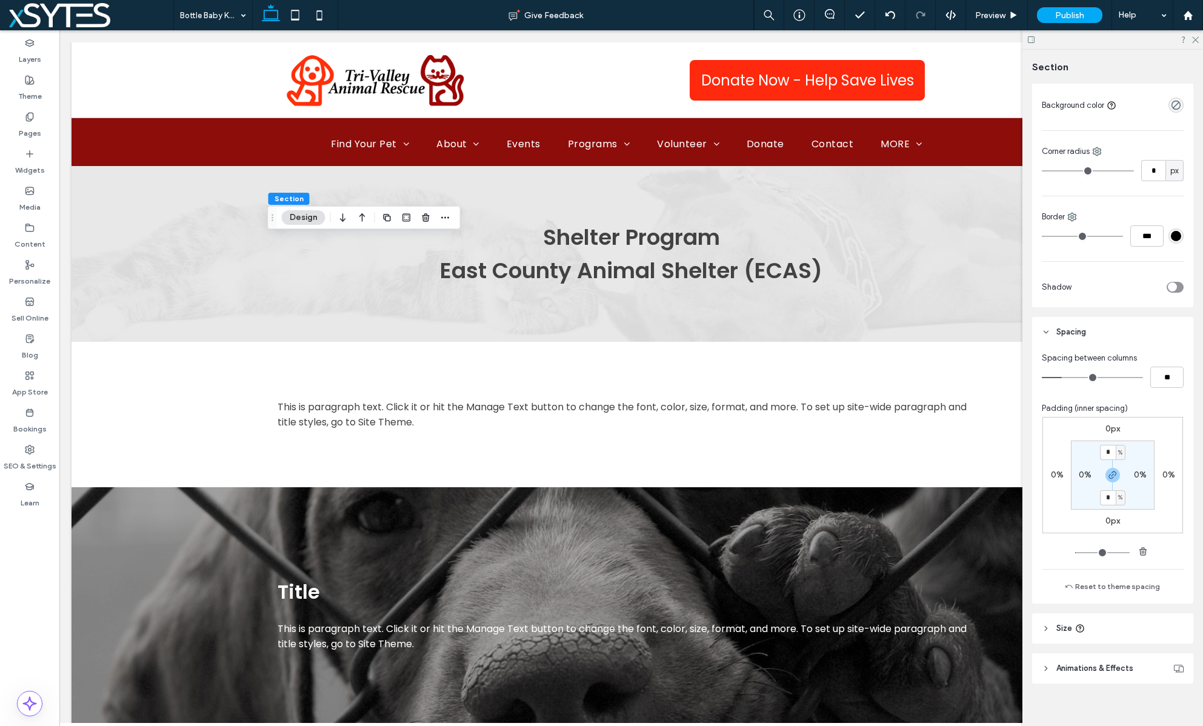
scroll to position [208, 0]
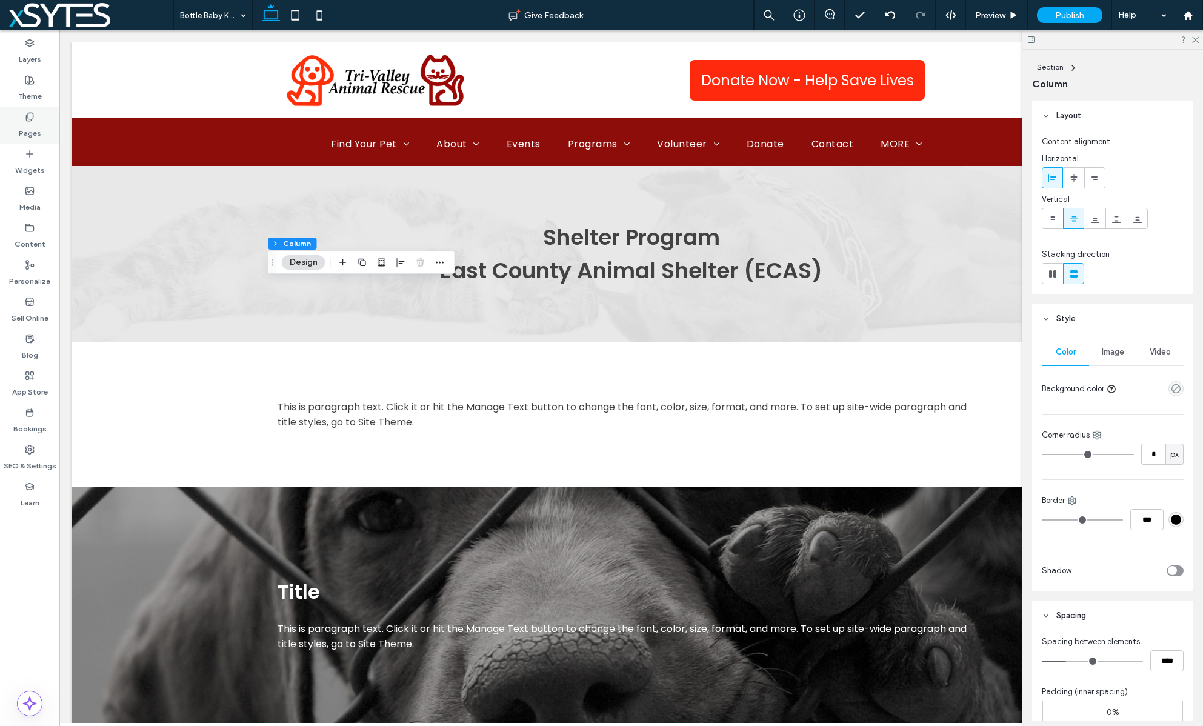
click at [24, 127] on label "Pages" at bounding box center [30, 130] width 22 height 17
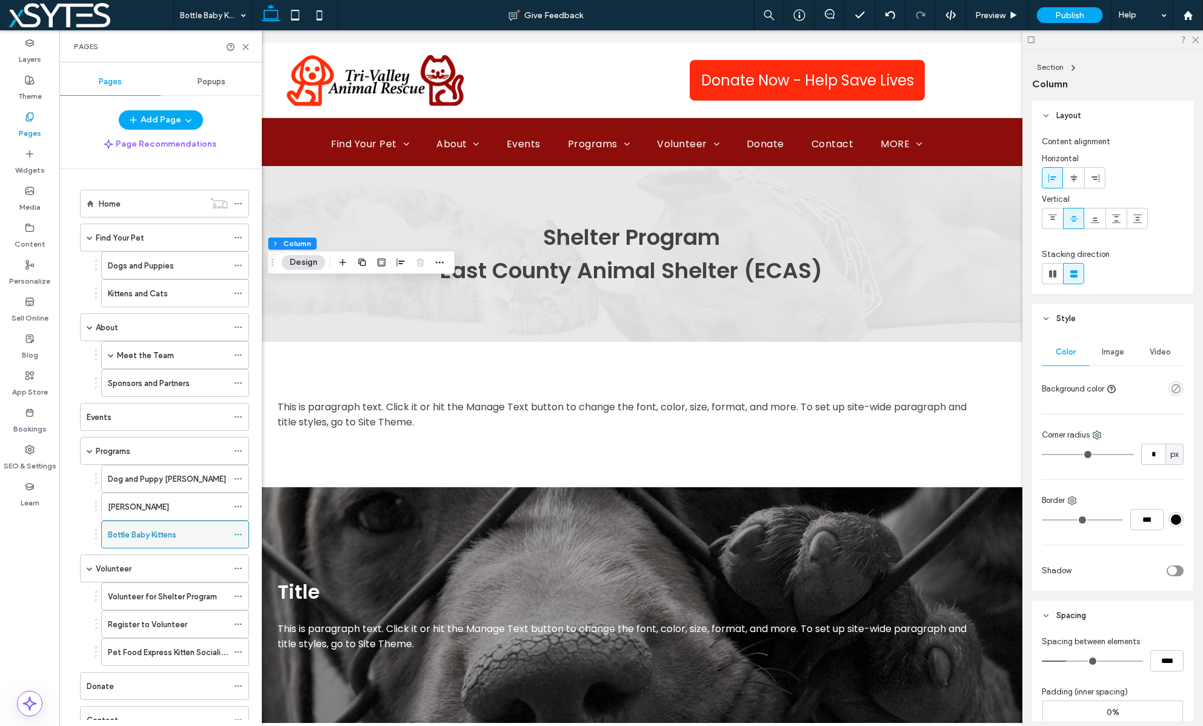
click at [234, 532] on icon at bounding box center [238, 534] width 8 height 8
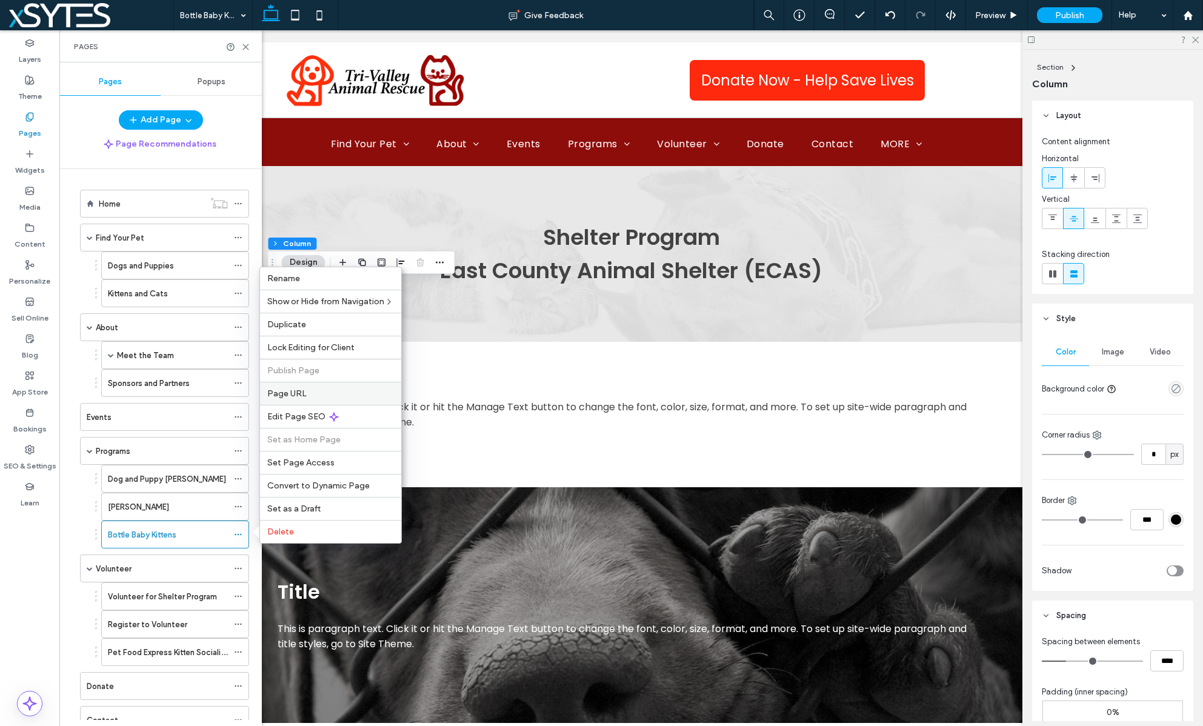
click at [331, 392] on label "Page URL" at bounding box center [330, 394] width 127 height 10
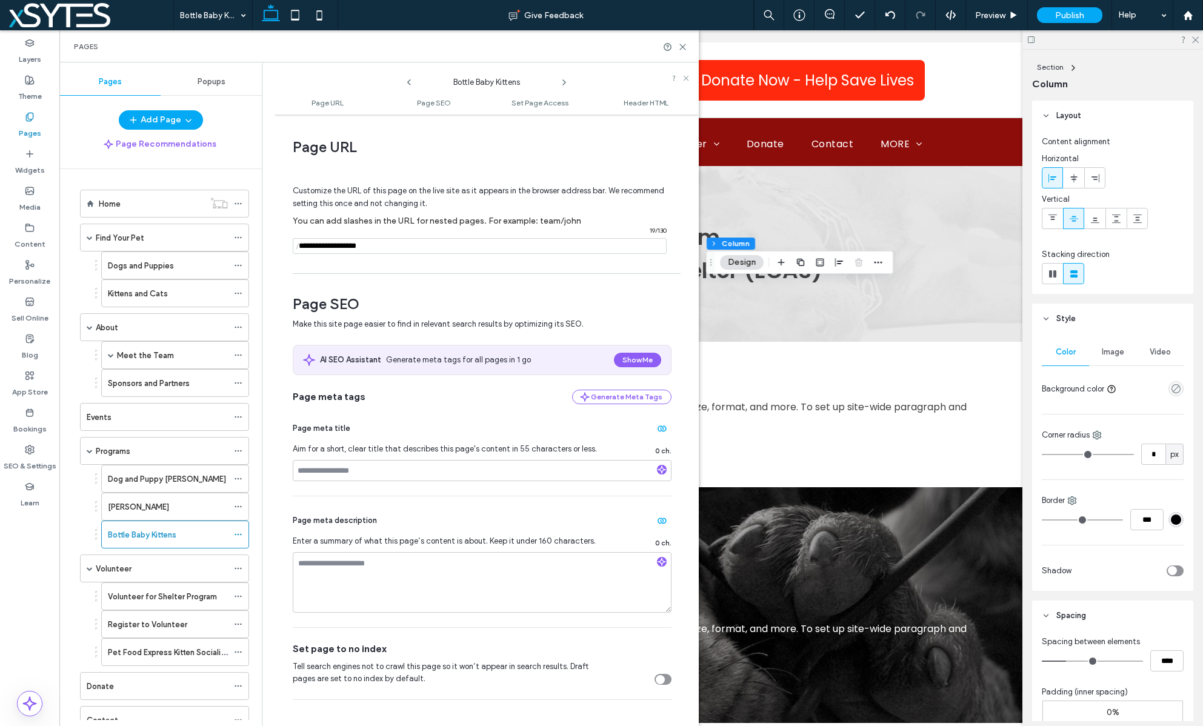
click at [299, 246] on span "/" at bounding box center [298, 246] width 10 height 15
click at [404, 248] on input "notEmpty" at bounding box center [480, 246] width 374 height 16
type input "**********"
click at [609, 303] on span "Page SEO" at bounding box center [482, 304] width 379 height 18
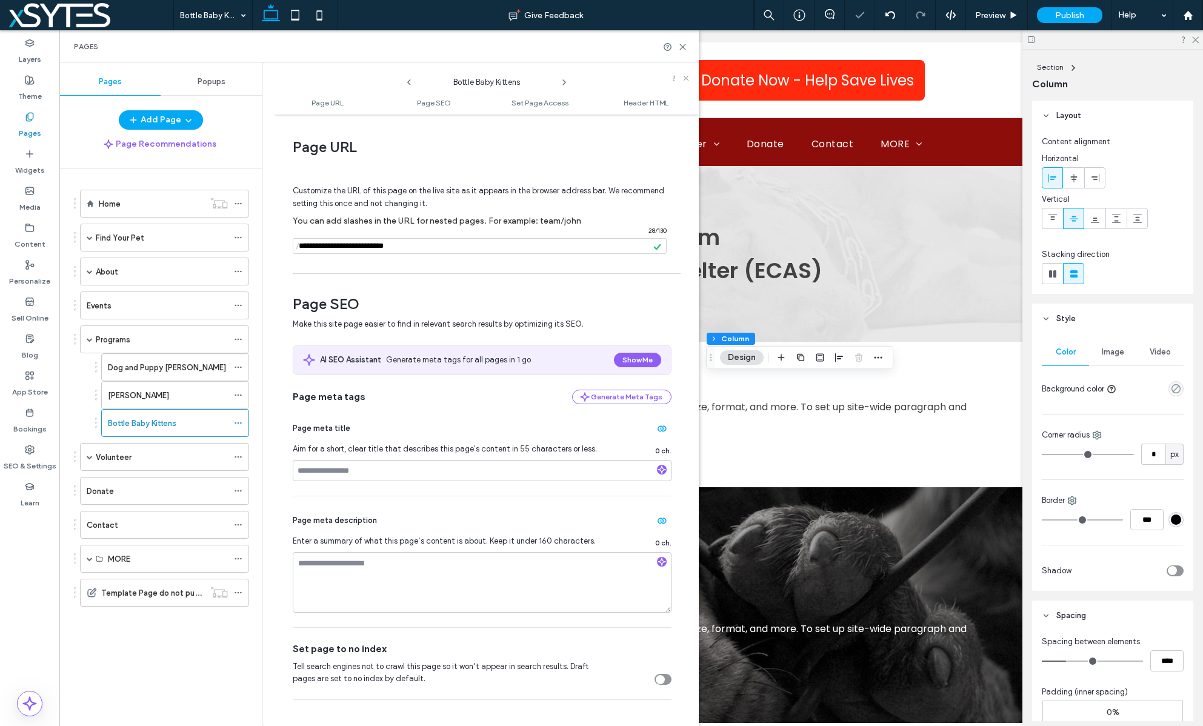
click at [682, 52] on div "Pages" at bounding box center [379, 46] width 640 height 32
click at [683, 45] on use at bounding box center [682, 46] width 5 height 5
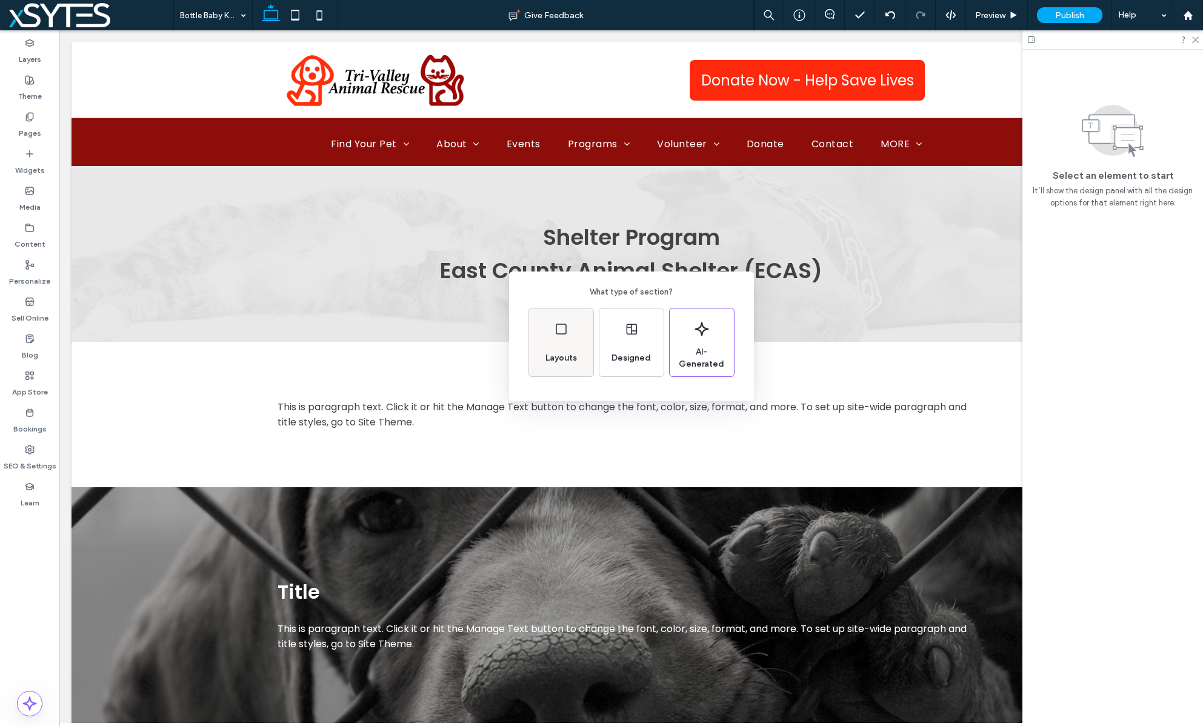
click at [567, 346] on div "Layouts" at bounding box center [561, 358] width 41 height 27
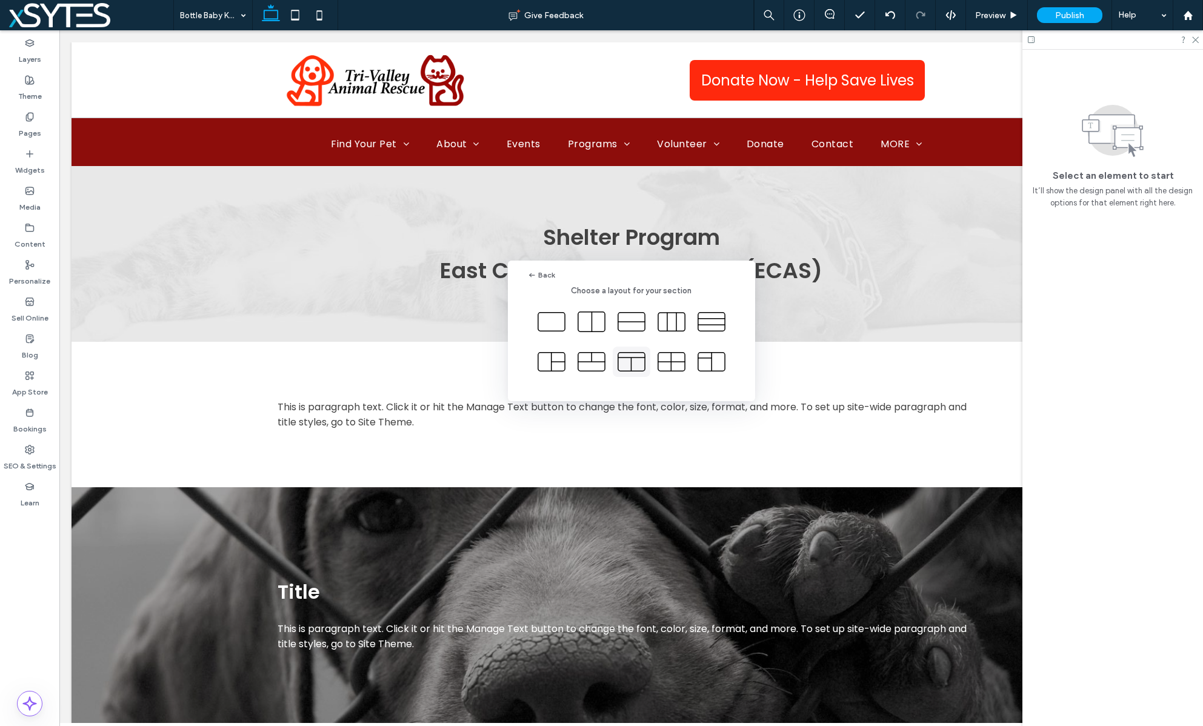
click at [632, 363] on icon at bounding box center [632, 362] width 30 height 30
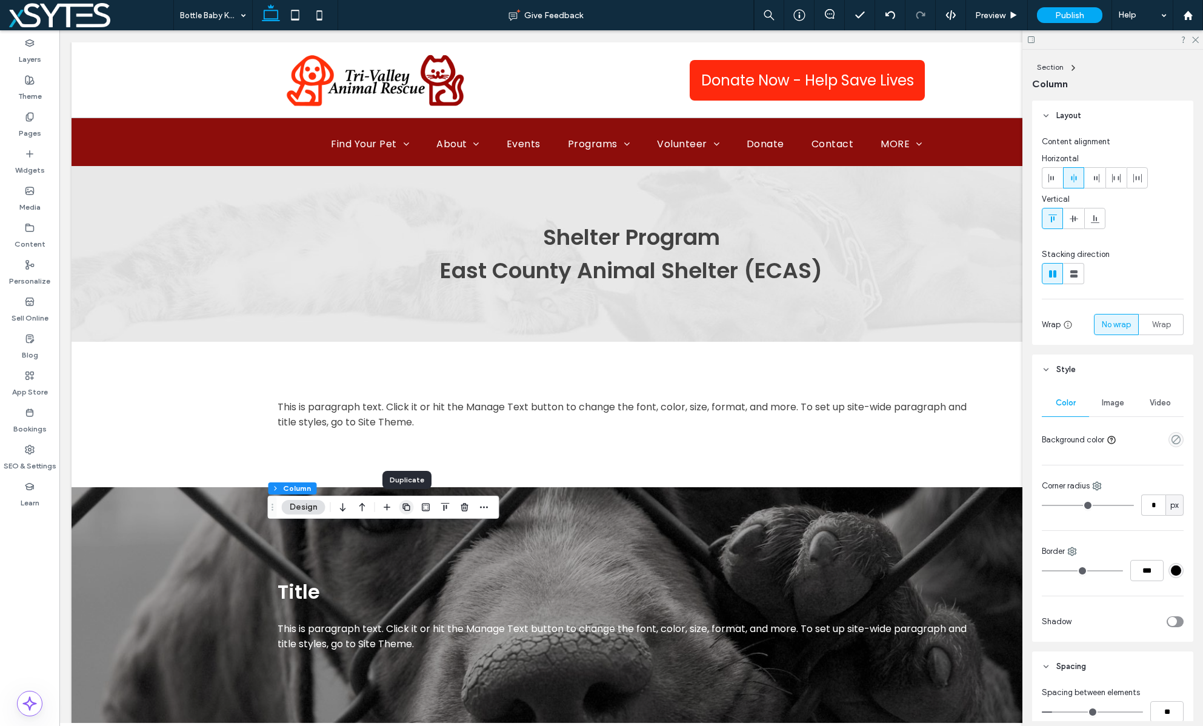
click at [407, 507] on icon "button" at bounding box center [407, 508] width 10 height 10
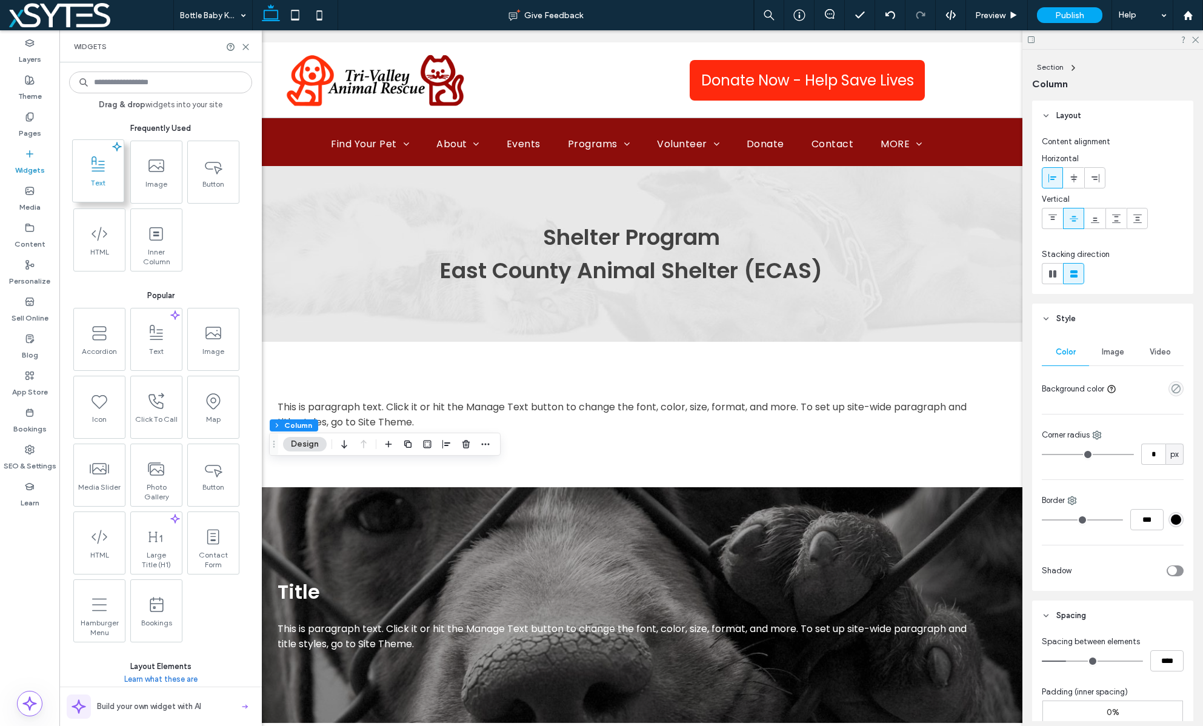
click at [92, 185] on span "Text" at bounding box center [98, 186] width 51 height 17
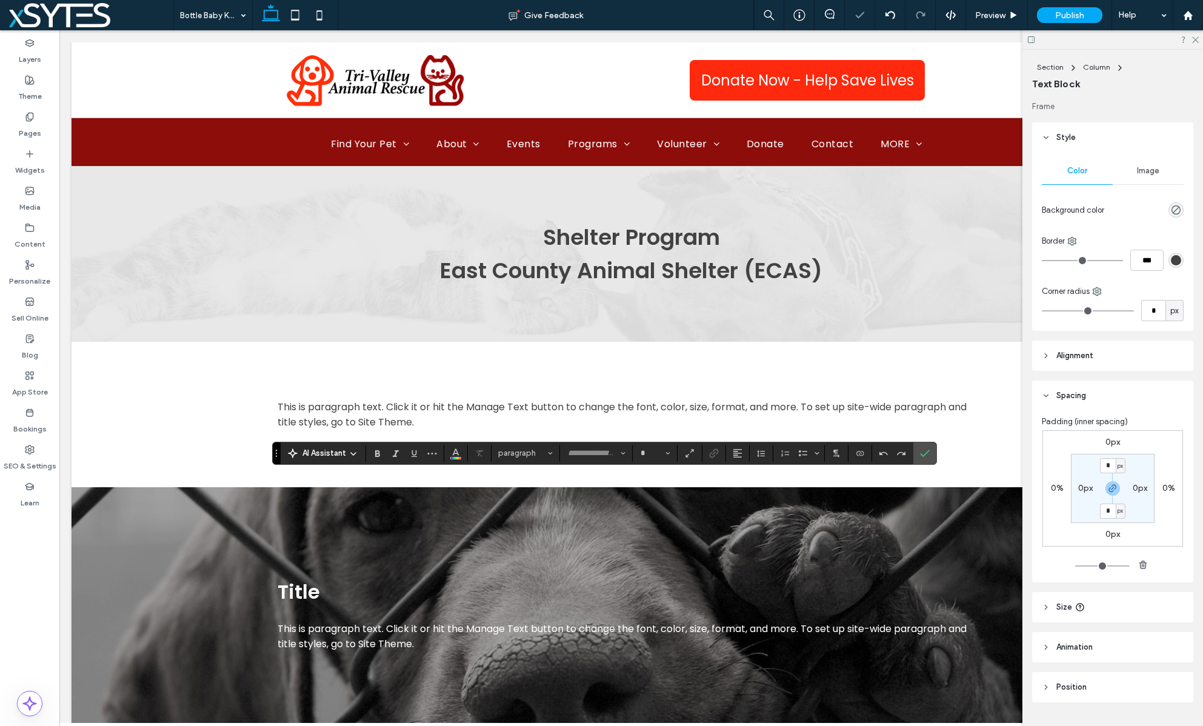
type input "*******"
type input "**"
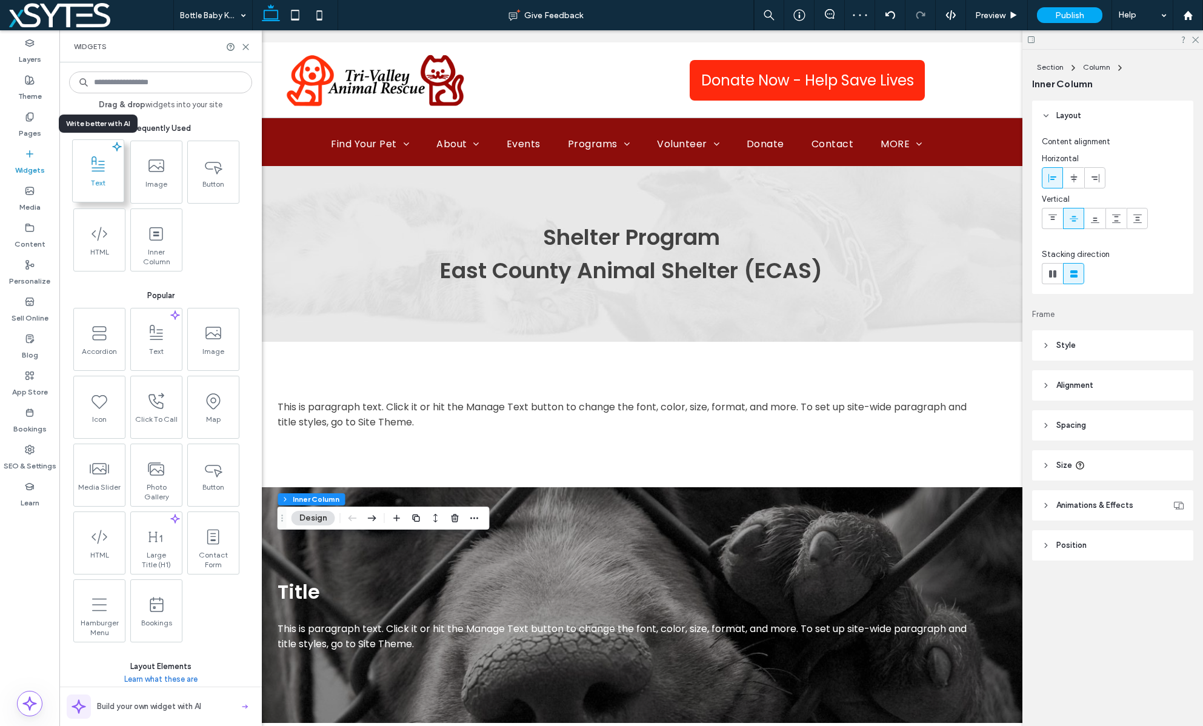
click at [90, 186] on span "Text" at bounding box center [98, 186] width 51 height 17
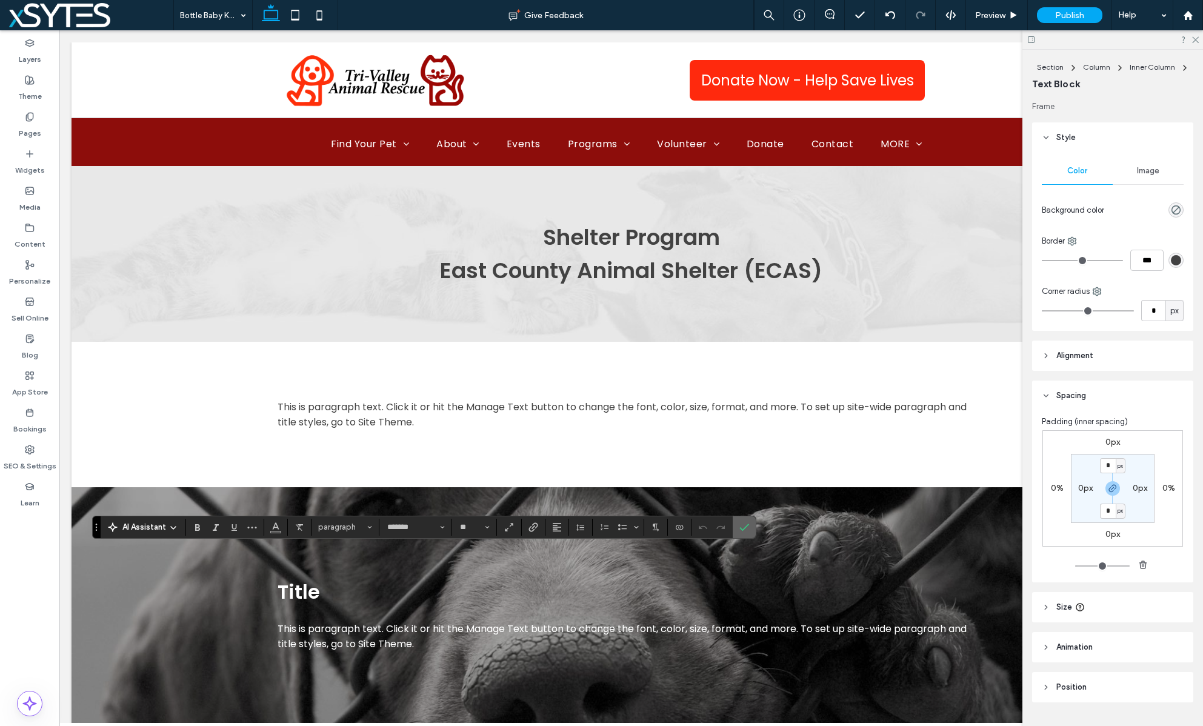
click at [747, 526] on use "Confirm" at bounding box center [745, 527] width 10 height 7
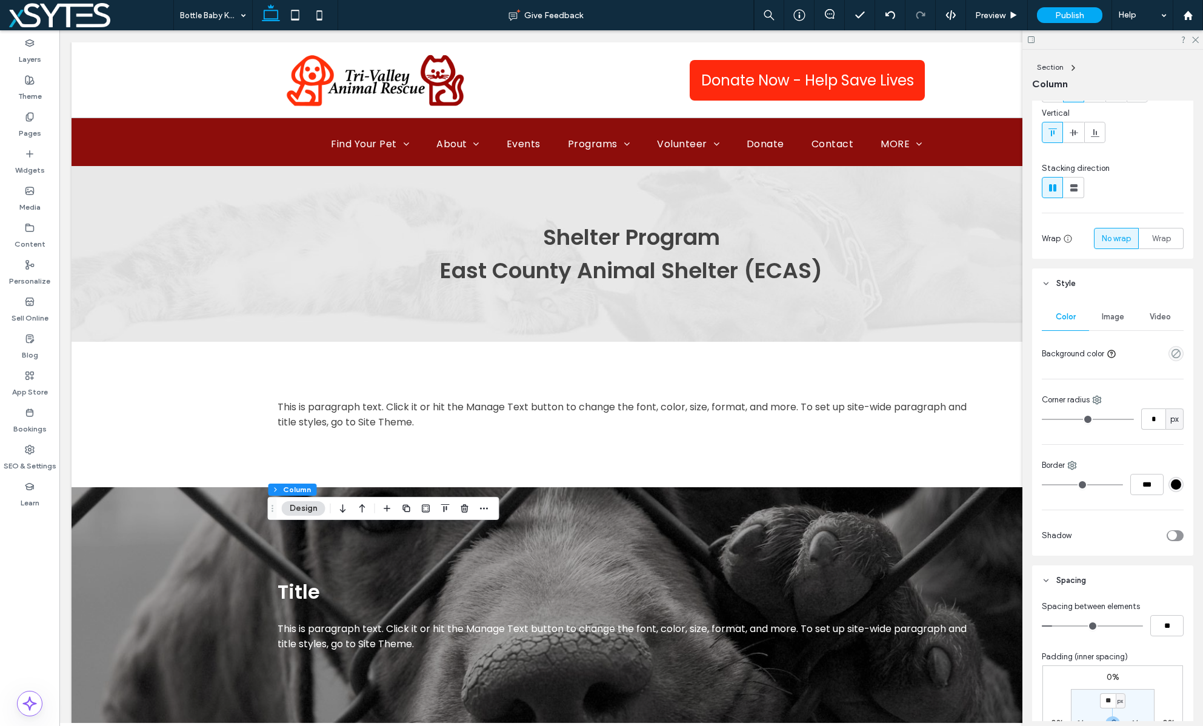
scroll to position [346, 0]
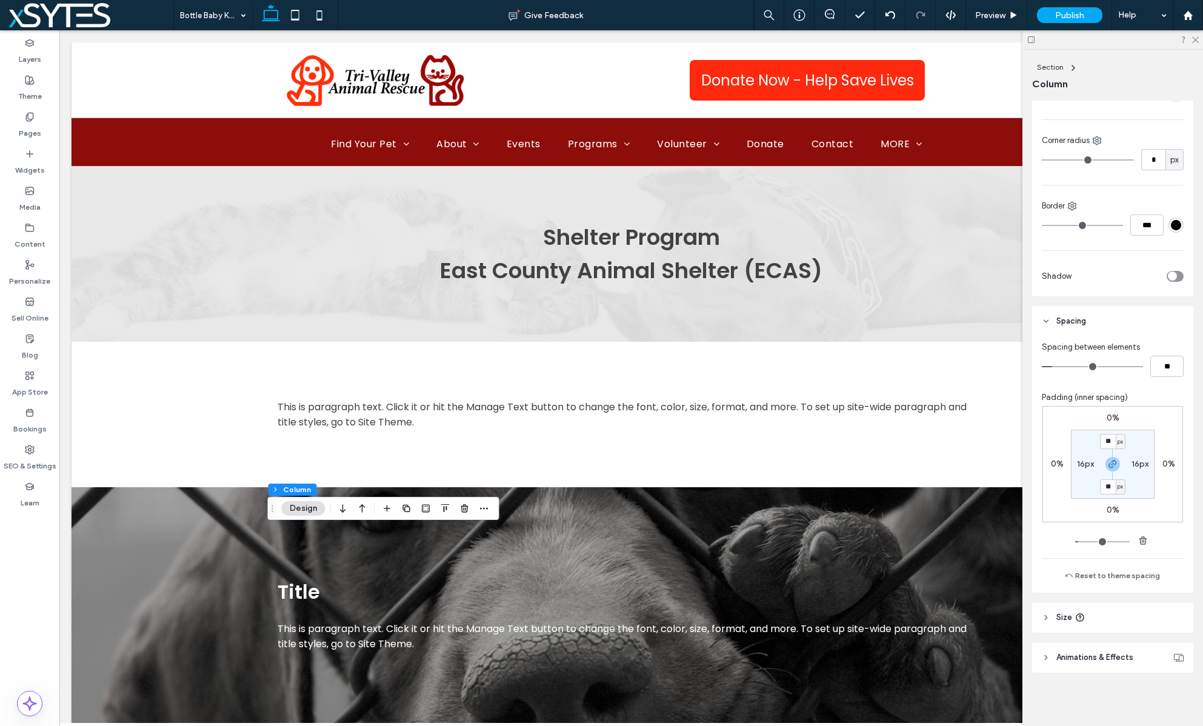
click at [1083, 464] on label "16px" at bounding box center [1085, 464] width 17 height 10
type input "*"
click at [1168, 506] on div "0% 0% 0% 0% 16px * px 16px * px" at bounding box center [1113, 464] width 141 height 116
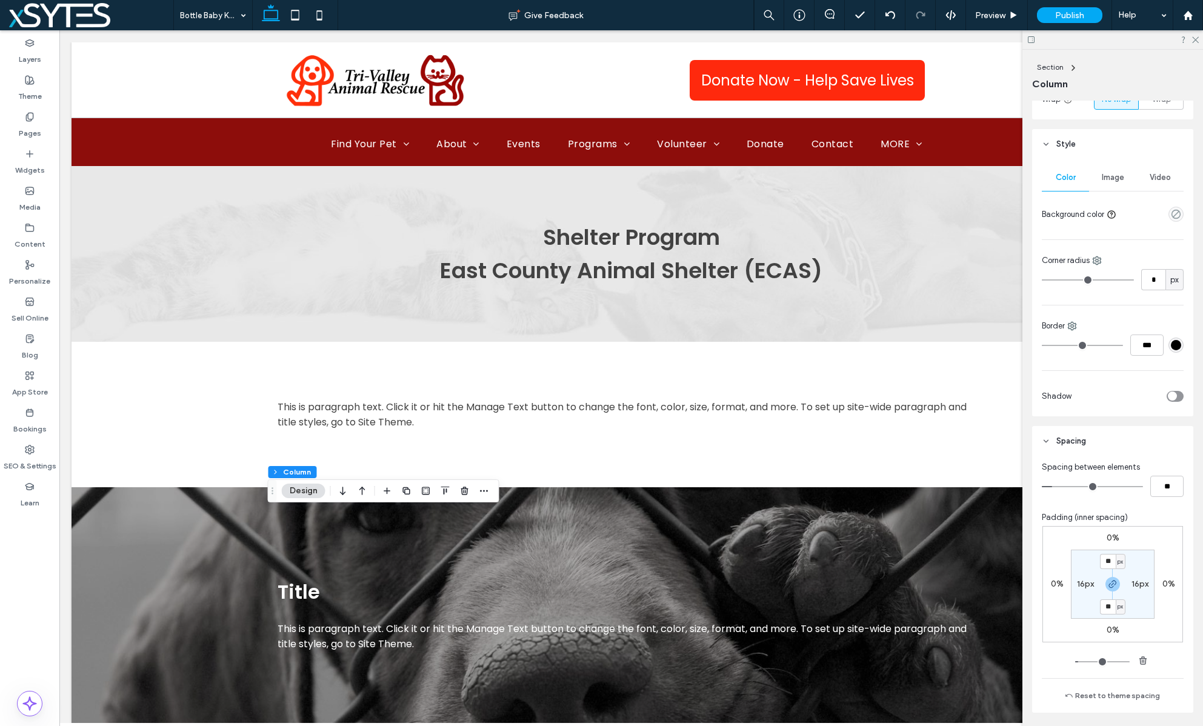
scroll to position [226, 0]
click at [1134, 583] on label "16px" at bounding box center [1140, 583] width 17 height 10
click at [1134, 583] on input "**" at bounding box center [1136, 583] width 16 height 15
type input "*"
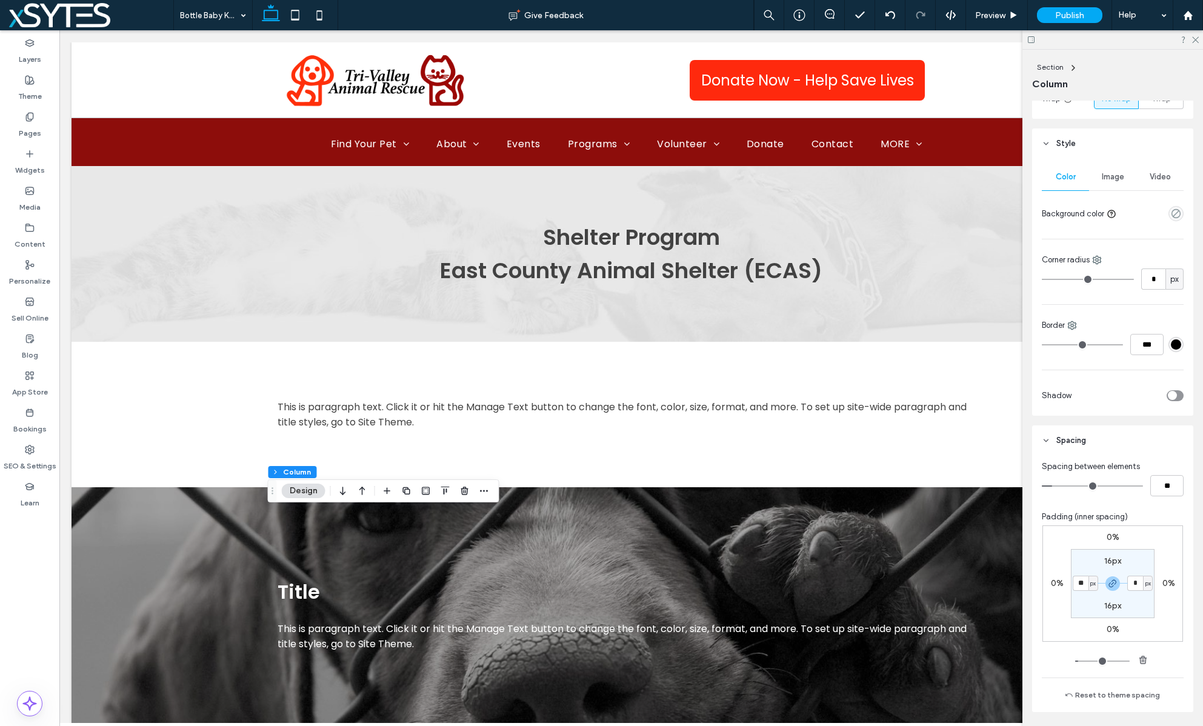
type input "*"
click at [1079, 596] on section "16px * px 16px * px" at bounding box center [1113, 583] width 84 height 69
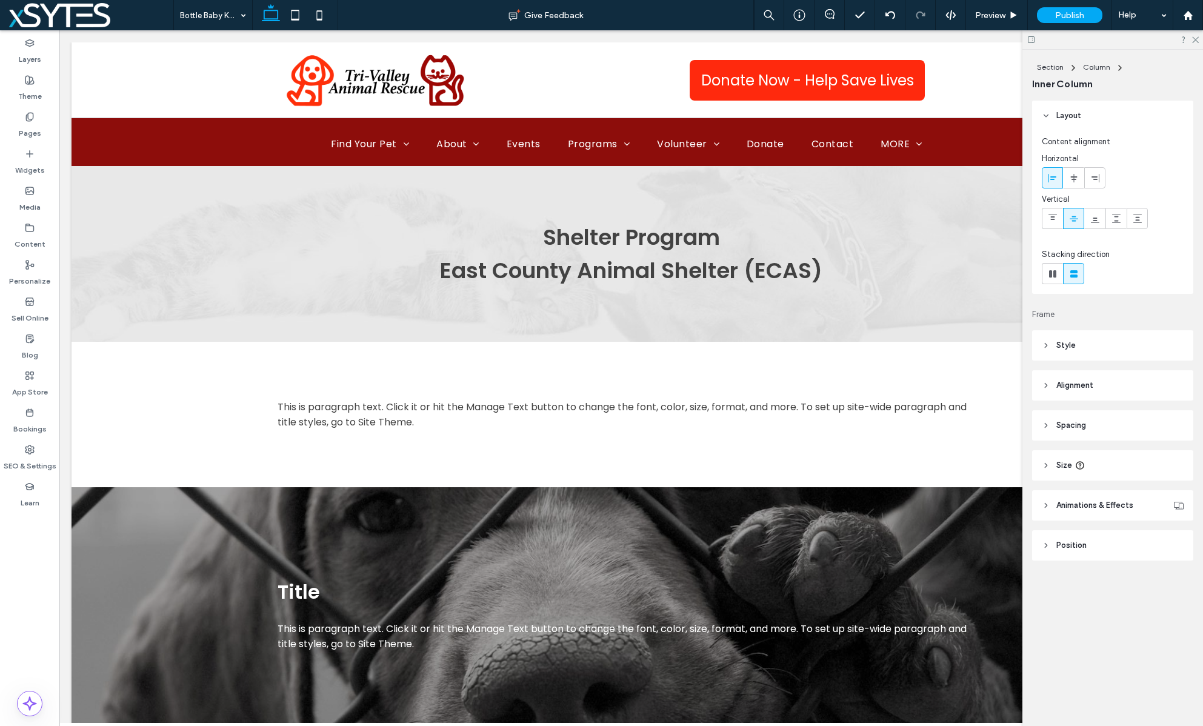
type input "**"
type input "****"
type input "**"
type input "****"
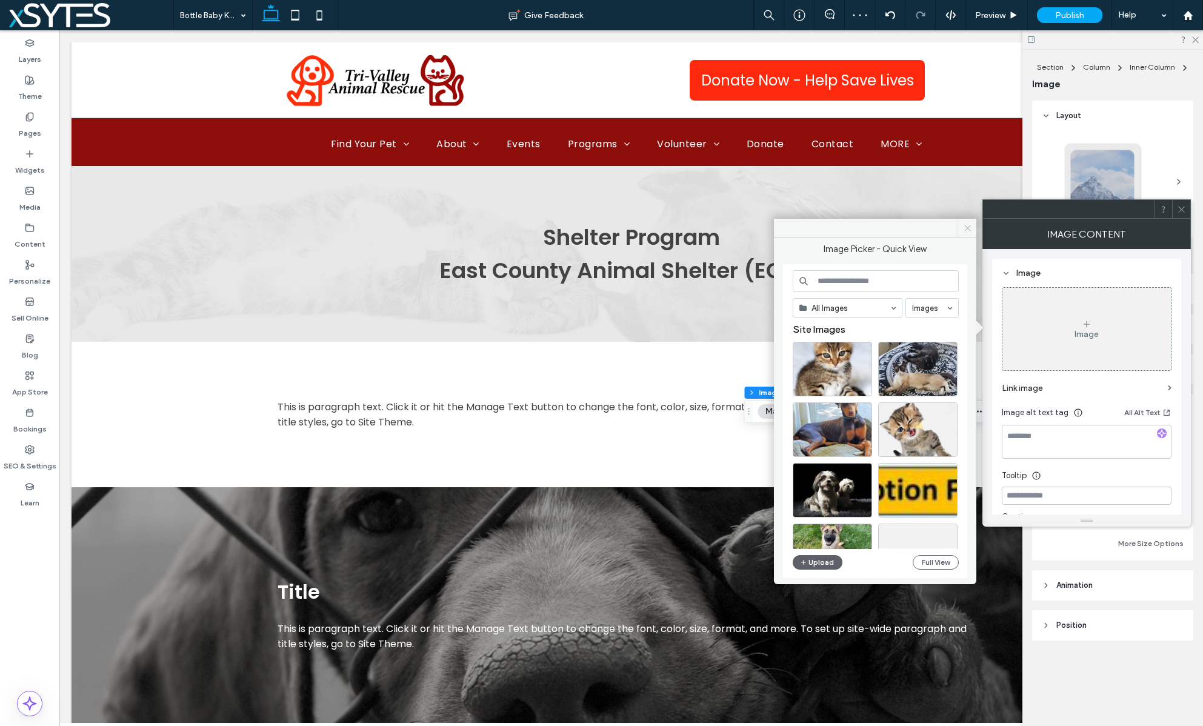
click at [969, 227] on icon at bounding box center [967, 228] width 9 height 9
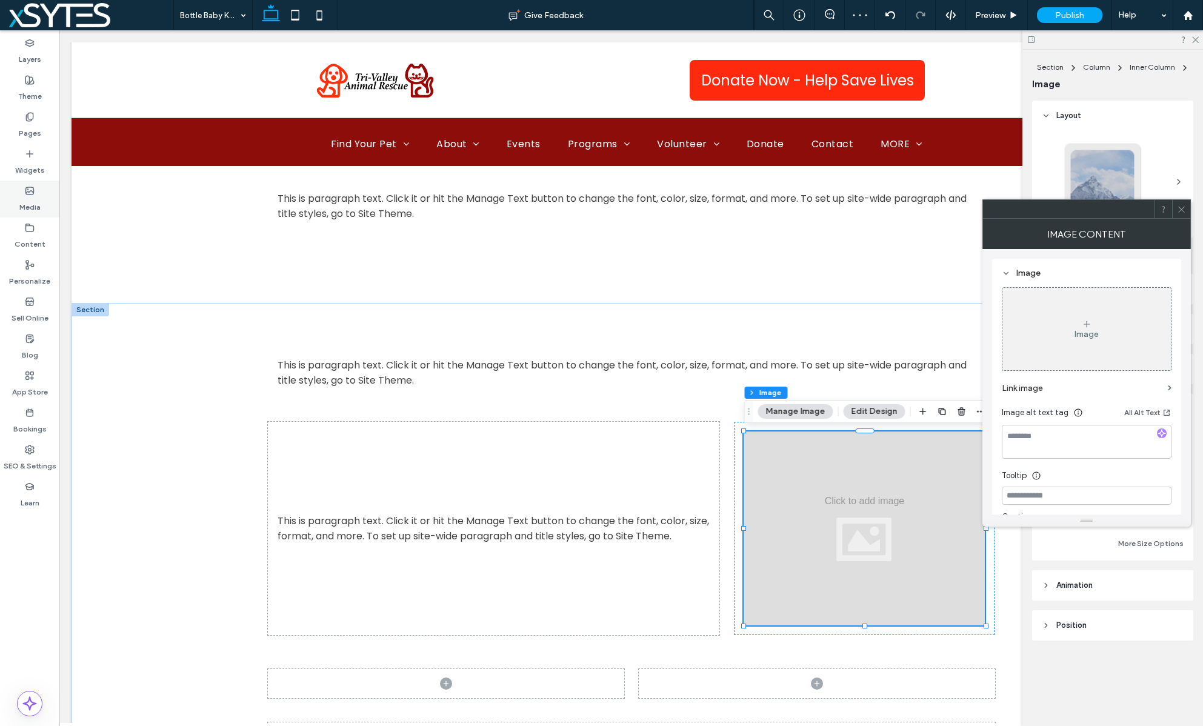
click at [33, 201] on label "Media" at bounding box center [29, 204] width 21 height 17
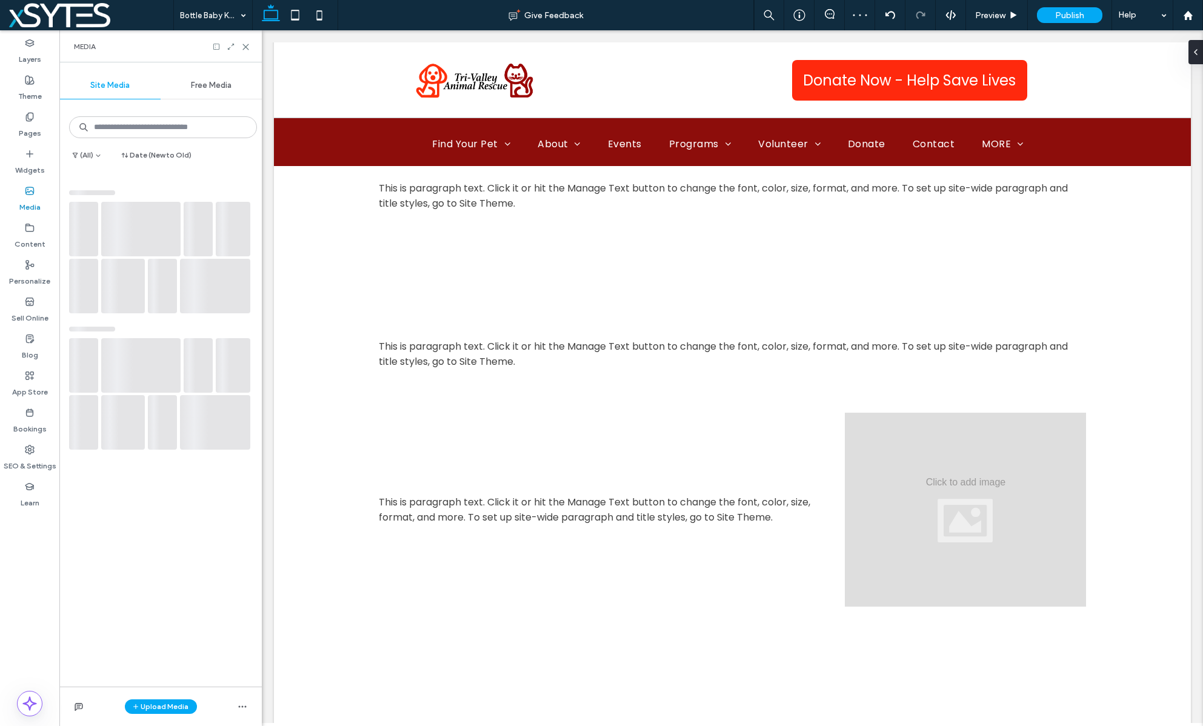
scroll to position [841, 0]
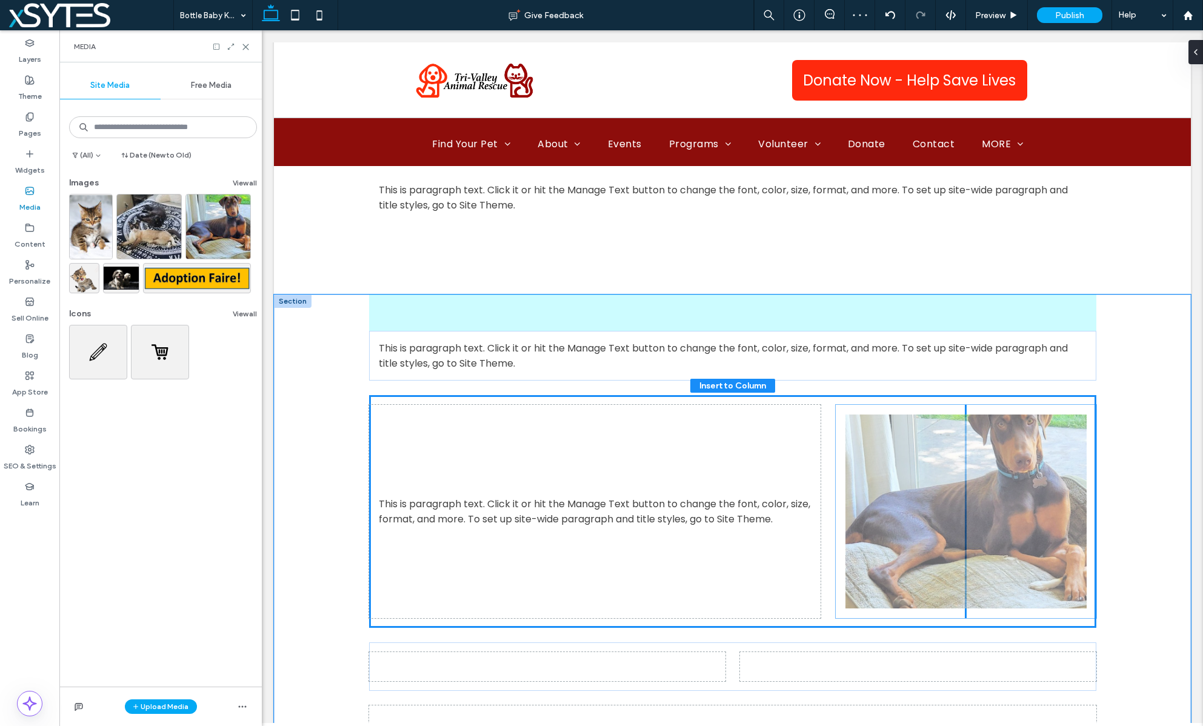
drag, startPoint x: 920, startPoint y: 501, endPoint x: 928, endPoint y: 501, distance: 7.3
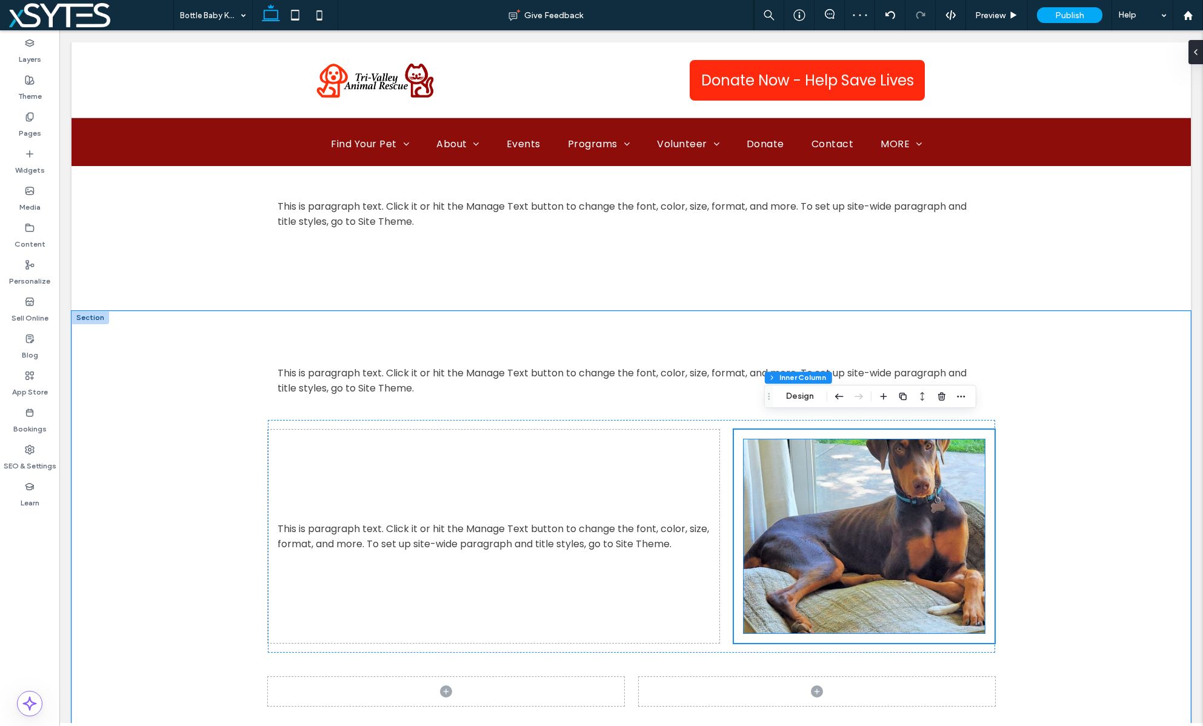
scroll to position [872, 0]
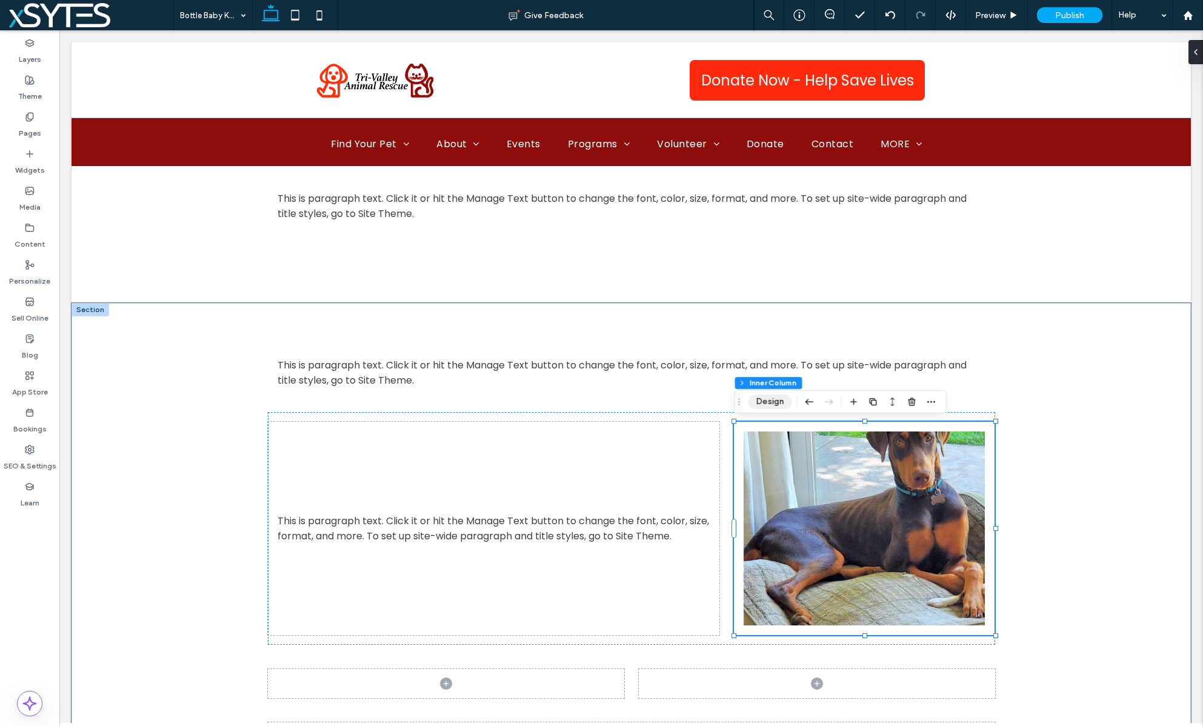
click at [769, 395] on button "Design" at bounding box center [770, 402] width 44 height 15
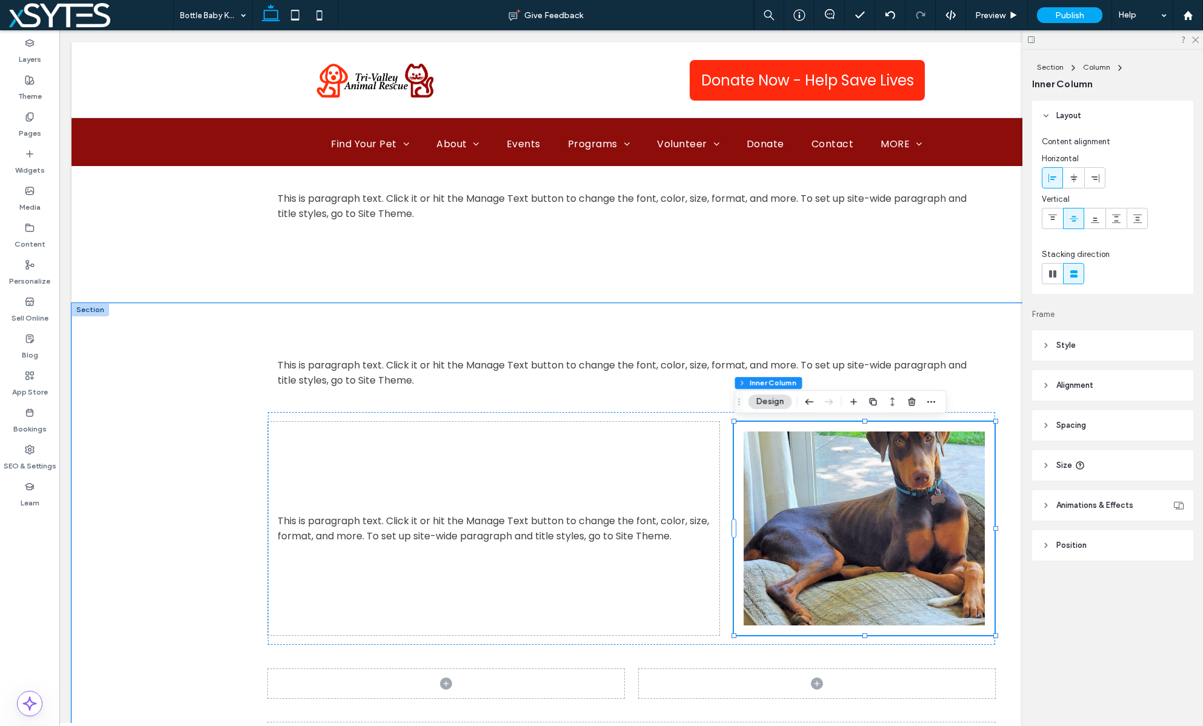
click at [1119, 458] on header "Size" at bounding box center [1112, 465] width 161 height 30
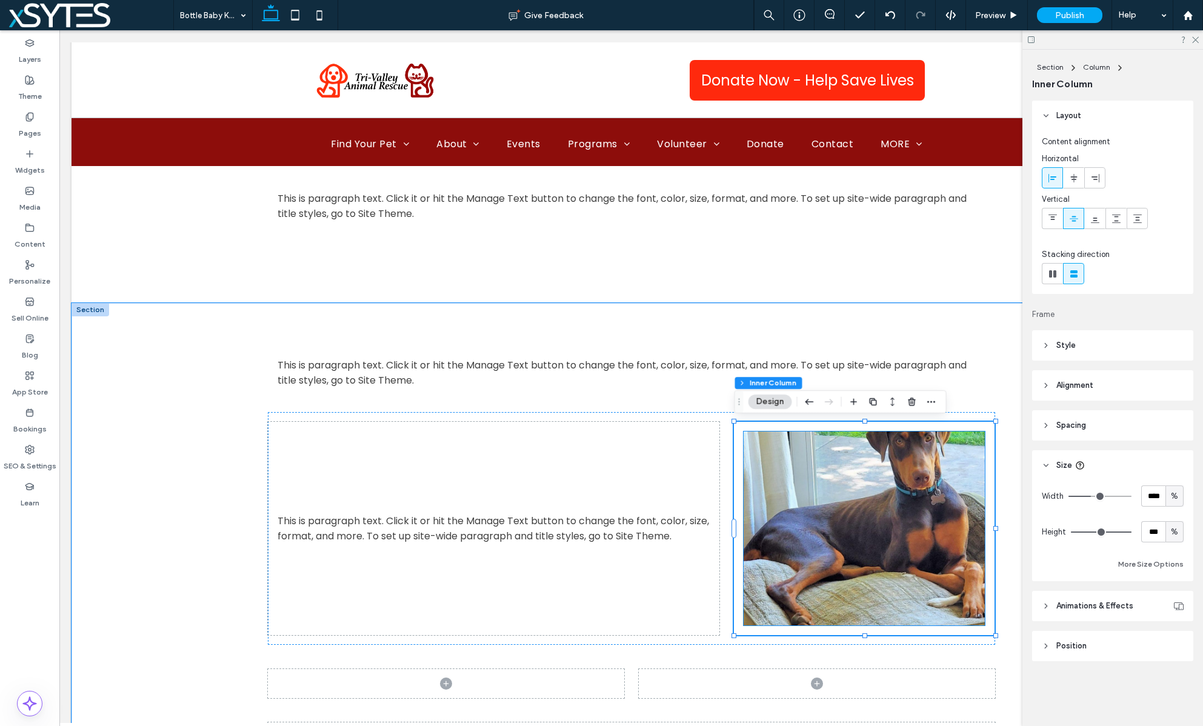
click at [924, 537] on img at bounding box center [864, 529] width 241 height 194
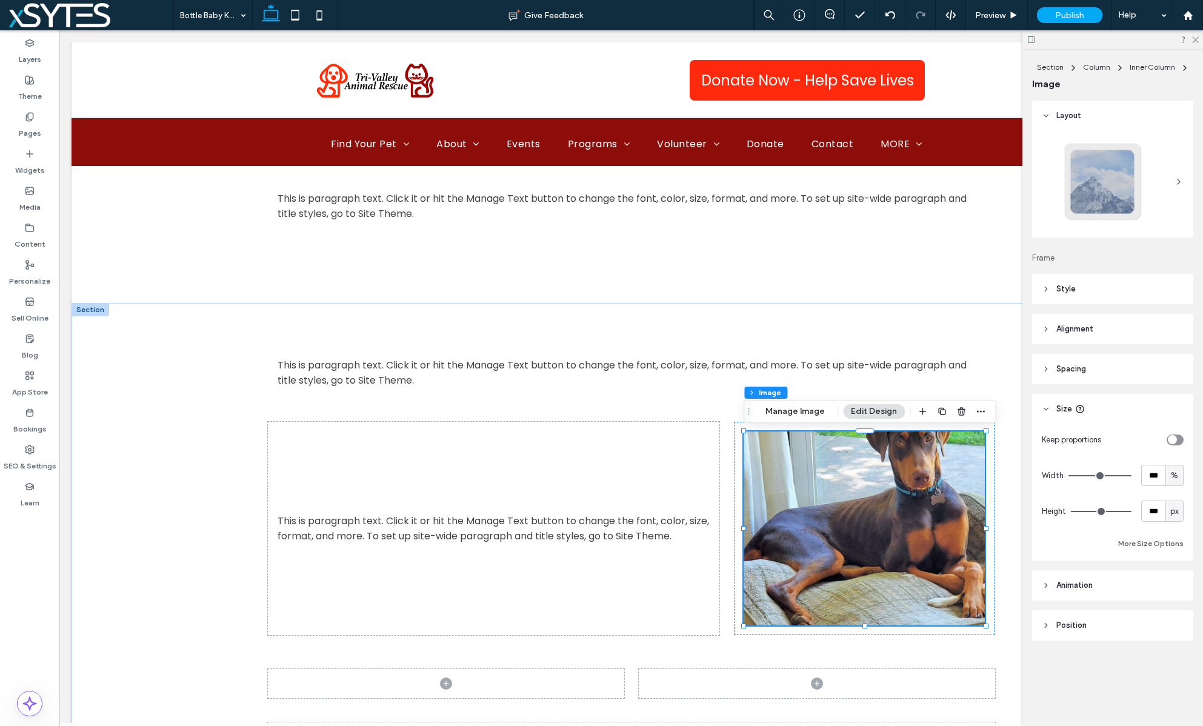
click at [852, 407] on button "Edit Design" at bounding box center [874, 411] width 62 height 15
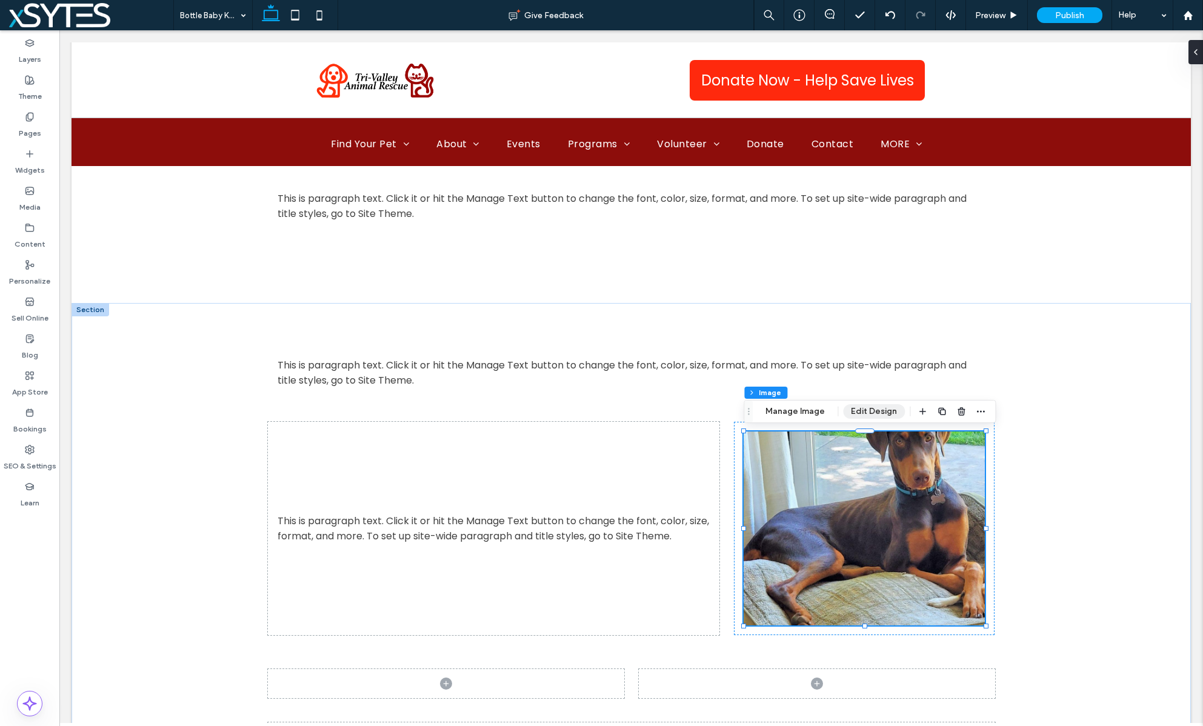
click at [869, 408] on button "Edit Design" at bounding box center [874, 411] width 62 height 15
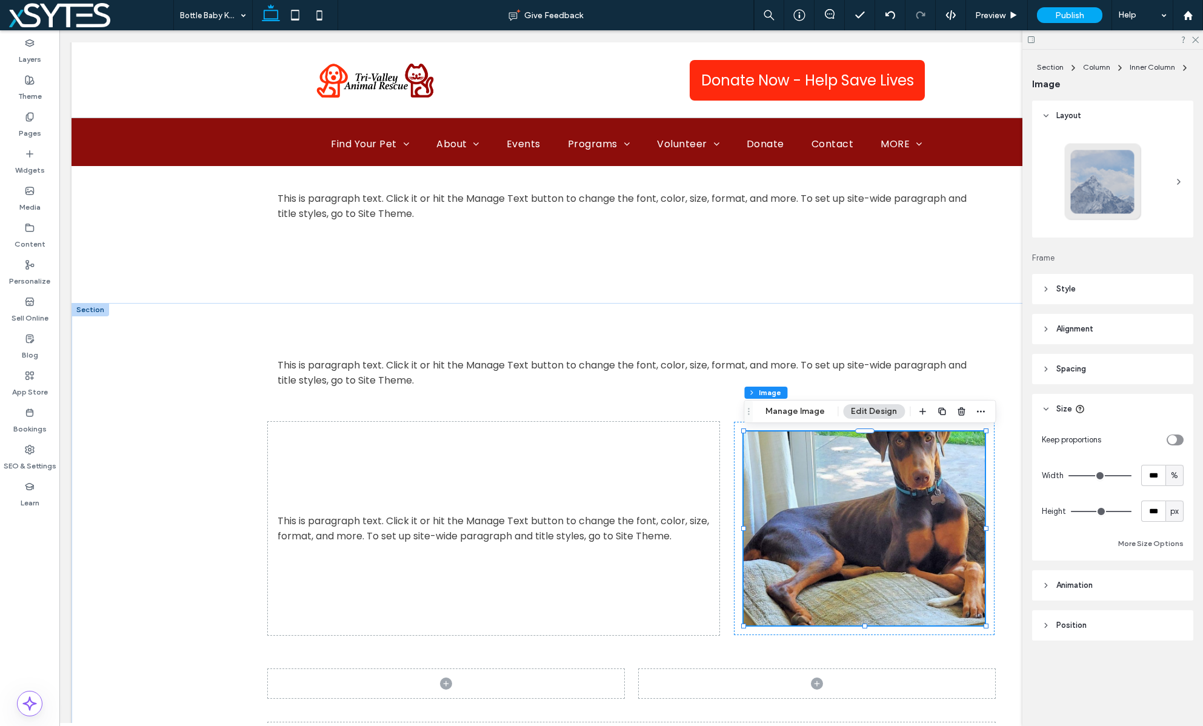
click at [1042, 409] on icon at bounding box center [1046, 409] width 8 height 8
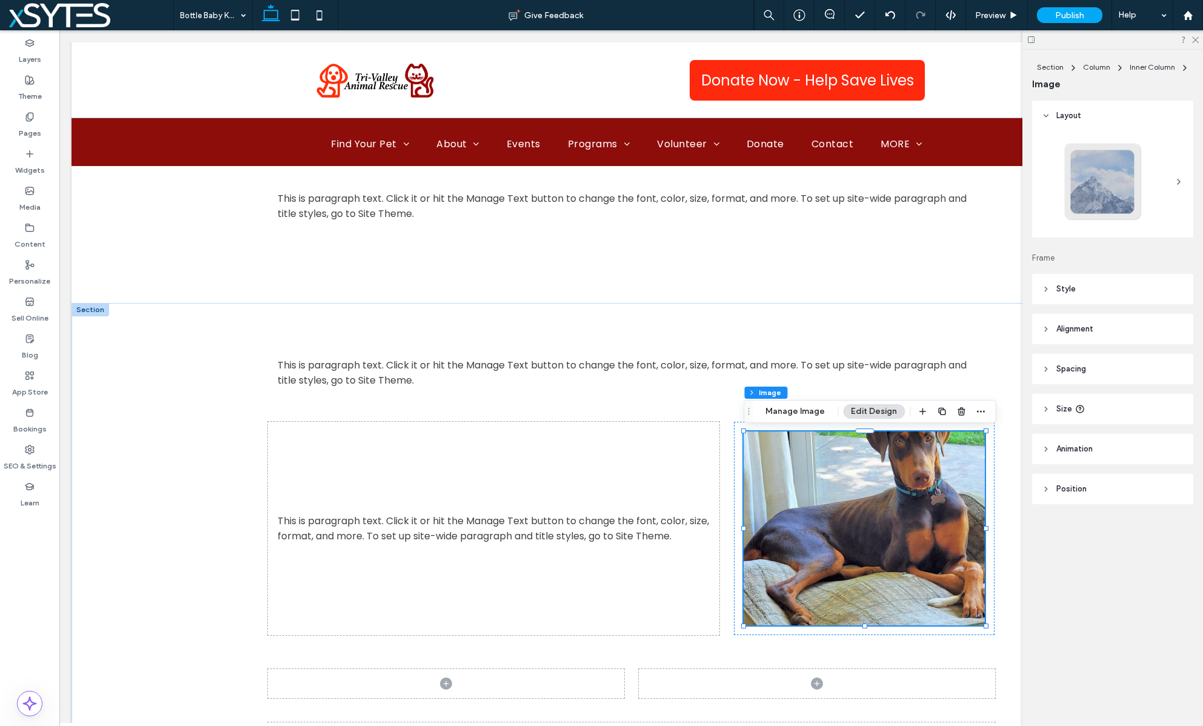
click at [1152, 408] on header "Size" at bounding box center [1112, 409] width 161 height 30
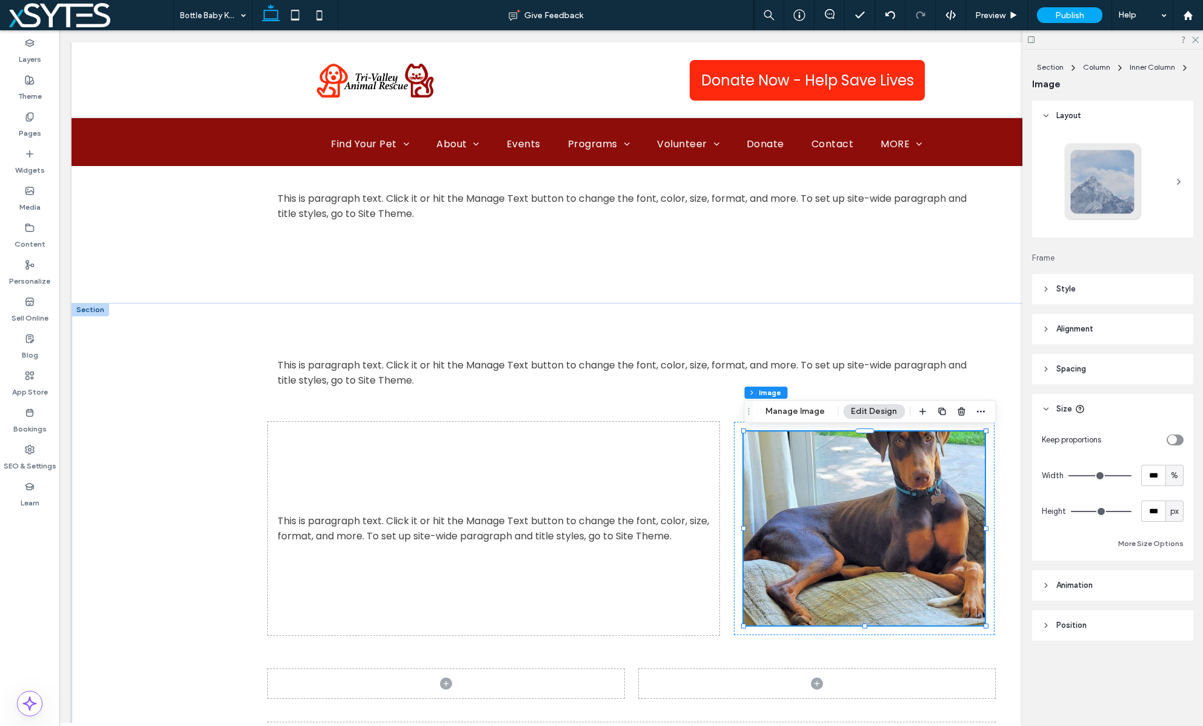
click at [1173, 438] on icon "toggle" at bounding box center [1172, 440] width 5 height 4
type input "*"
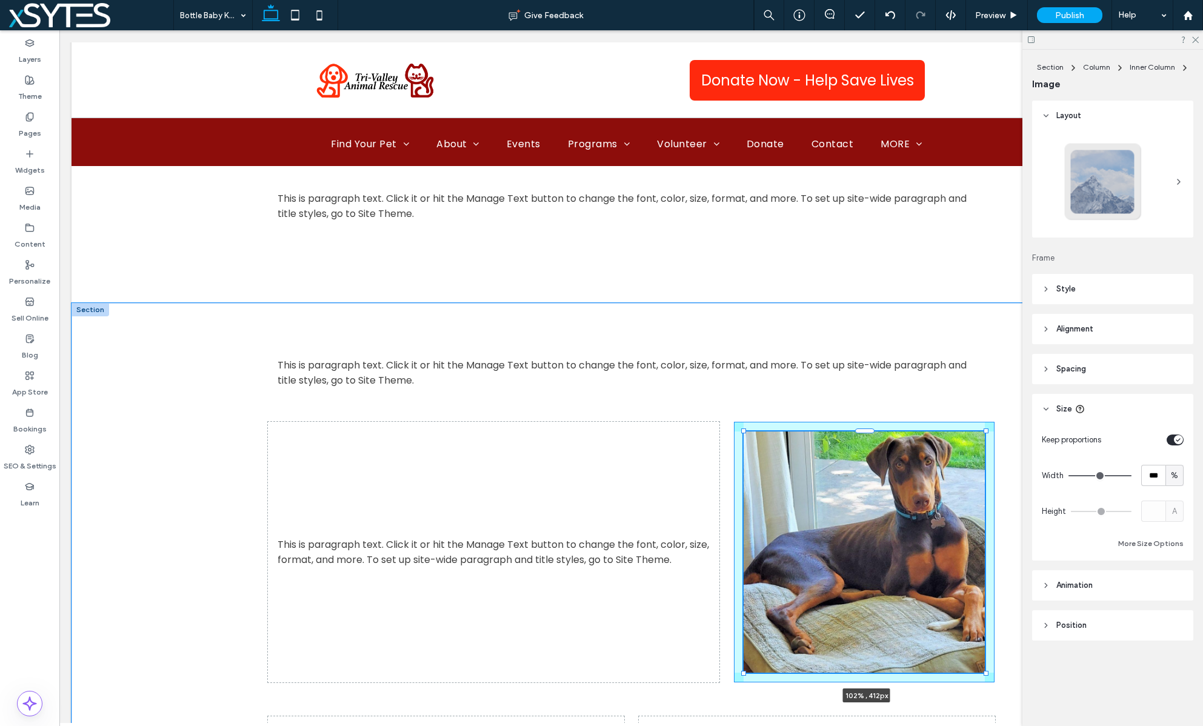
drag, startPoint x: 986, startPoint y: 674, endPoint x: 1011, endPoint y: 657, distance: 29.8
click at [1011, 657] on div "This is paragraph text. Click it or hit the Manage Text button to change the fo…" at bounding box center [632, 583] width 1120 height 560
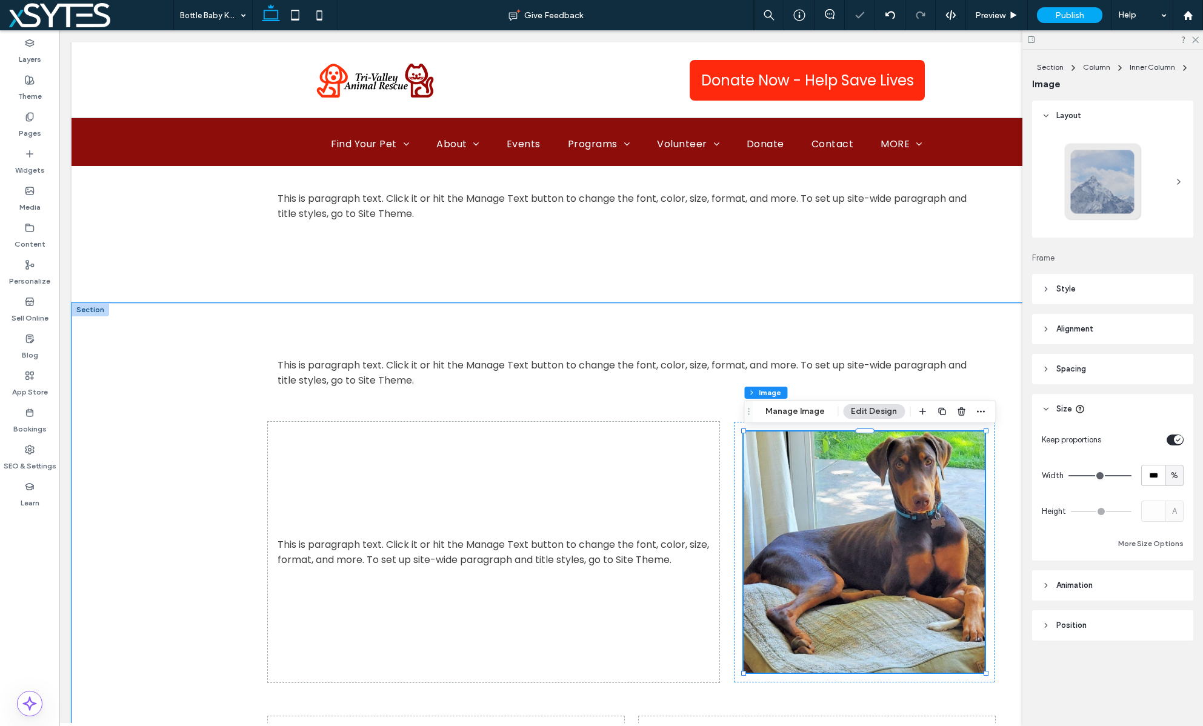
click at [86, 311] on div at bounding box center [91, 309] width 38 height 13
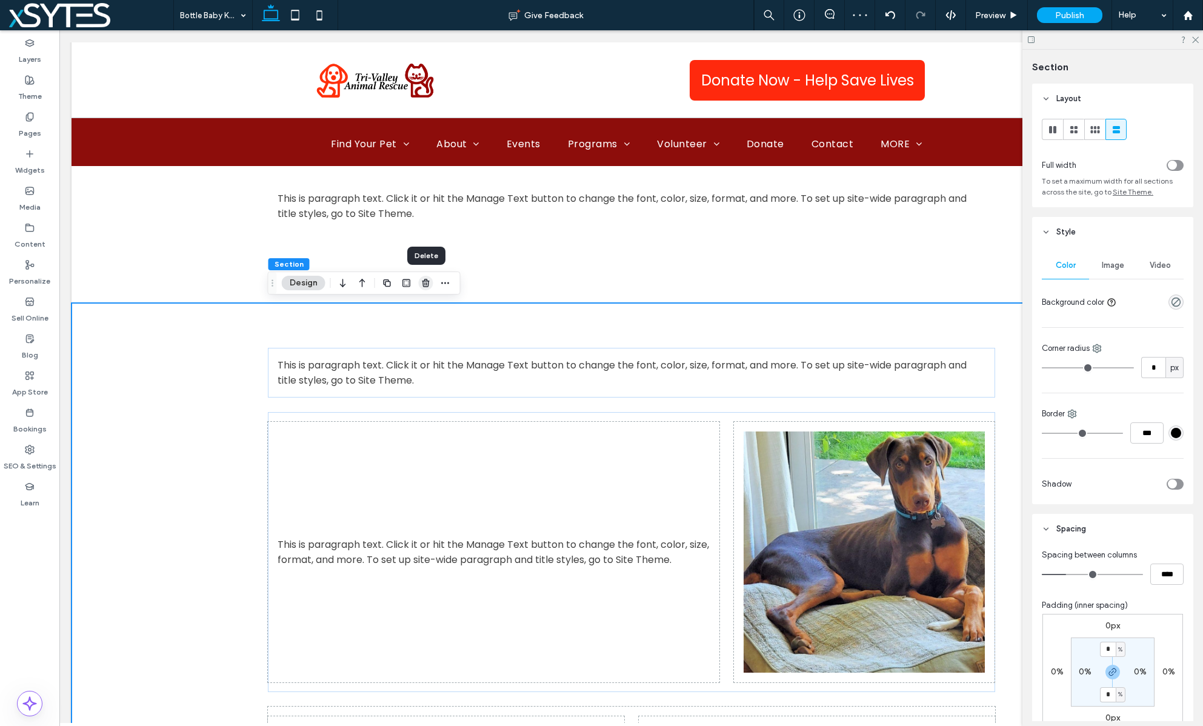
click at [427, 283] on icon "button" at bounding box center [426, 283] width 10 height 10
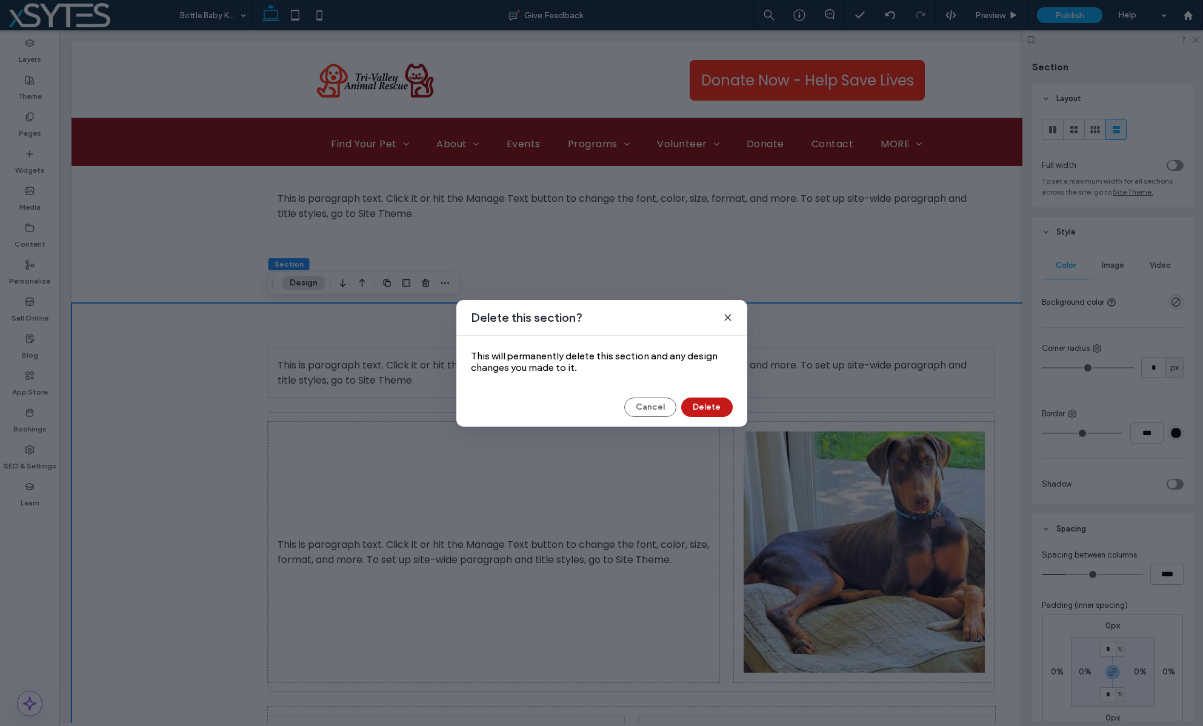
click at [715, 409] on button "Delete" at bounding box center [707, 407] width 52 height 19
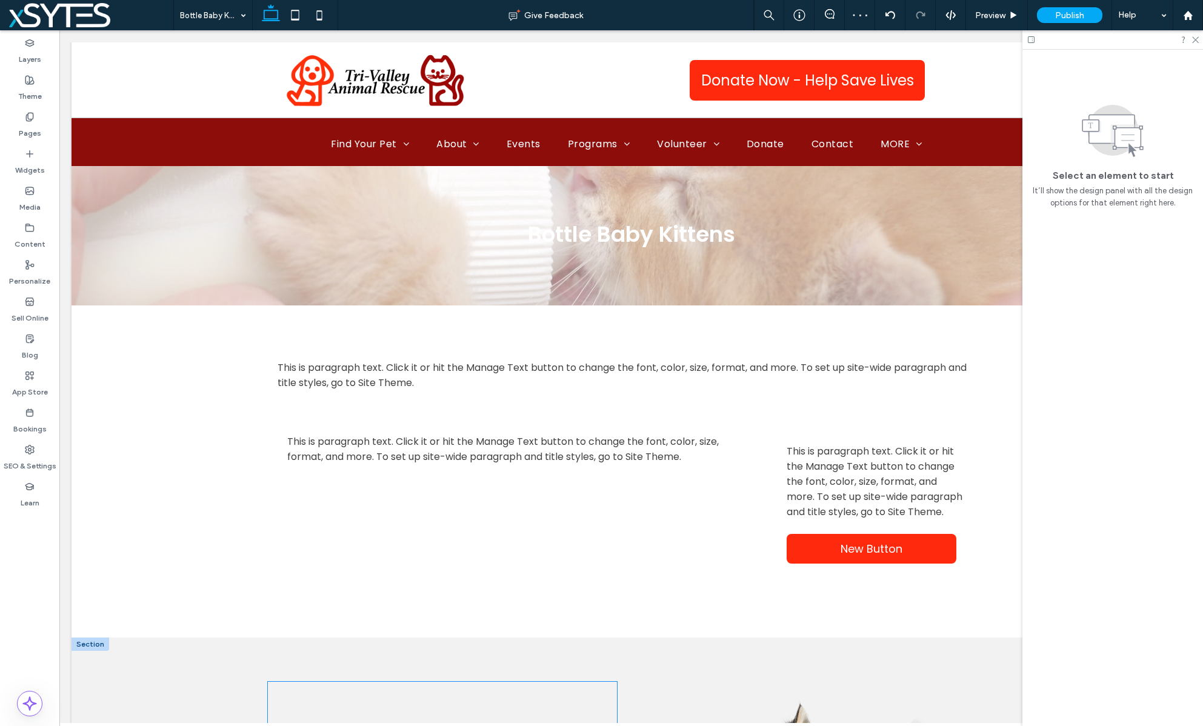
scroll to position [0, 0]
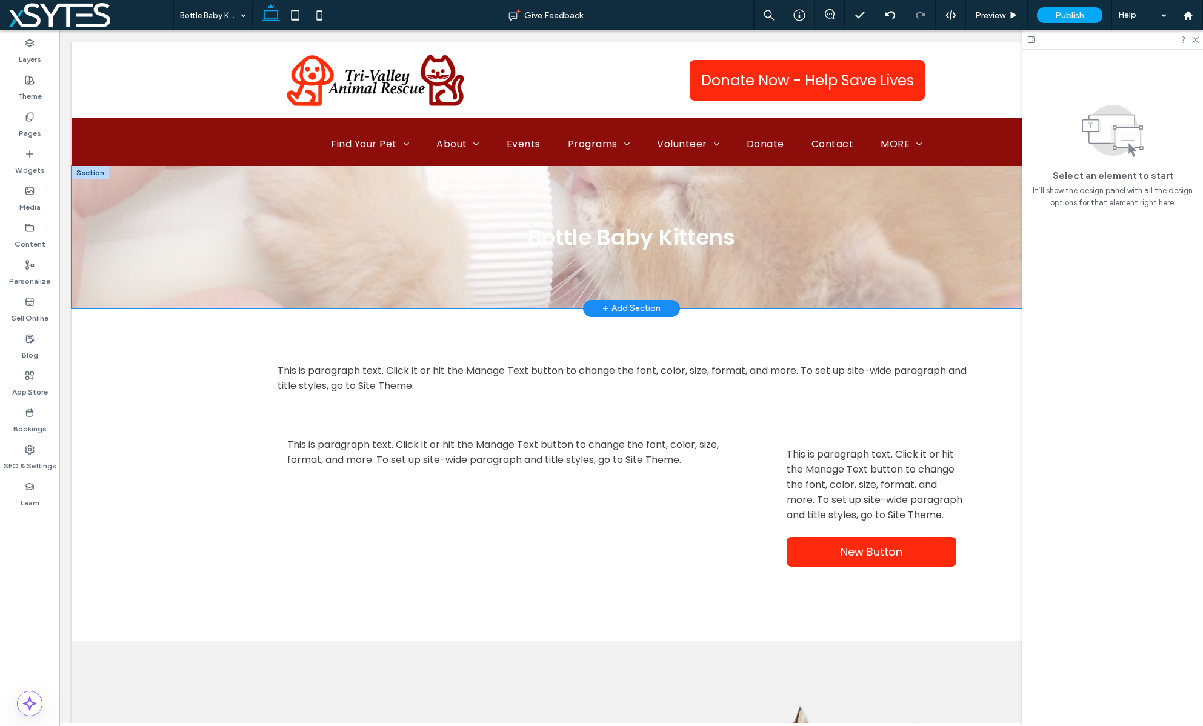
click at [151, 192] on div "Bottle Baby Kittens" at bounding box center [632, 237] width 1120 height 142
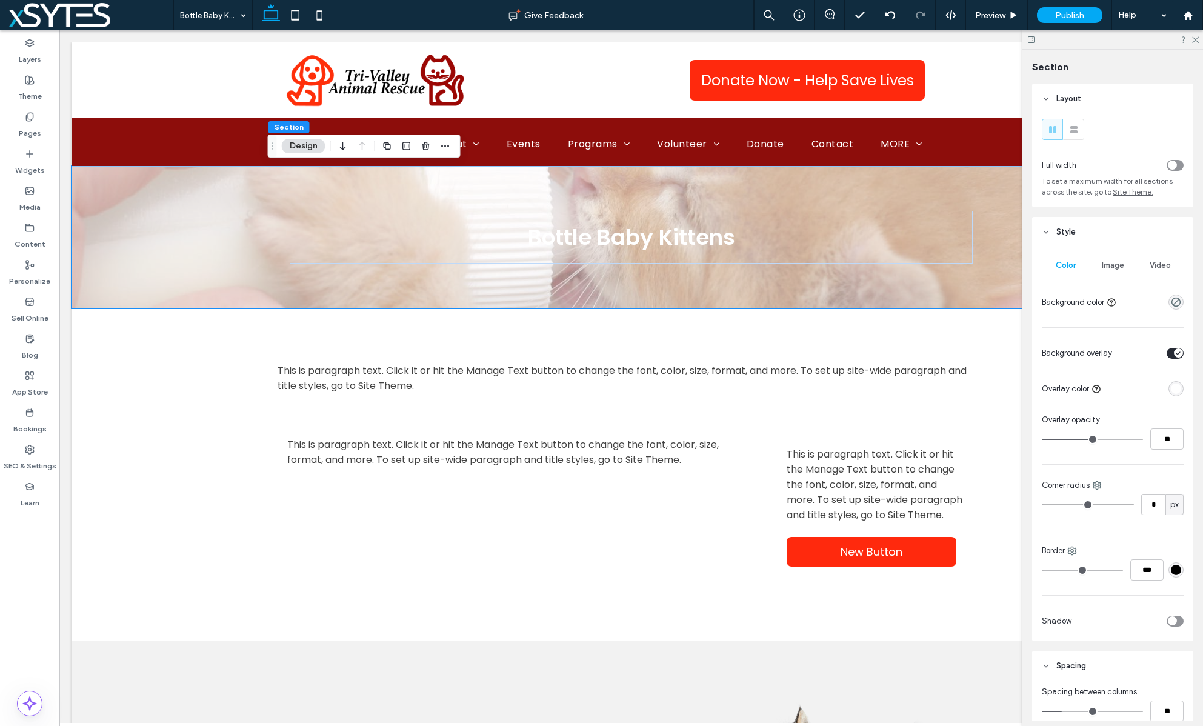
click at [1115, 263] on span "Image" at bounding box center [1113, 266] width 22 height 10
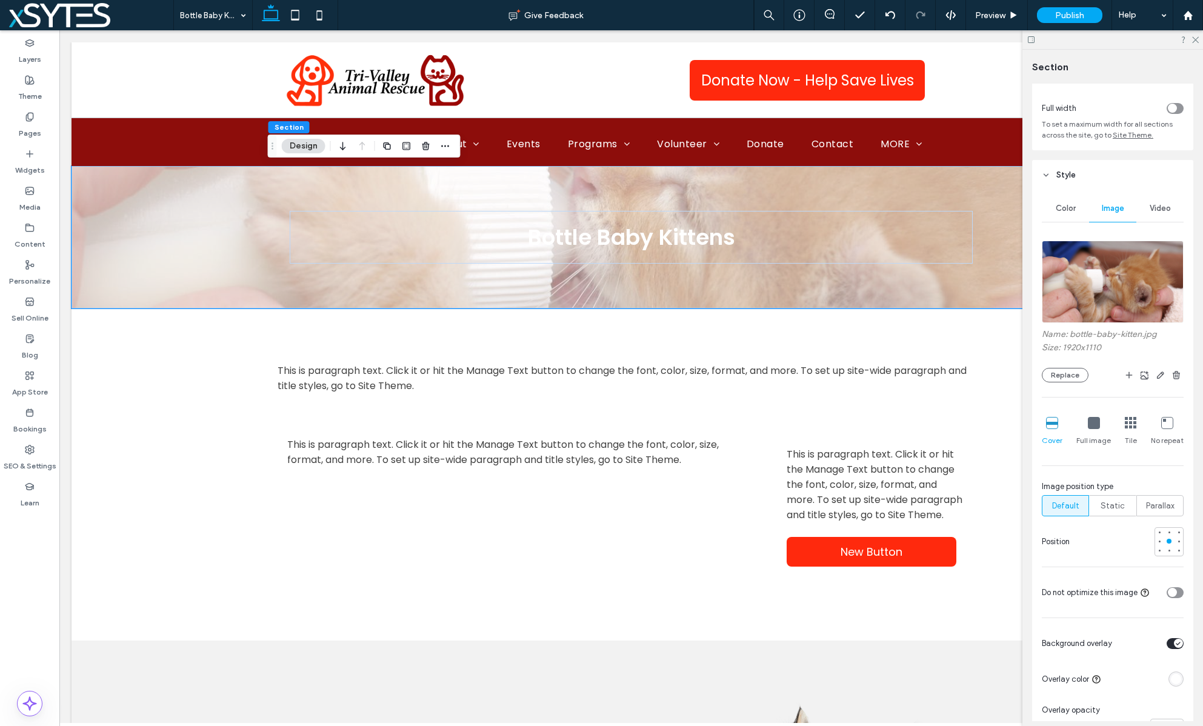
scroll to position [365, 0]
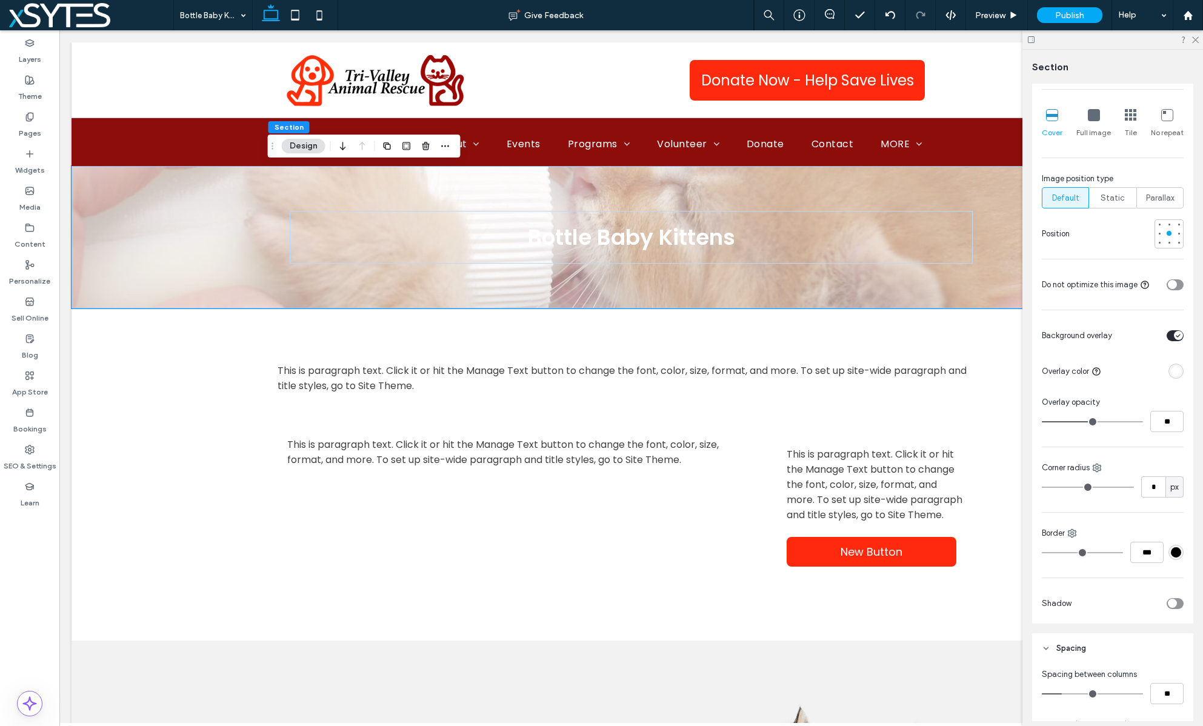
click at [1179, 370] on div "rgba(255, 255, 255, 1)" at bounding box center [1176, 371] width 10 height 10
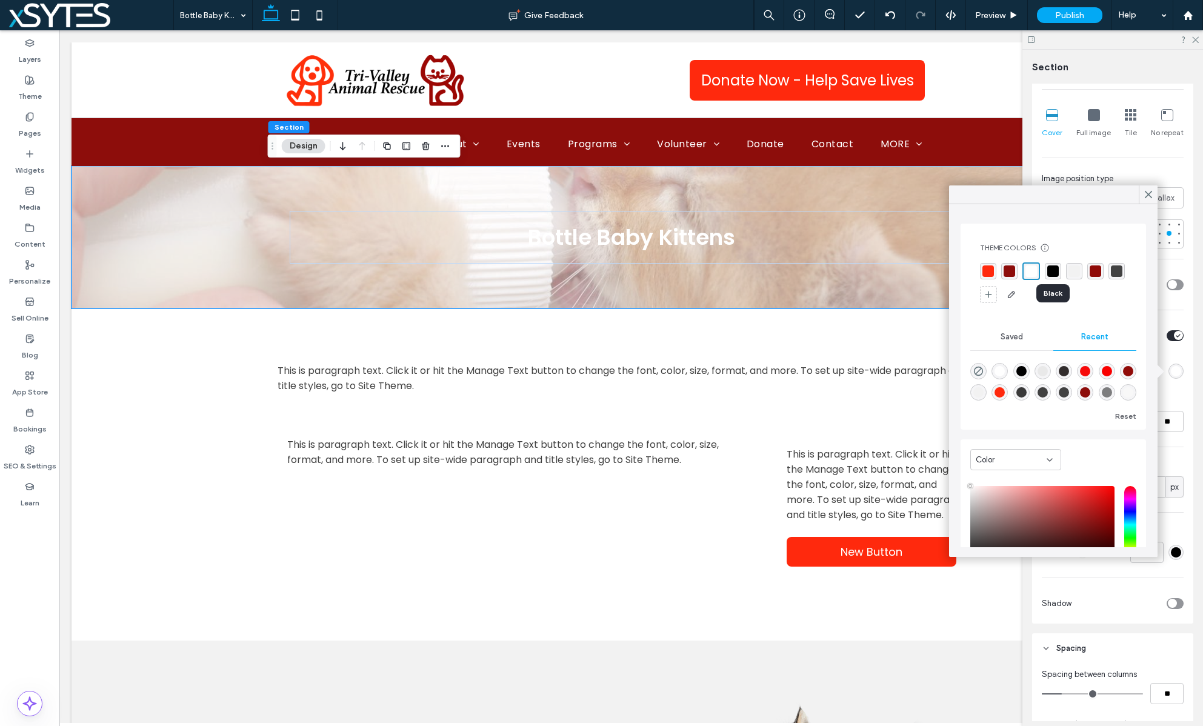
click at [1053, 270] on div "rgba(0, 0, 0, 1)" at bounding box center [1054, 272] width 12 height 12
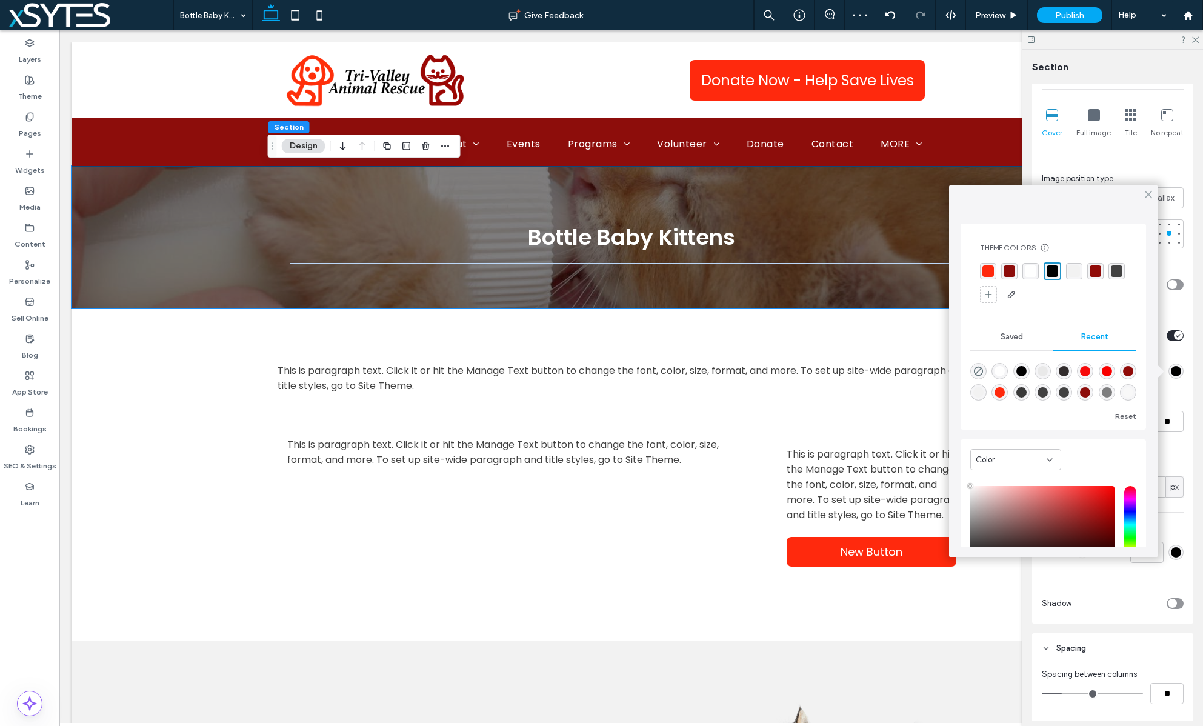
click at [1151, 193] on icon at bounding box center [1148, 194] width 11 height 11
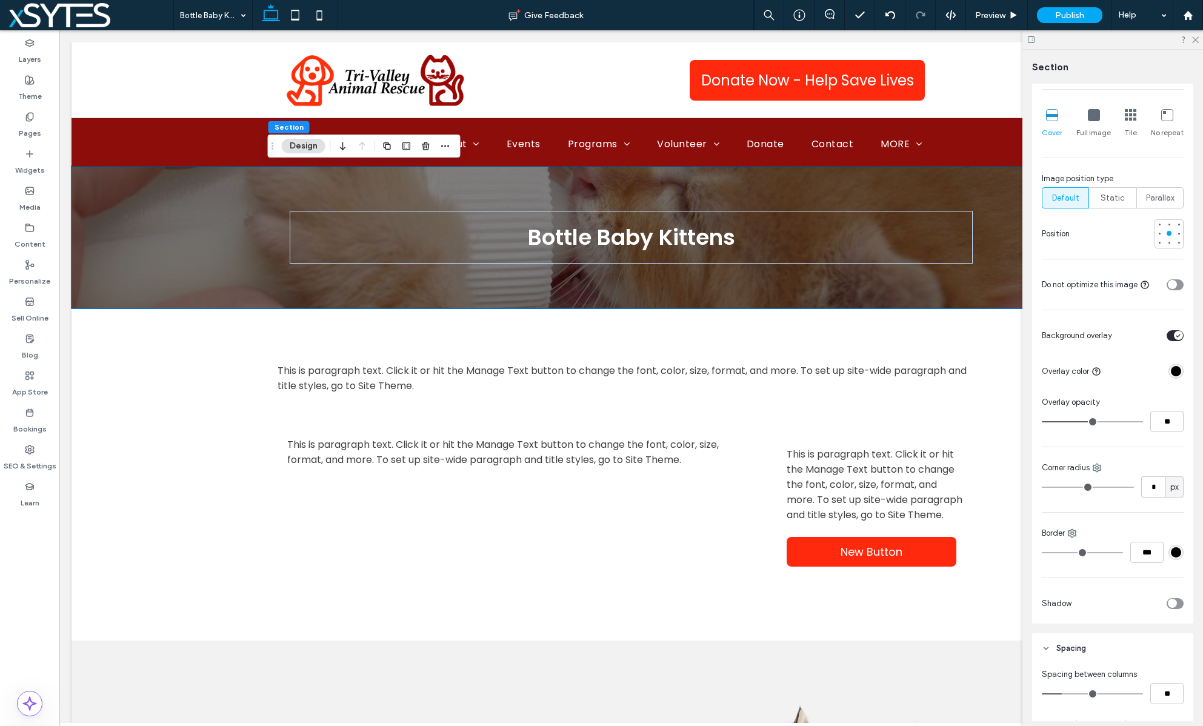
type input "**"
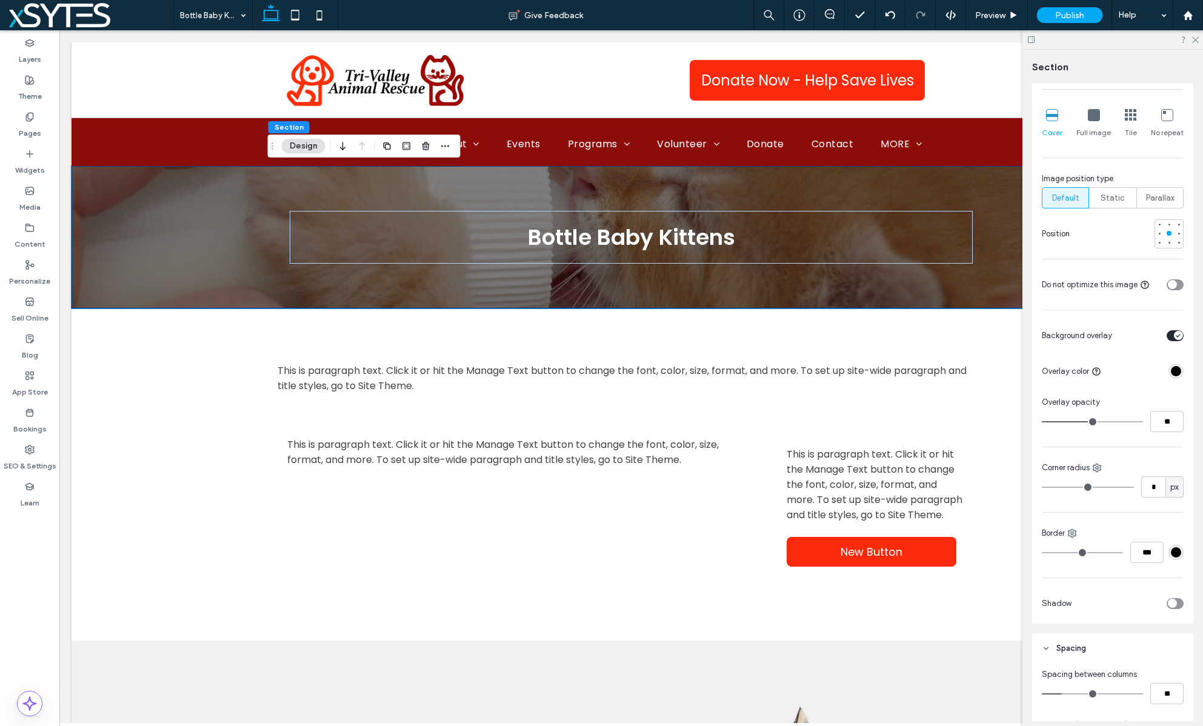
type input "**"
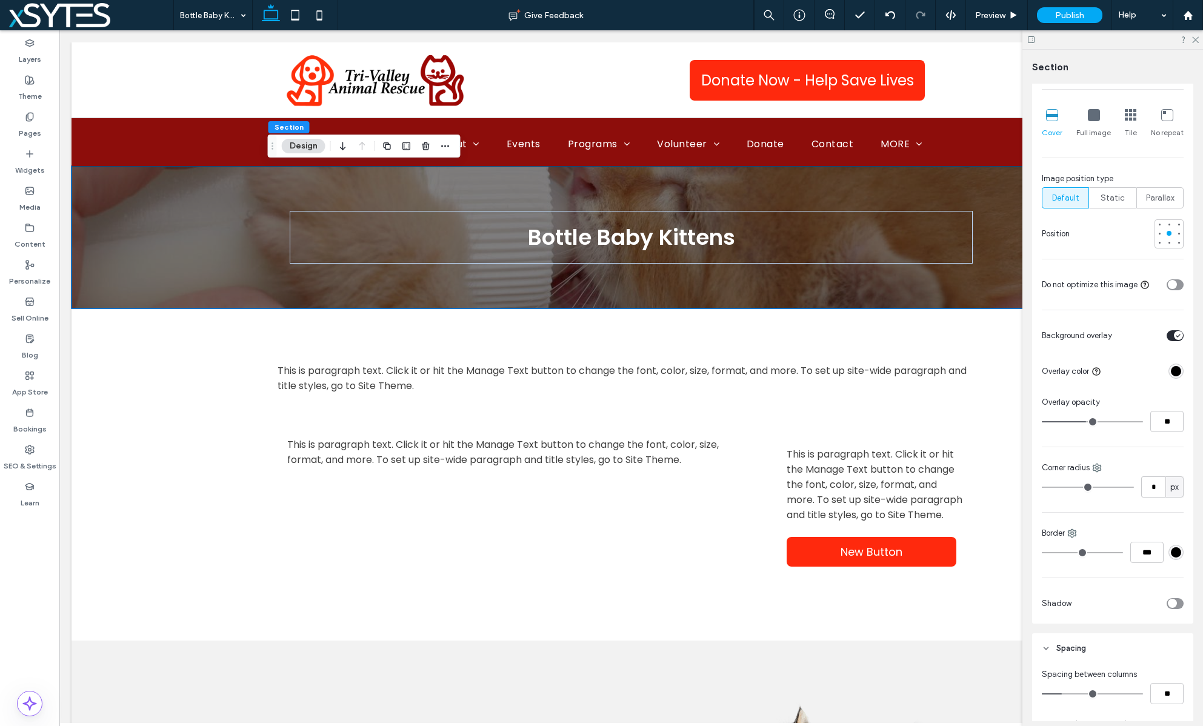
type input "**"
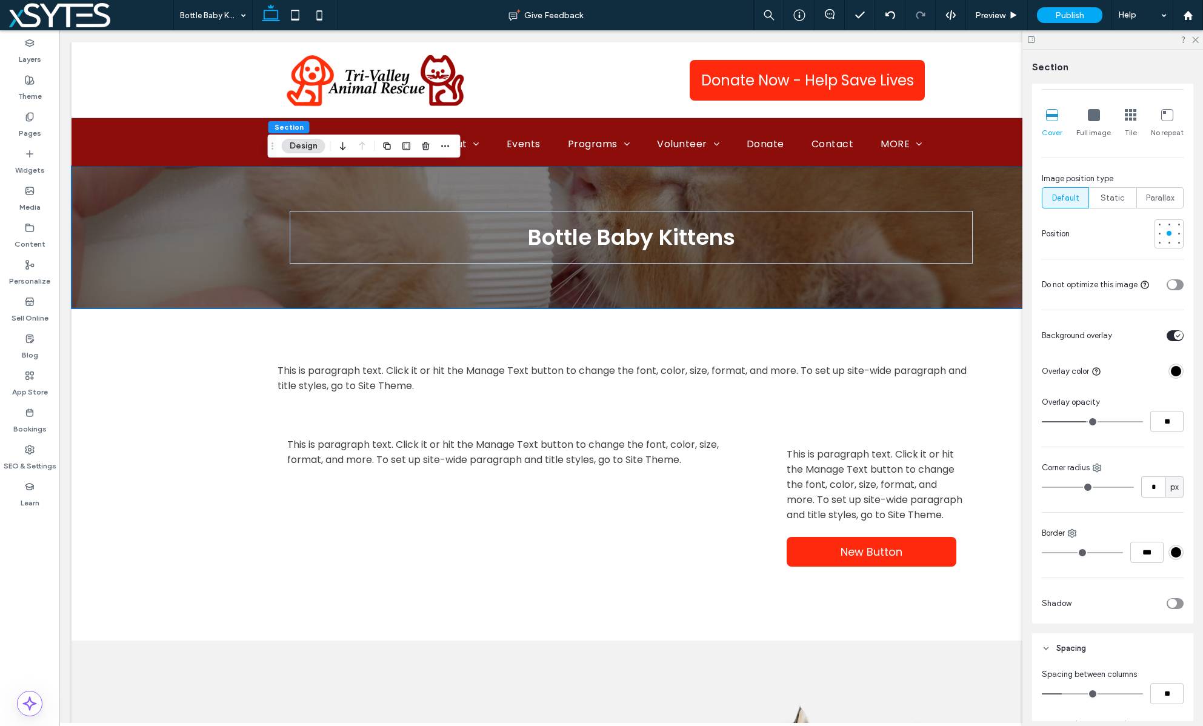
type input "**"
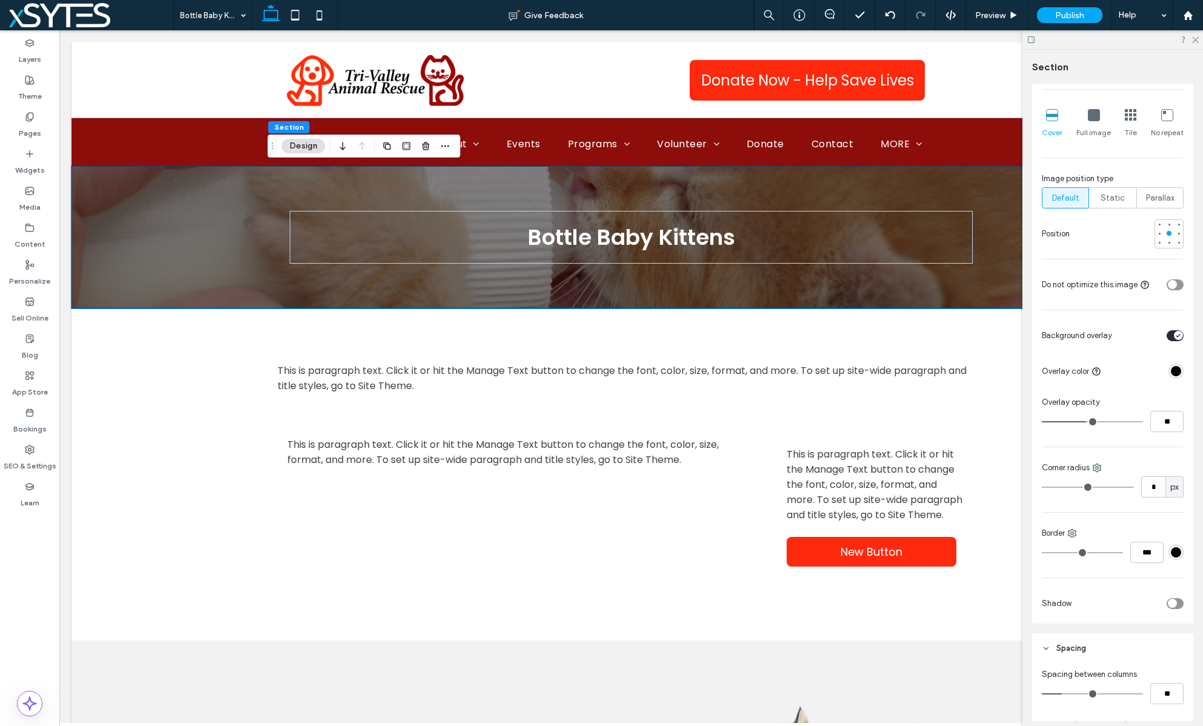
type input "**"
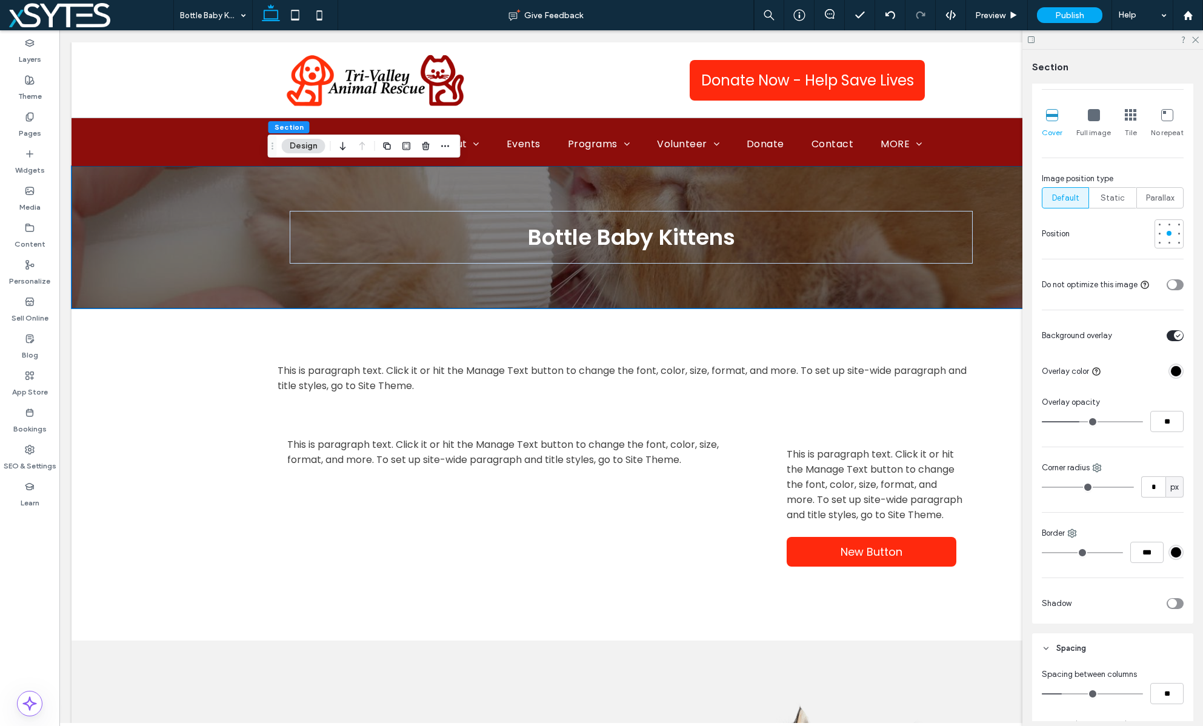
type input "**"
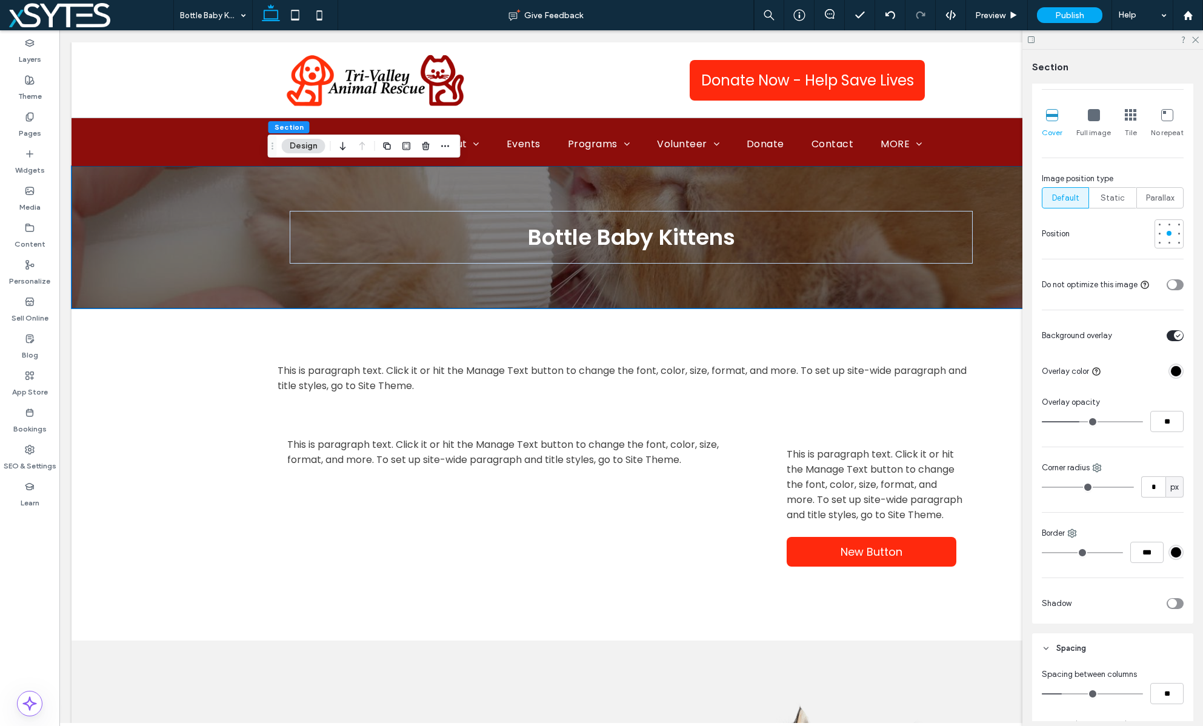
type input "**"
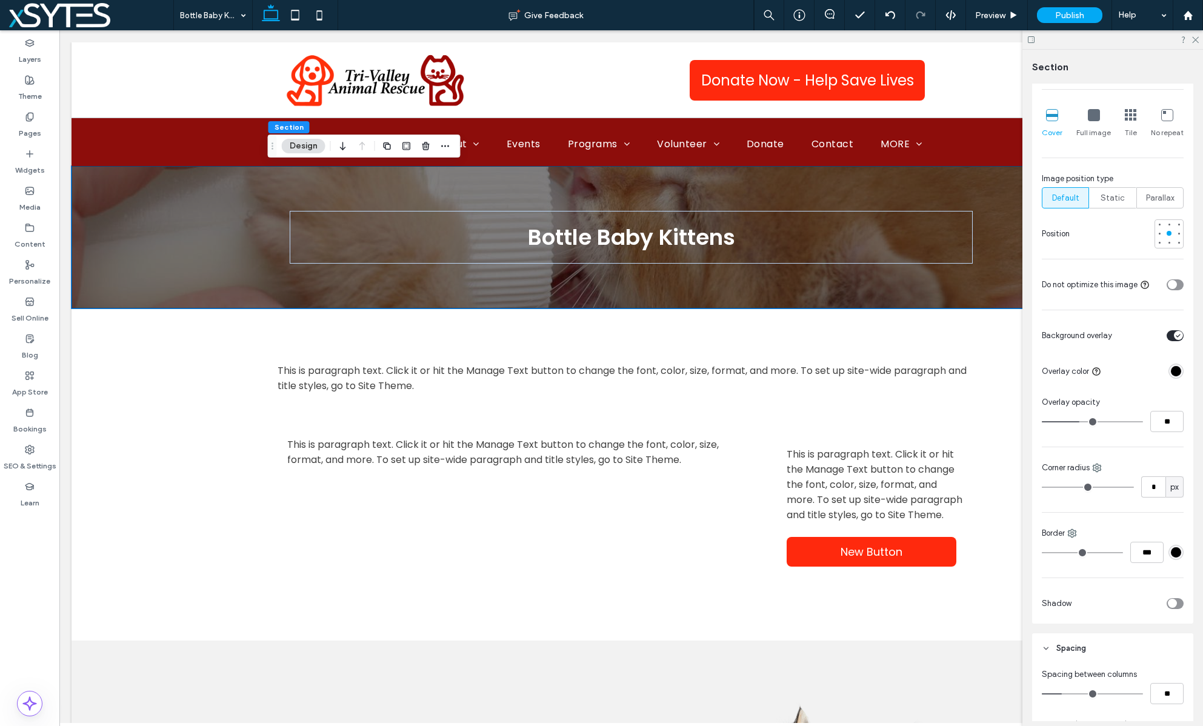
type input "**"
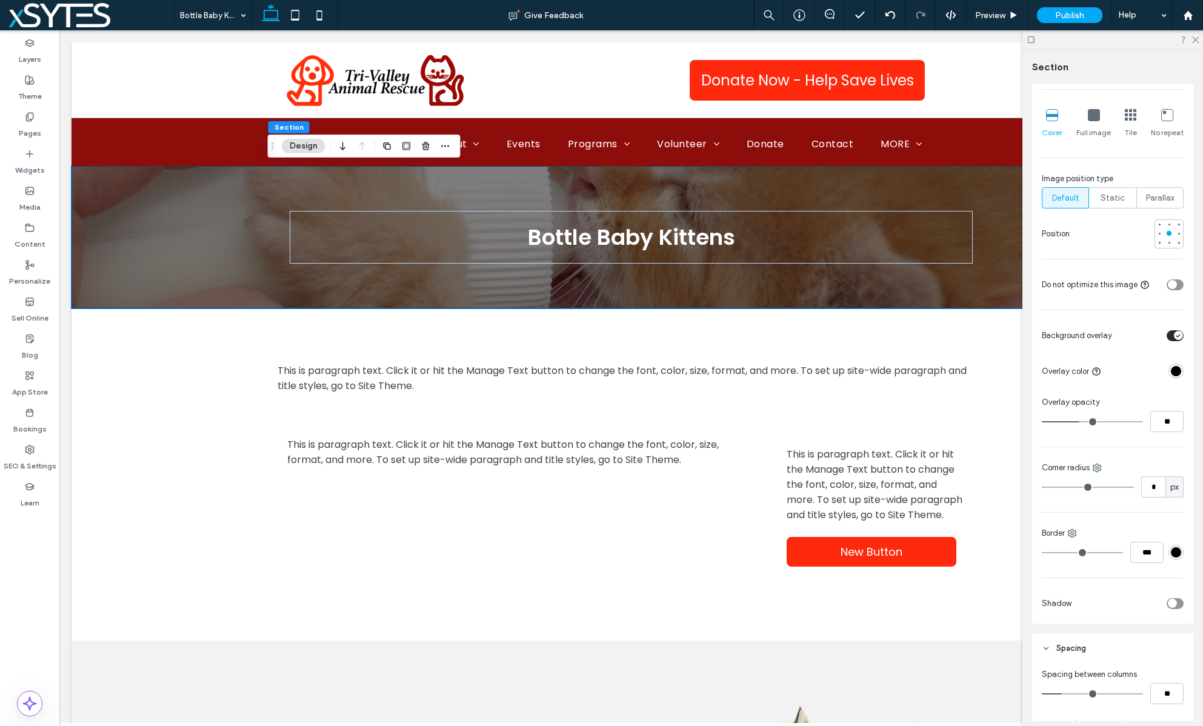
type input "**"
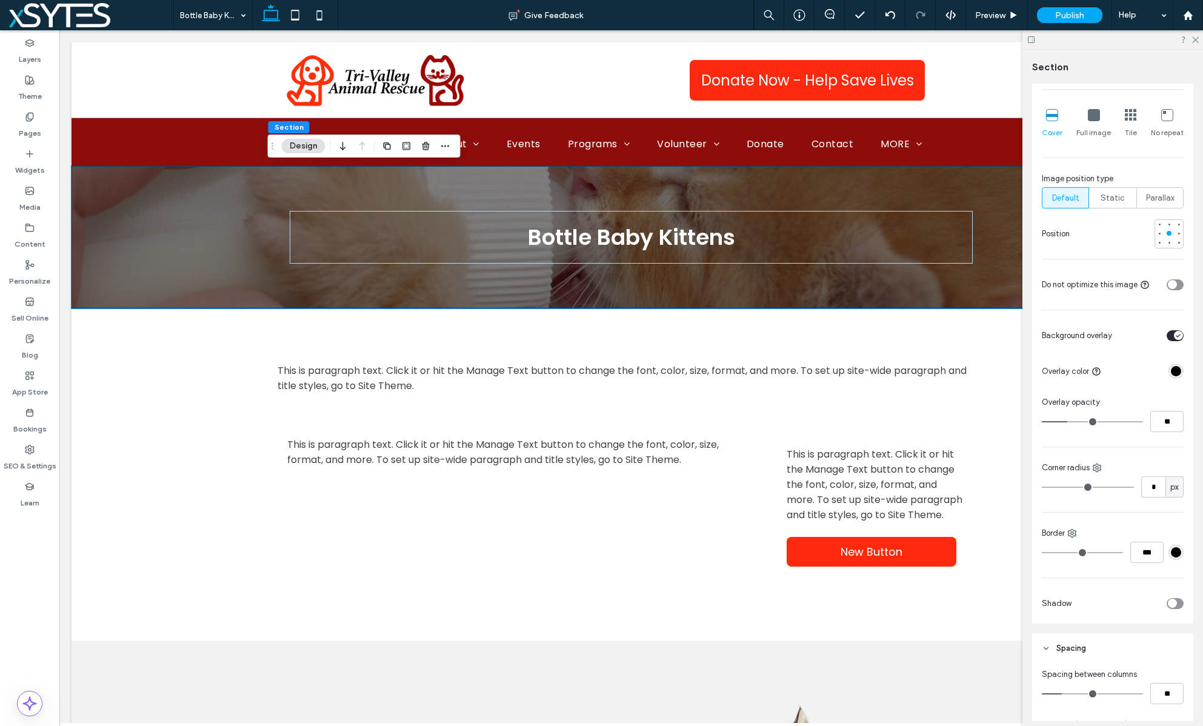
type input "**"
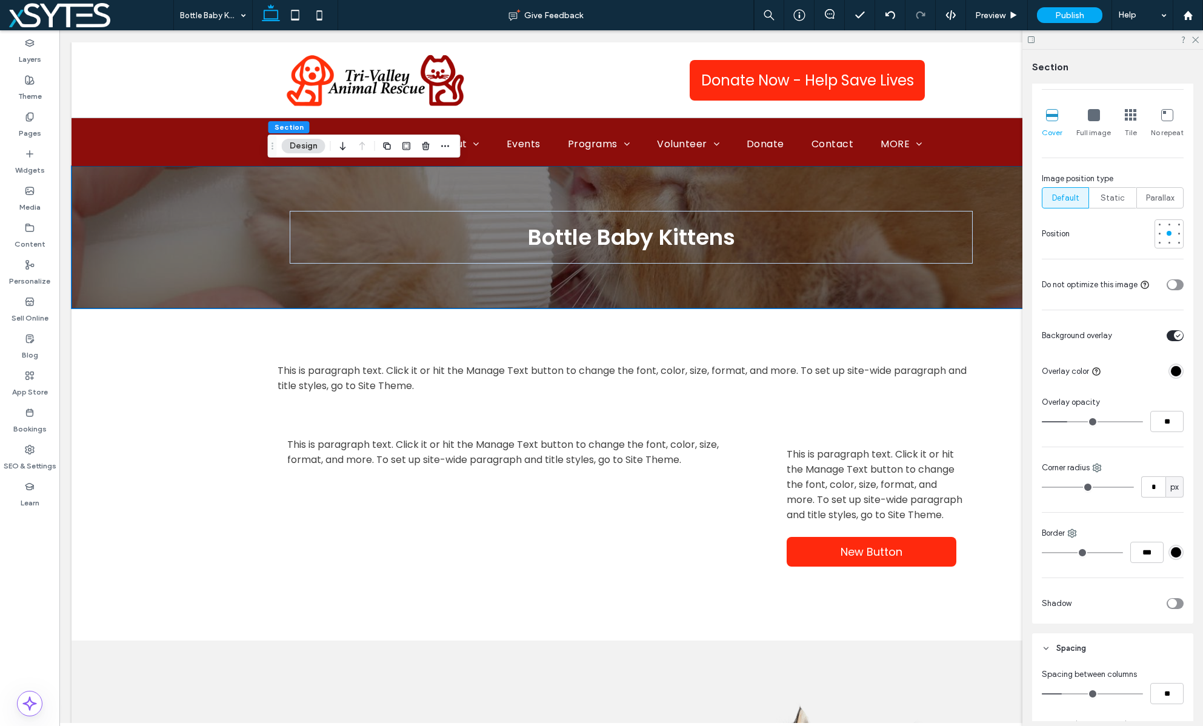
type input "**"
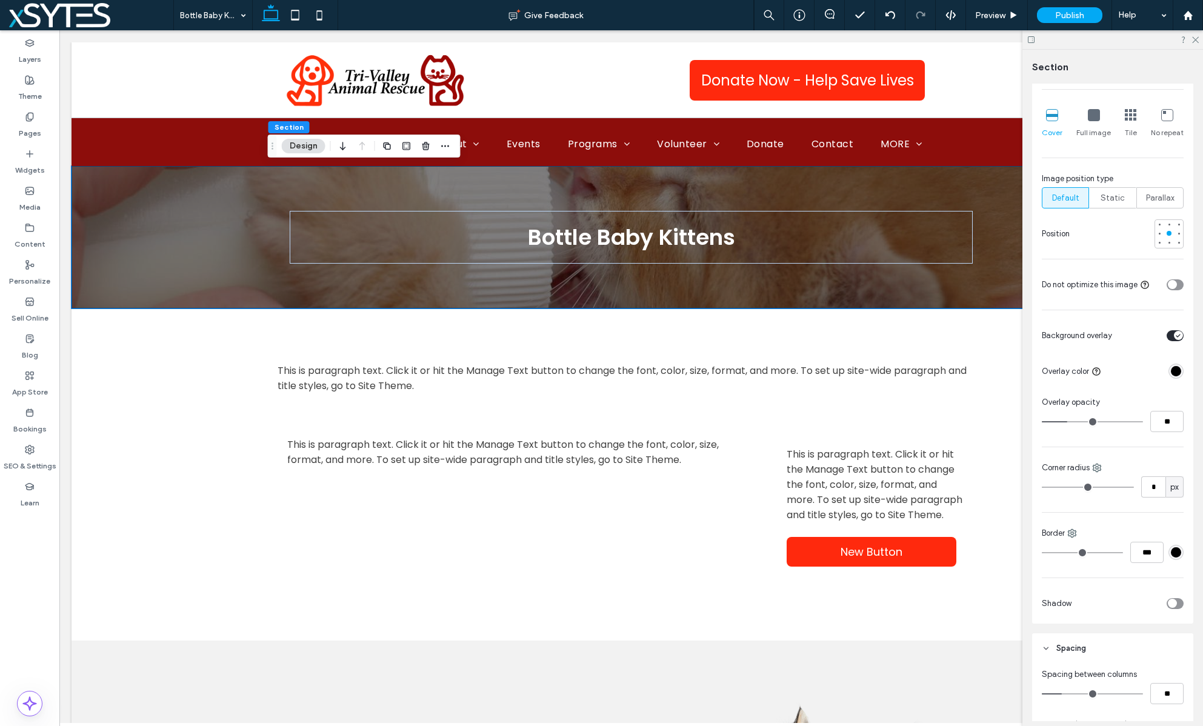
type input "**"
drag, startPoint x: 1090, startPoint y: 420, endPoint x: 1063, endPoint y: 420, distance: 26.7
click at [1063, 421] on input "range" at bounding box center [1092, 421] width 101 height 1
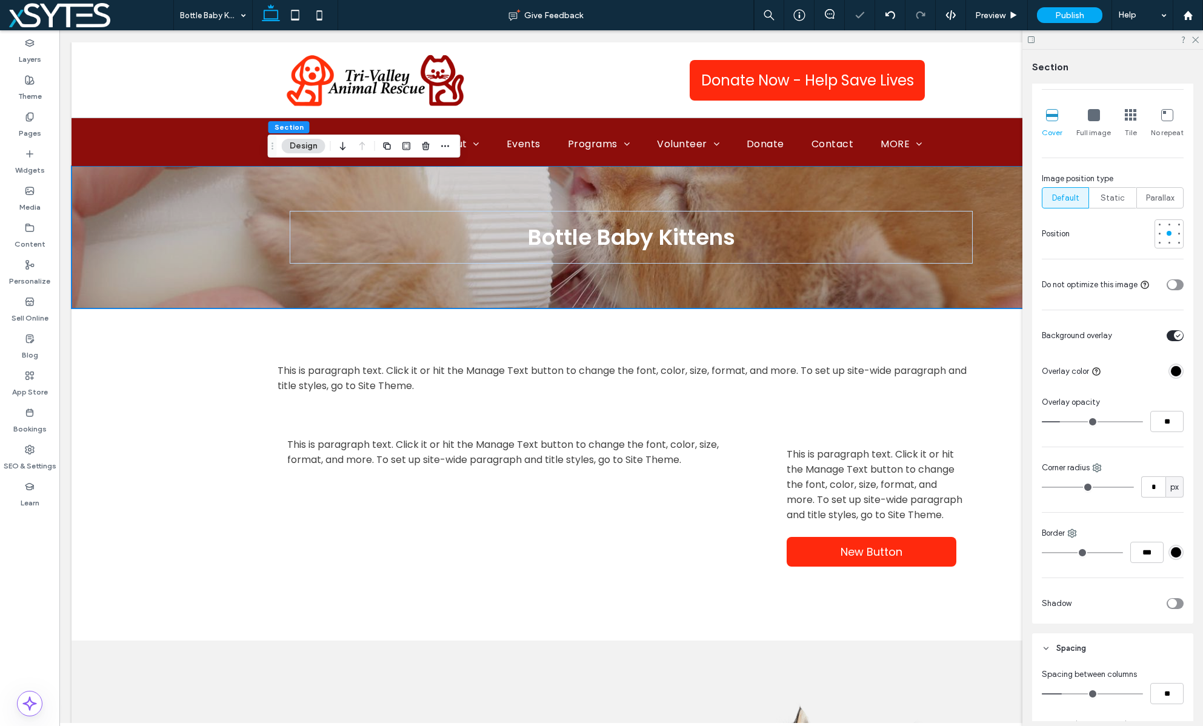
type input "**"
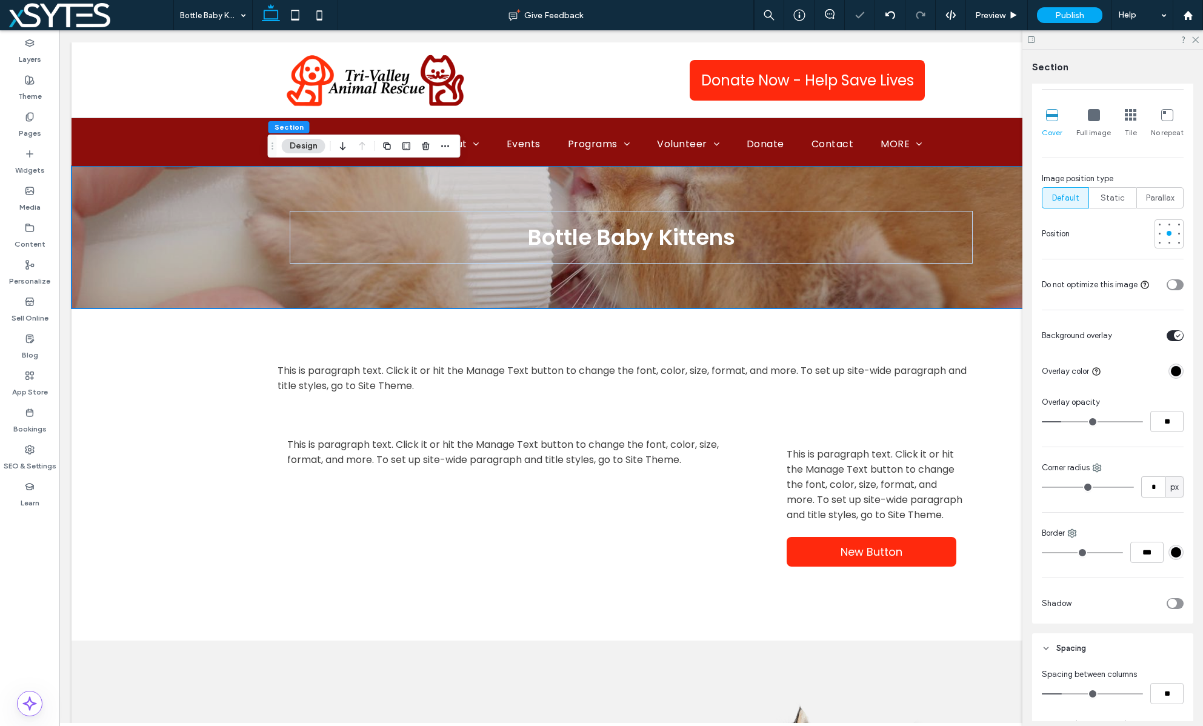
type input "**"
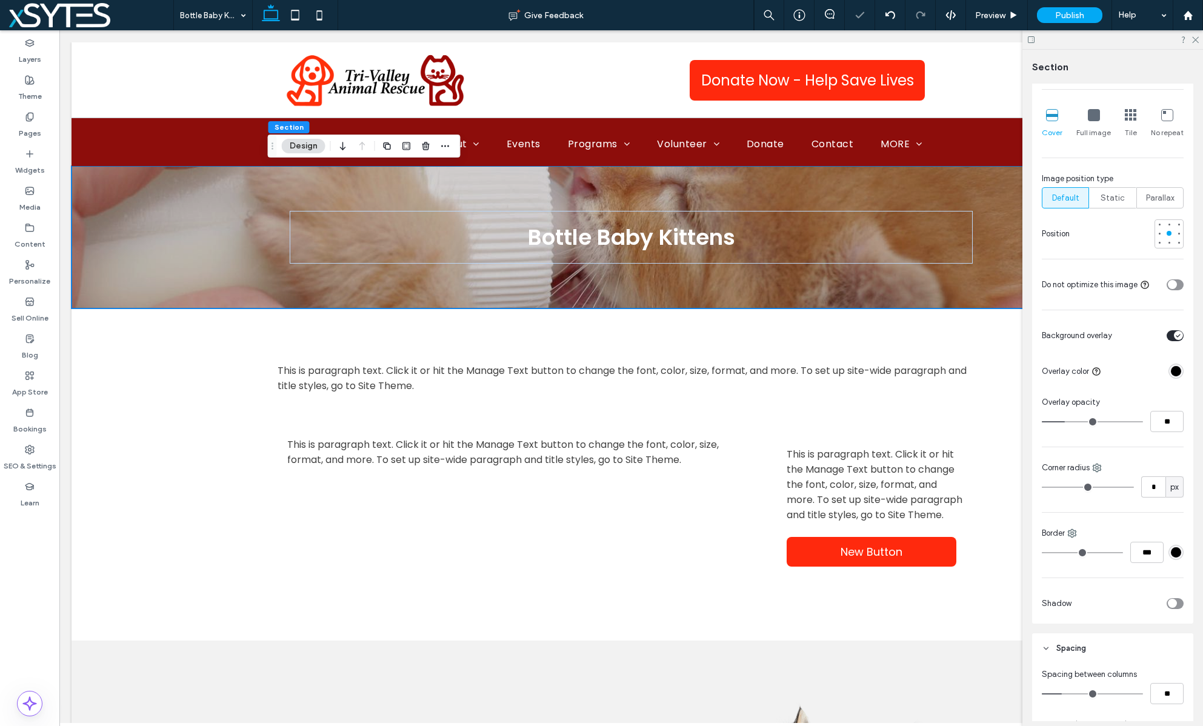
type input "**"
click at [1069, 421] on input "range" at bounding box center [1092, 421] width 101 height 1
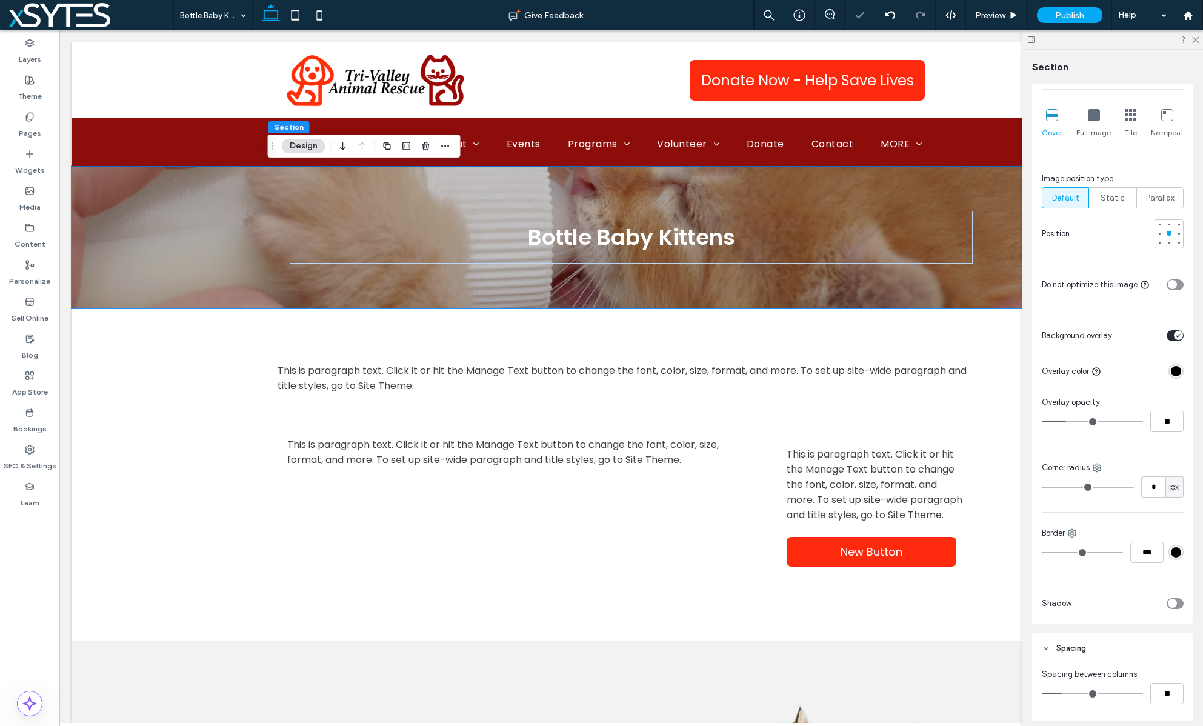
type input "**"
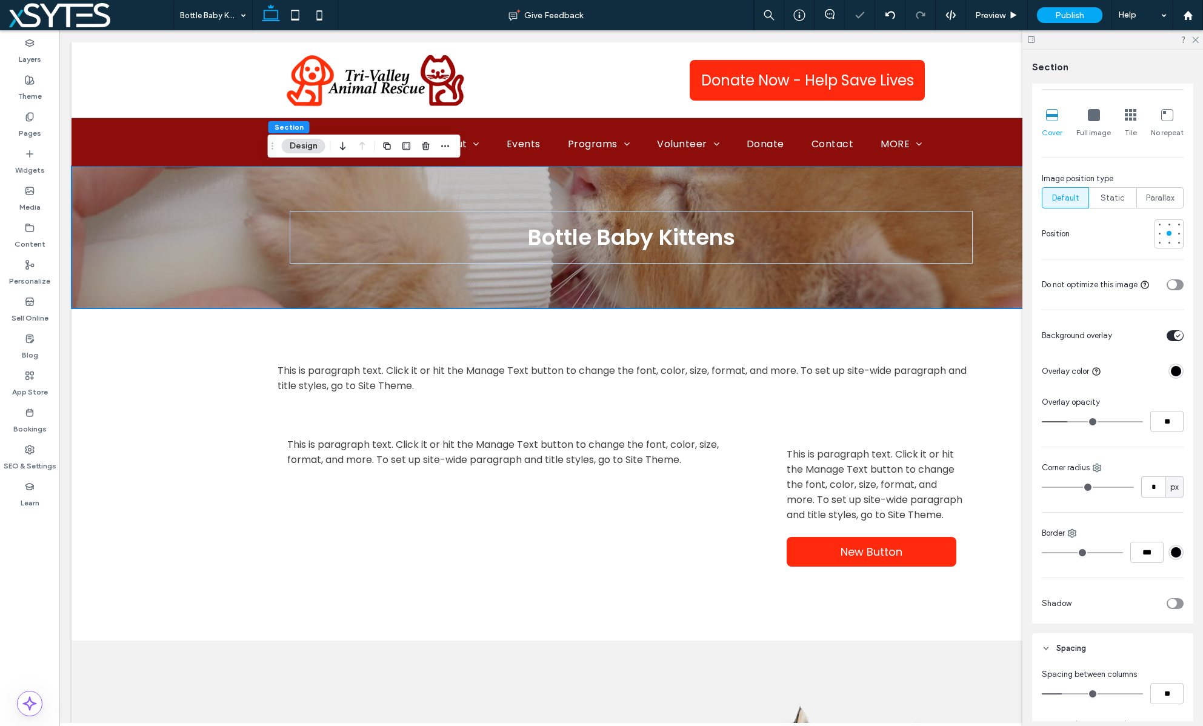
type input "**"
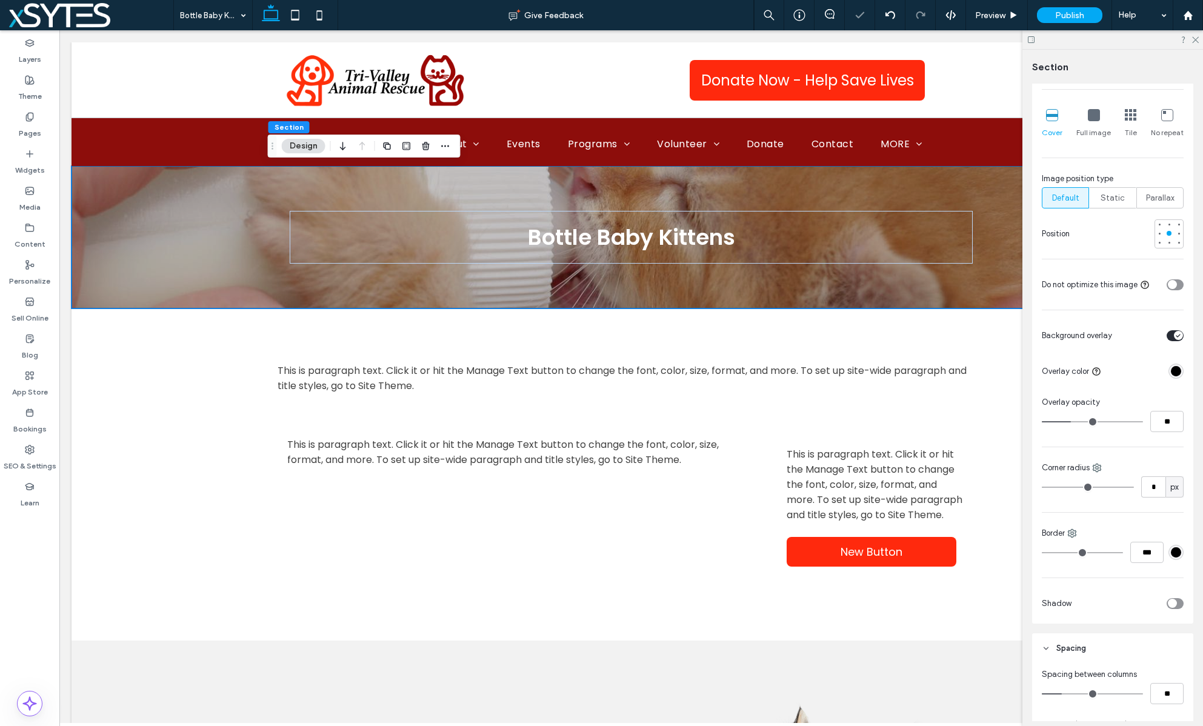
click at [1073, 421] on input "range" at bounding box center [1092, 421] width 101 height 1
type input "**"
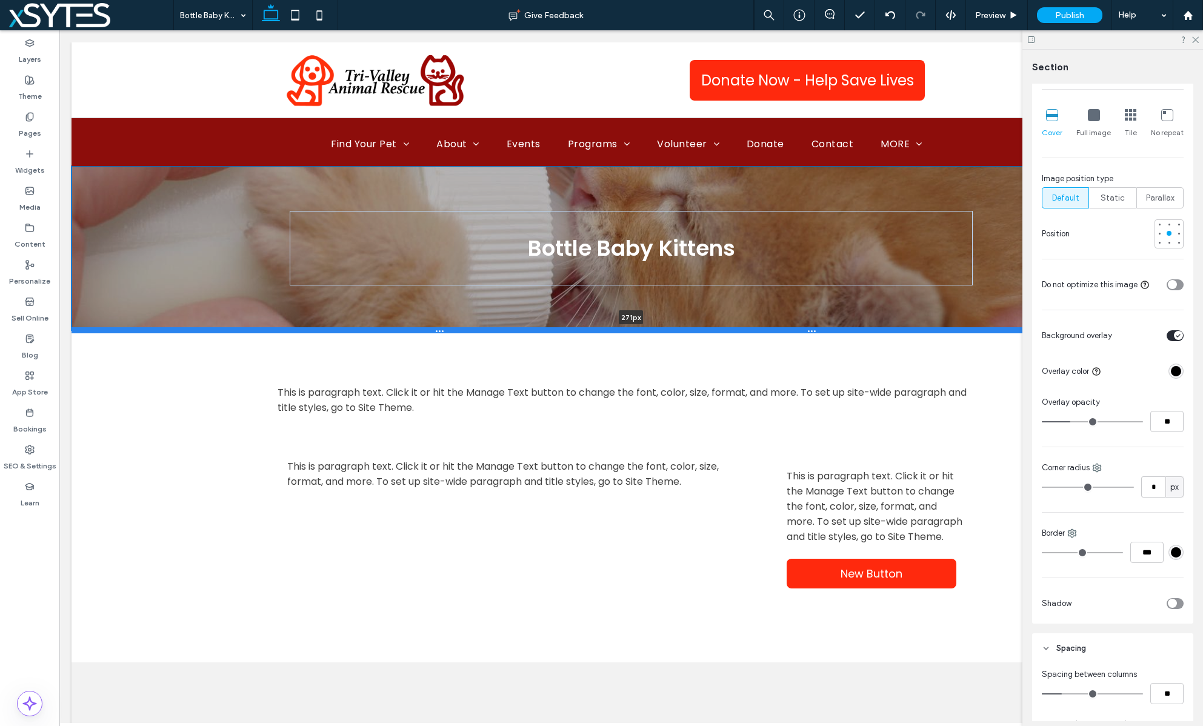
drag, startPoint x: 829, startPoint y: 306, endPoint x: 821, endPoint y: 329, distance: 24.0
click at [821, 329] on div at bounding box center [632, 330] width 1120 height 6
type input "***"
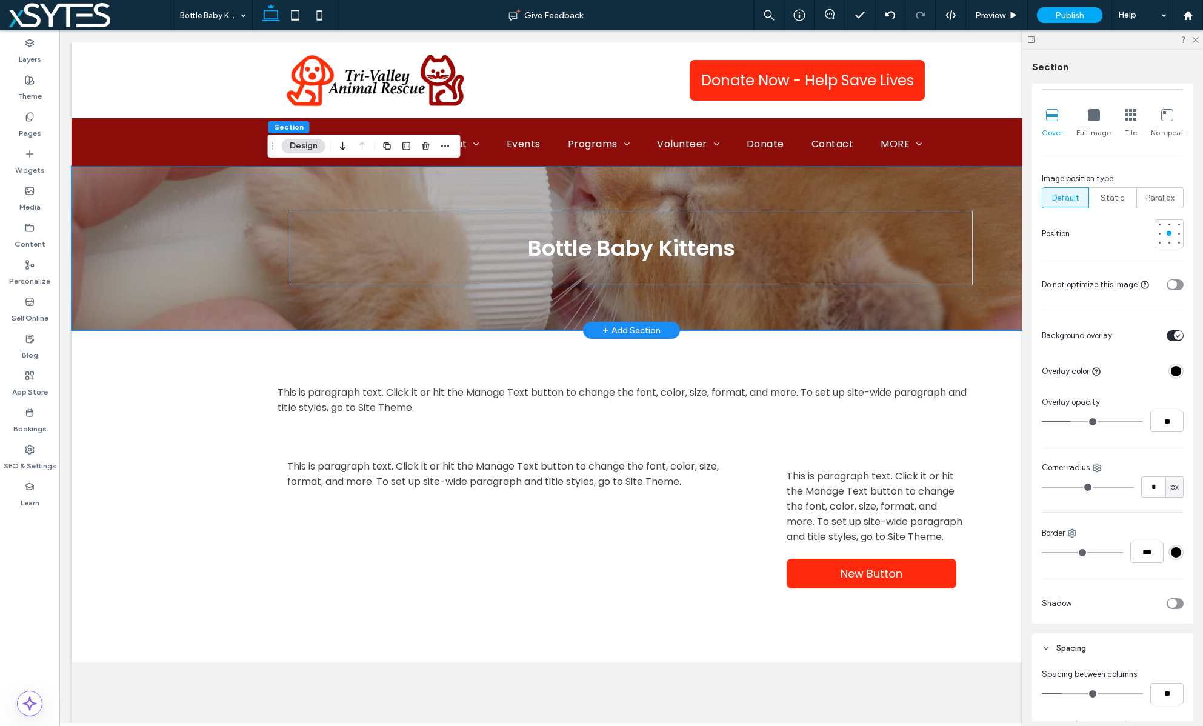
click at [634, 326] on div "+ Add Section" at bounding box center [632, 330] width 58 height 13
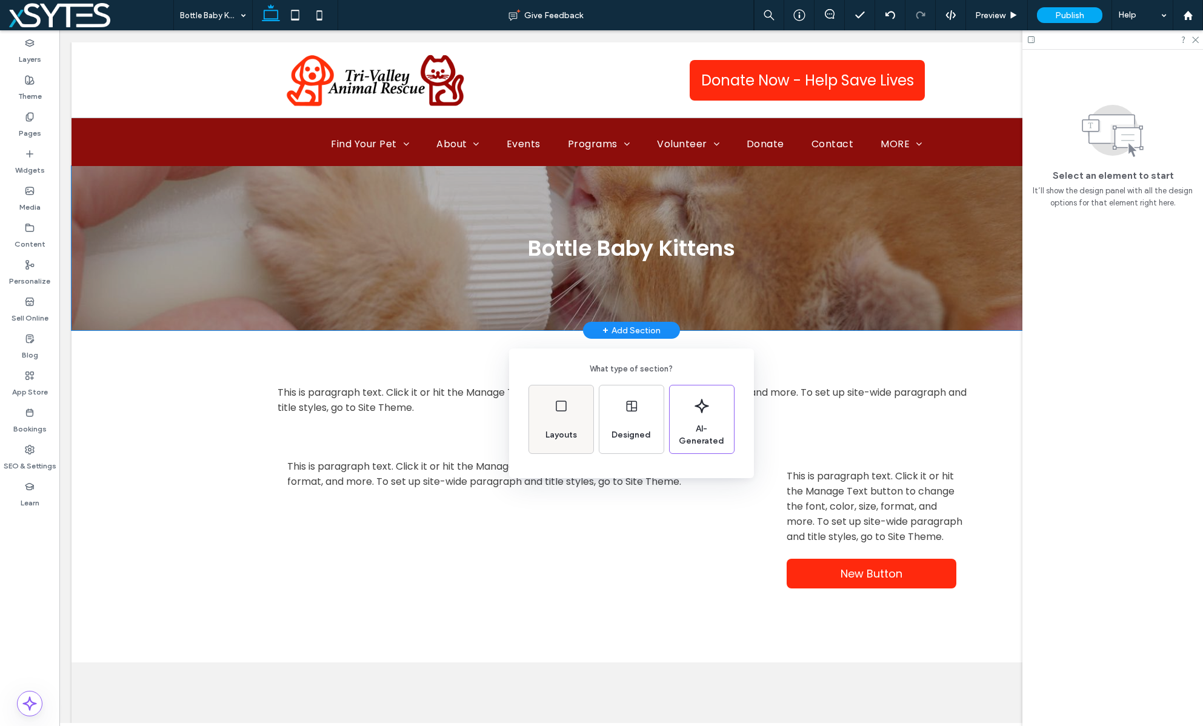
click at [550, 427] on div "Layouts" at bounding box center [561, 435] width 41 height 27
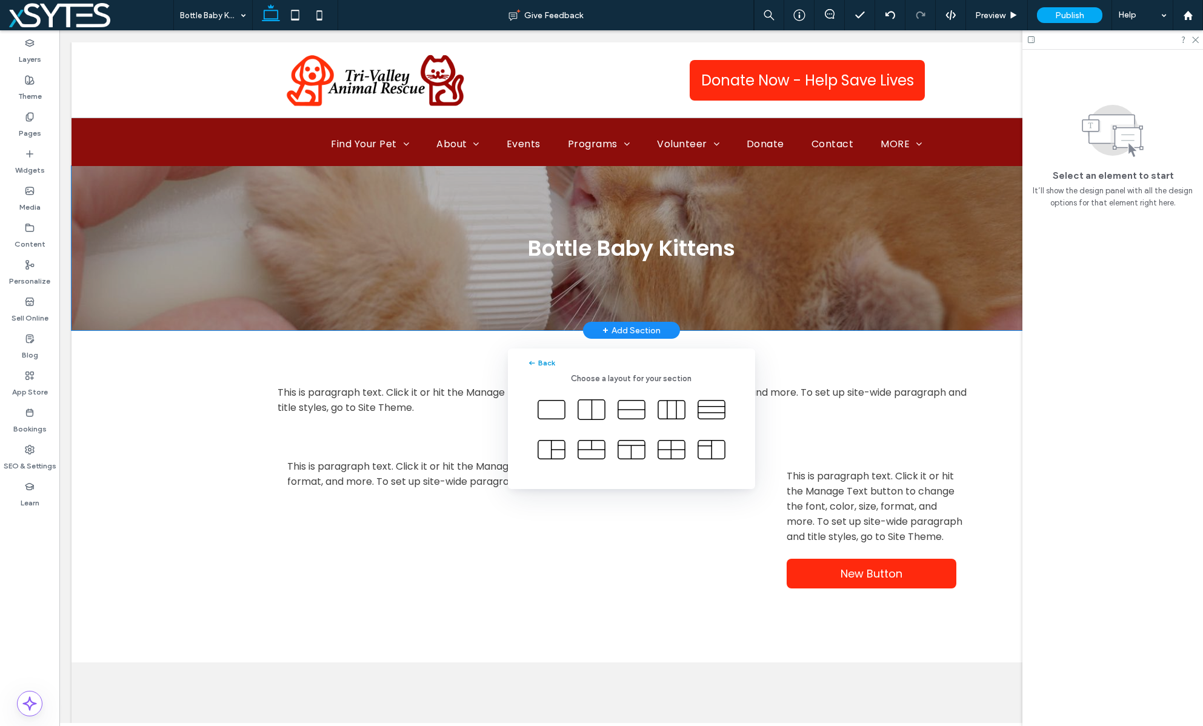
click at [546, 361] on button "Back" at bounding box center [541, 363] width 28 height 15
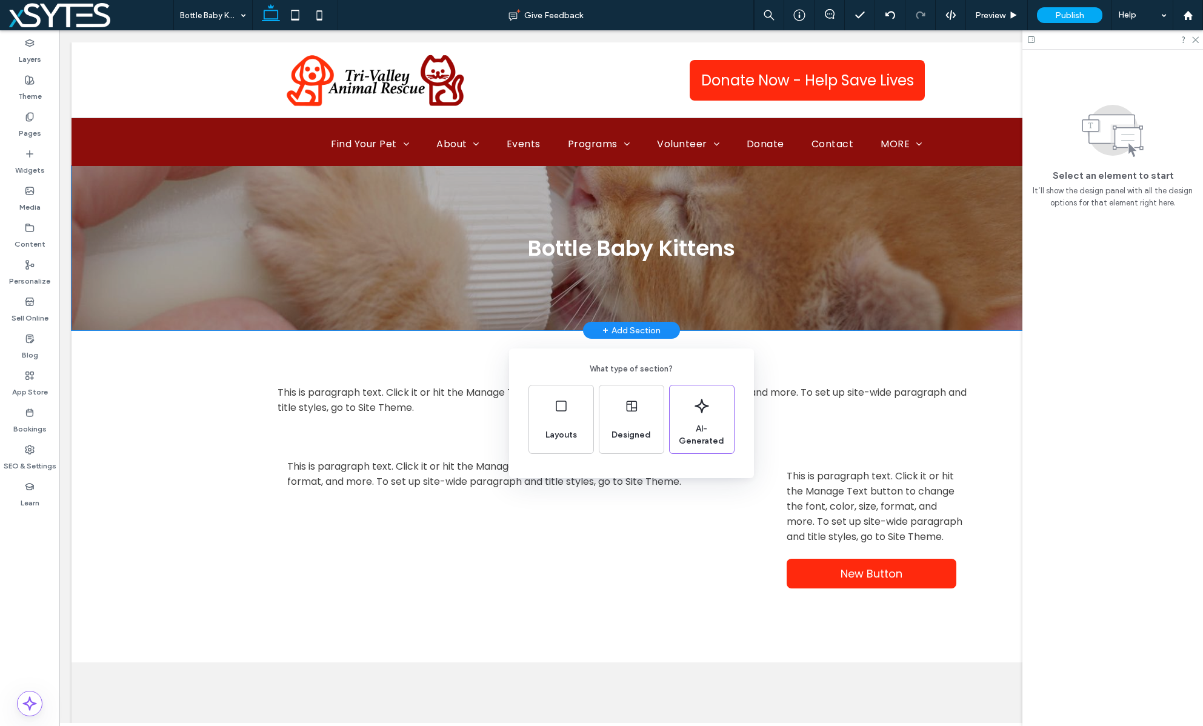
click at [1197, 38] on div "What type of section? Layouts Designed AI-Generated" at bounding box center [601, 393] width 1203 height 786
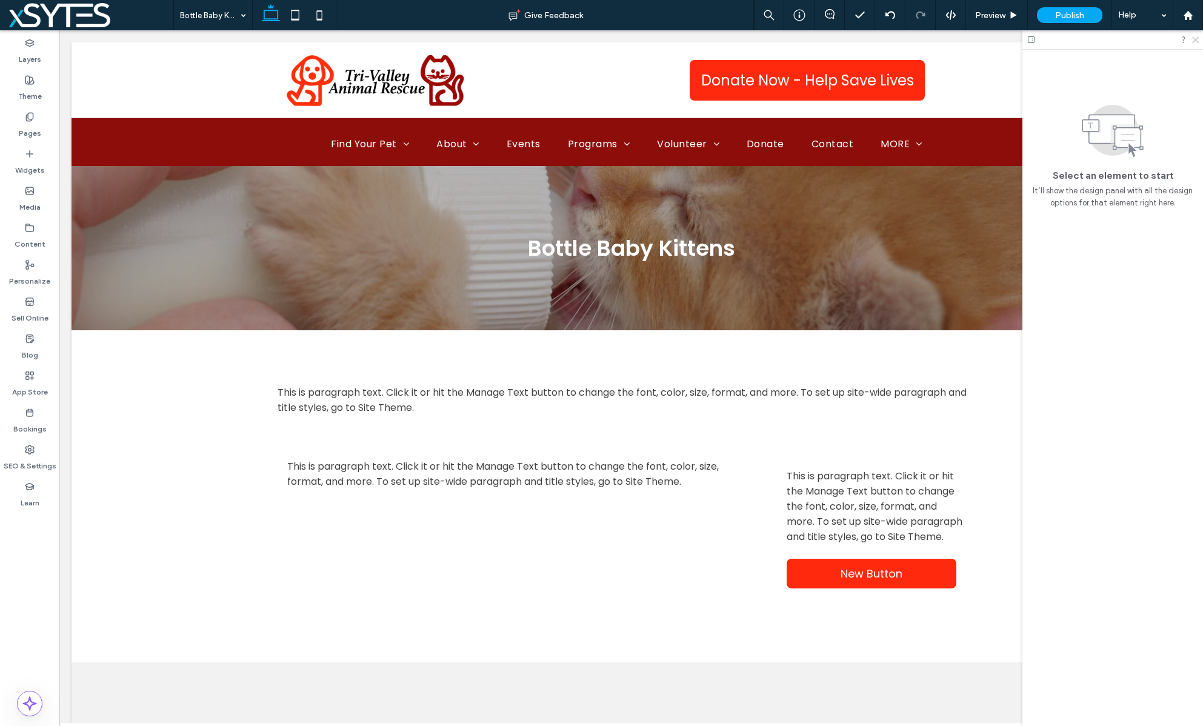
click at [1192, 39] on icon at bounding box center [1195, 39] width 8 height 8
